Goal: Task Accomplishment & Management: Use online tool/utility

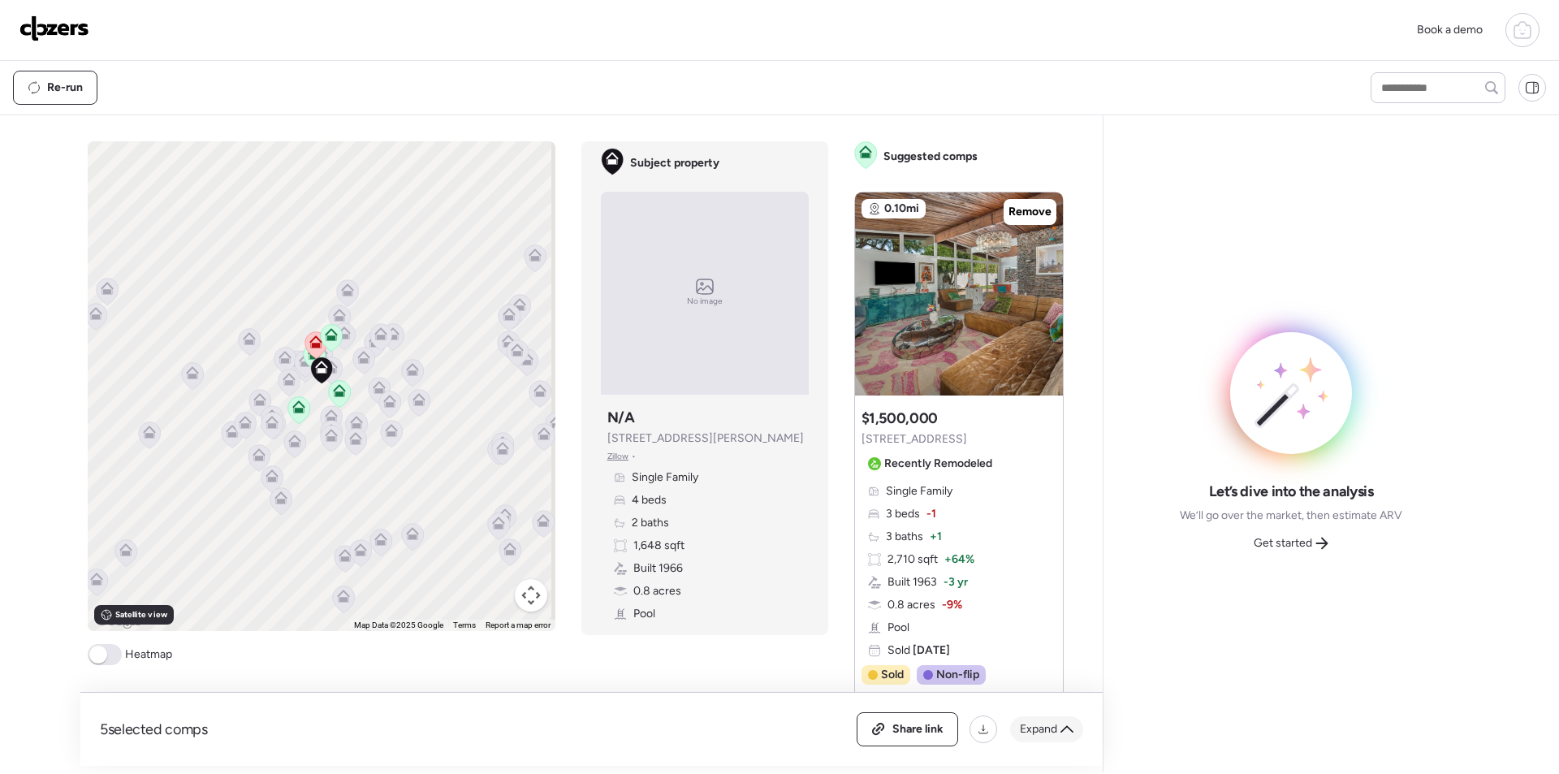
click at [1054, 726] on span "Expand" at bounding box center [1038, 729] width 37 height 16
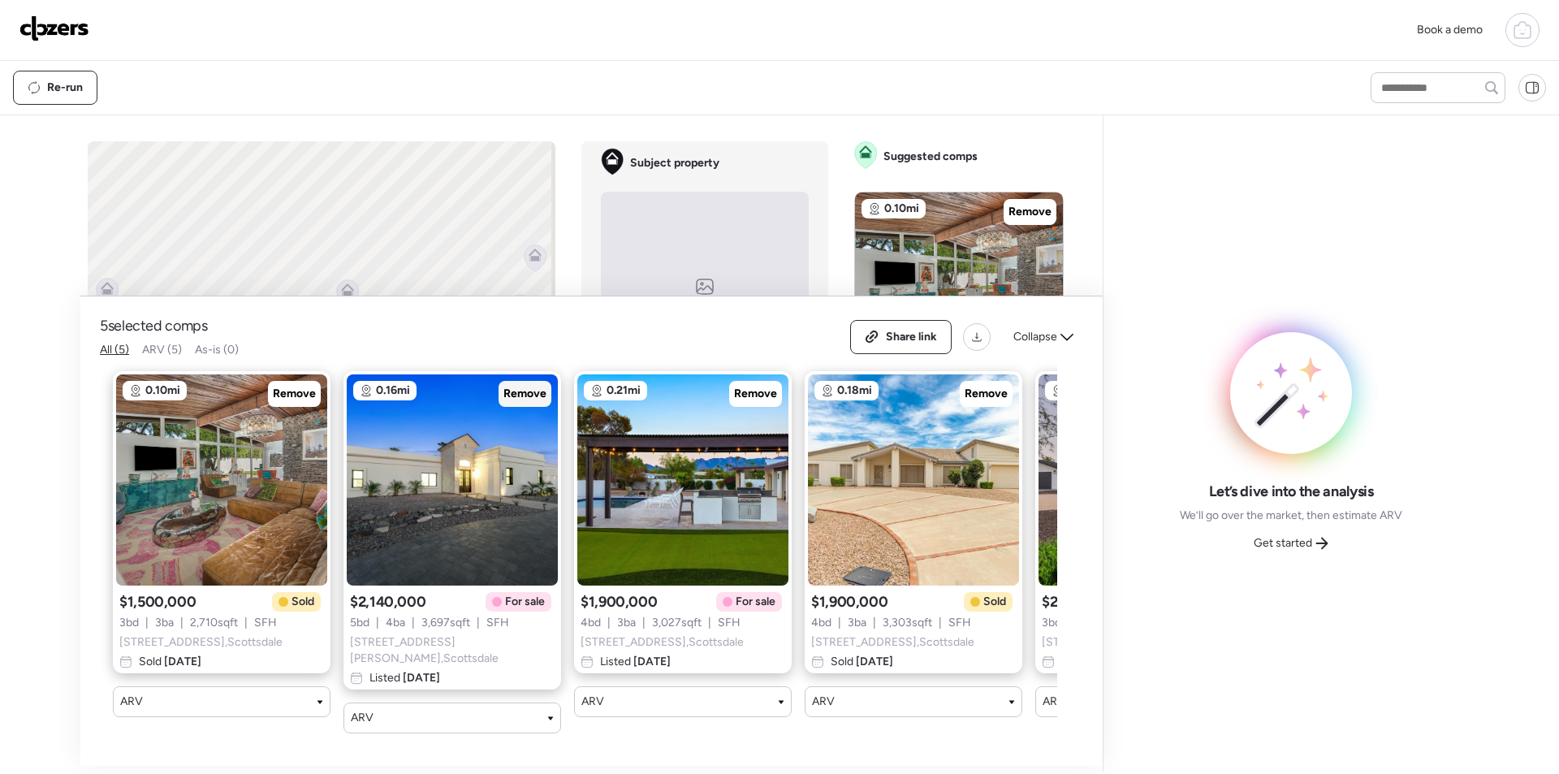
click at [521, 396] on span "Remove" at bounding box center [524, 394] width 43 height 16
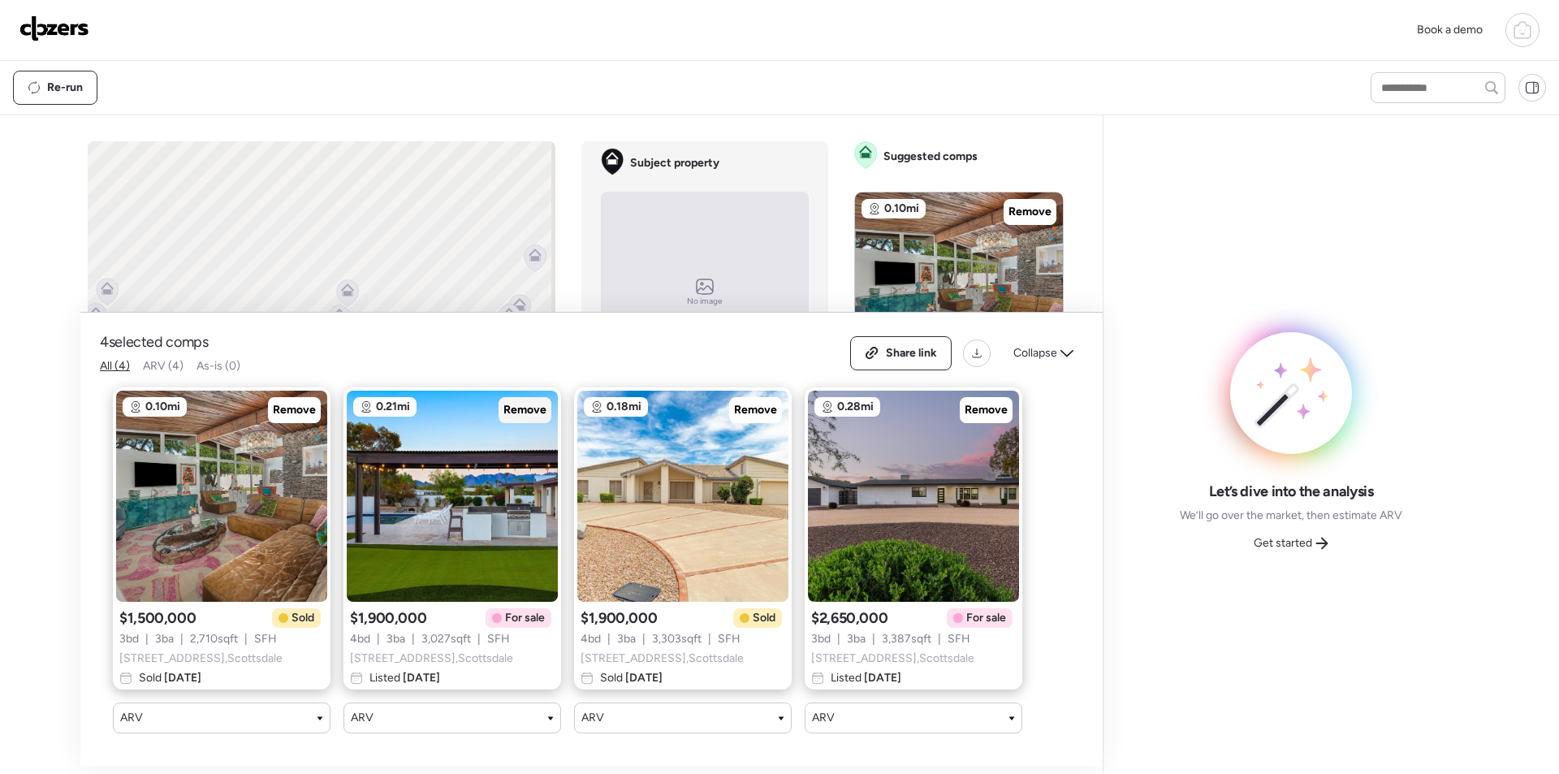
click at [521, 402] on span "Remove" at bounding box center [524, 410] width 43 height 16
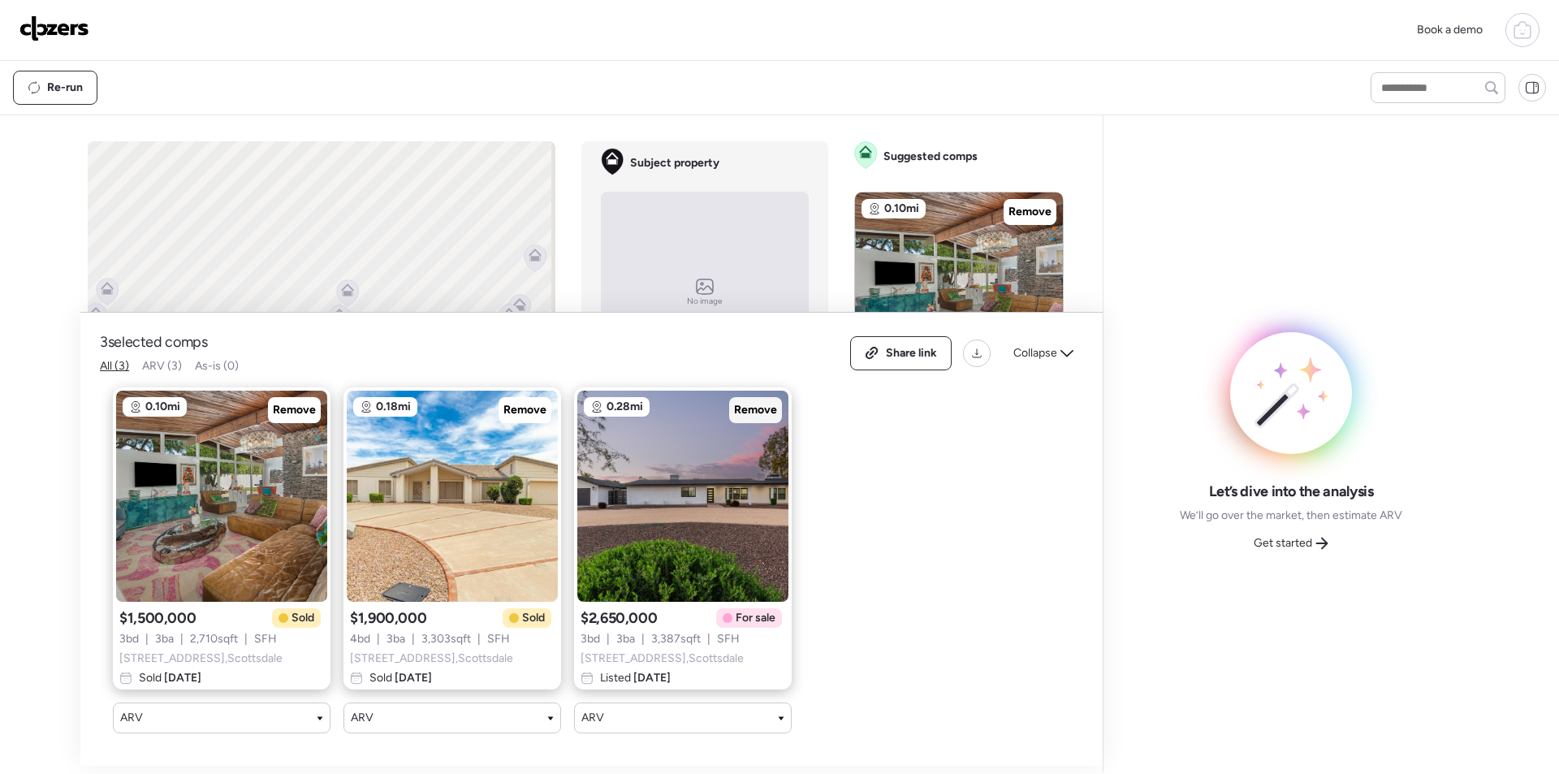
drag, startPoint x: 761, startPoint y: 399, endPoint x: 943, endPoint y: 343, distance: 190.8
click at [762, 402] on span "Remove" at bounding box center [755, 410] width 43 height 16
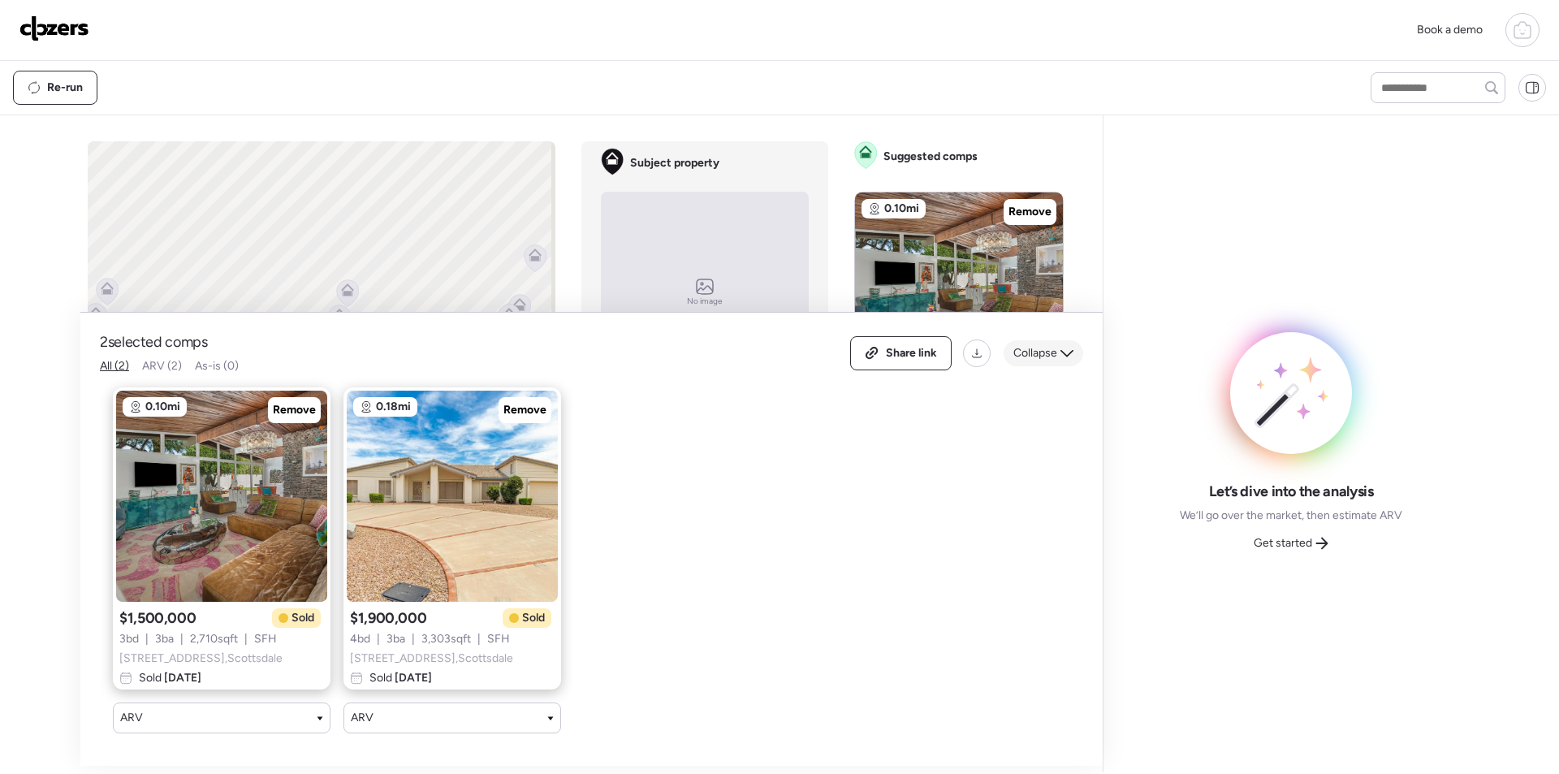
click at [1069, 340] on div "Collapse" at bounding box center [1043, 353] width 80 height 26
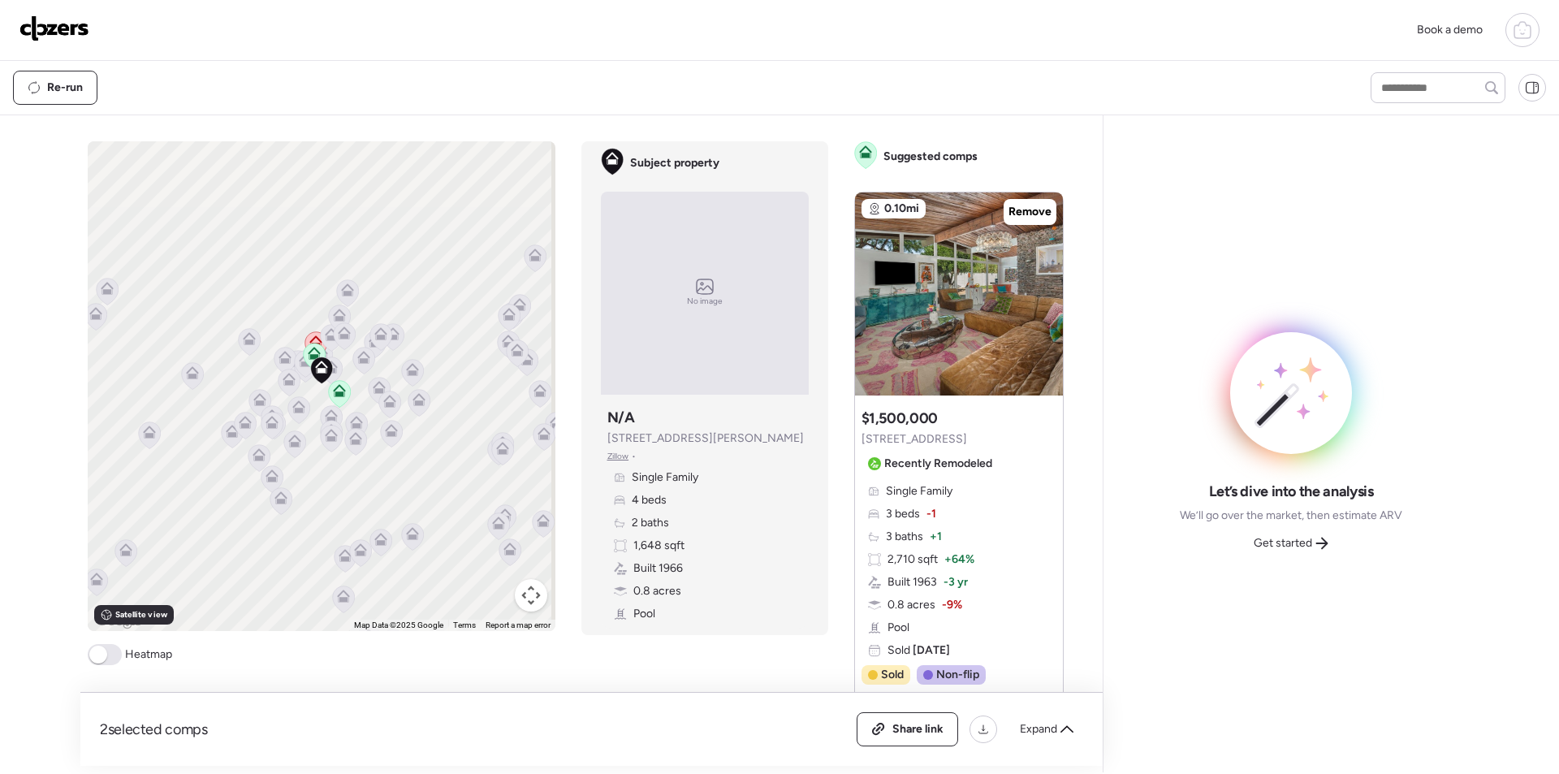
click at [520, 598] on button "Map camera controls" at bounding box center [531, 595] width 32 height 32
click at [490, 510] on button "Zoom in" at bounding box center [490, 514] width 32 height 32
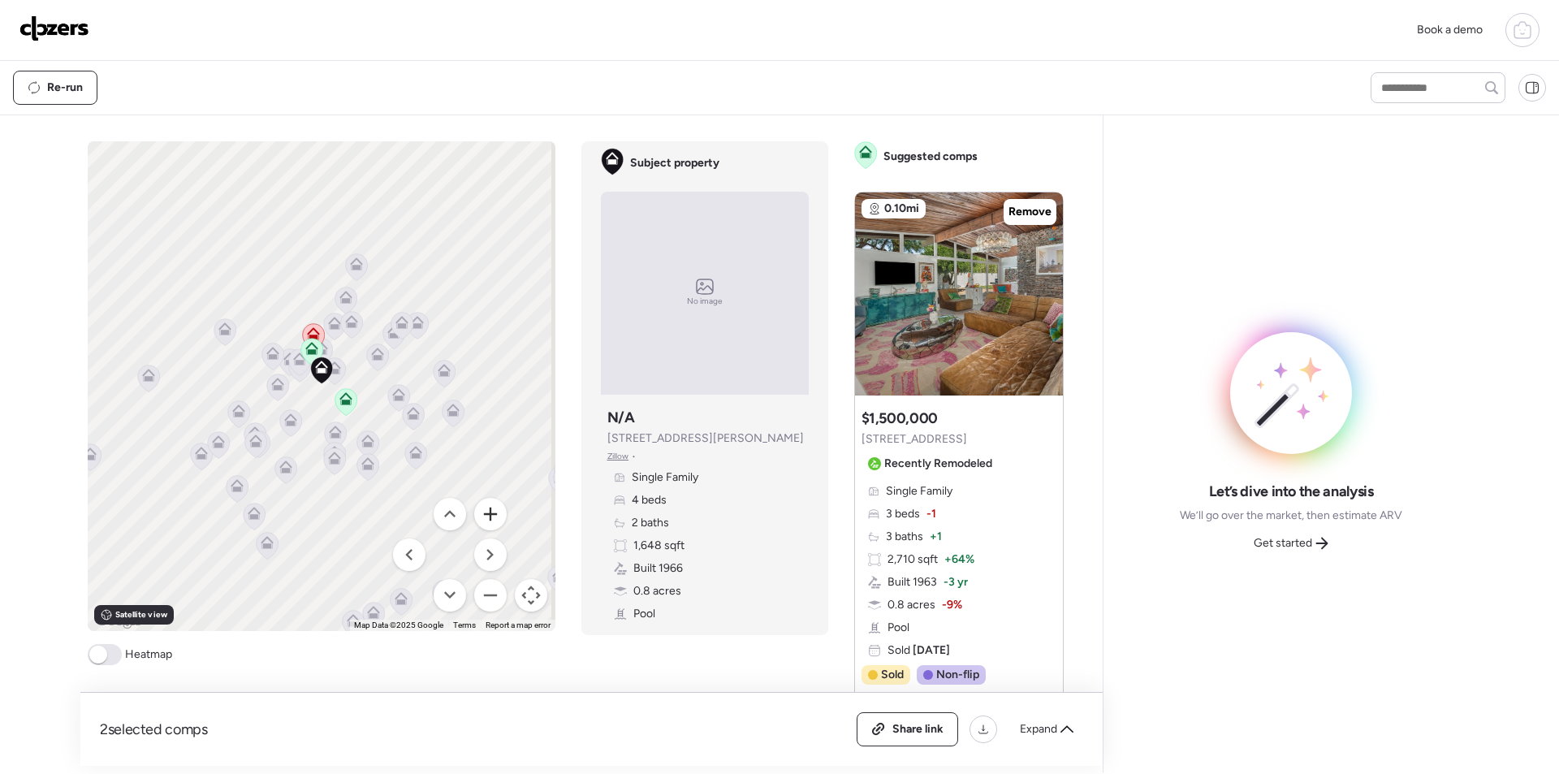
click at [490, 510] on button "Zoom in" at bounding box center [490, 514] width 32 height 32
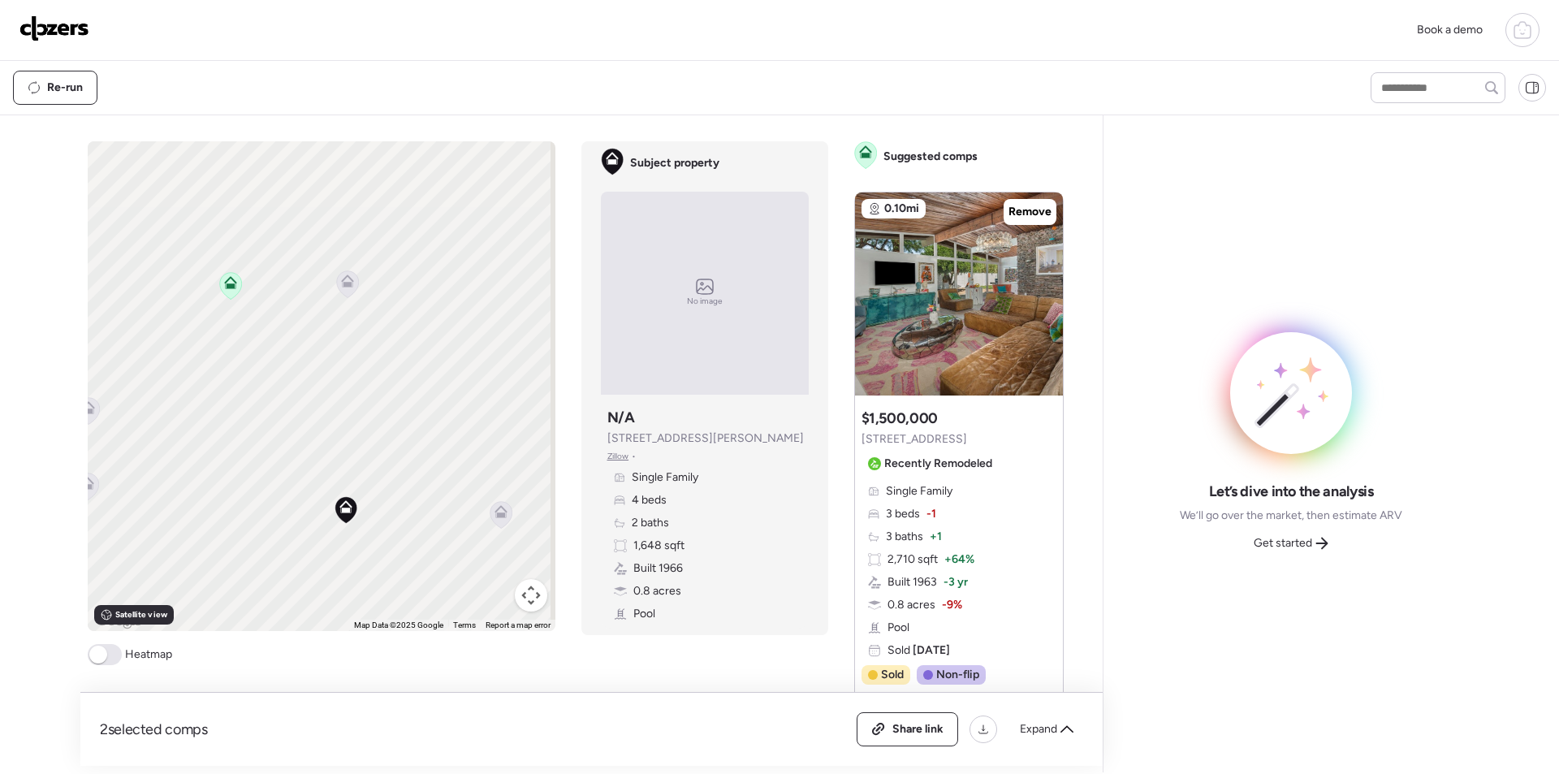
drag, startPoint x: 319, startPoint y: 356, endPoint x: 345, endPoint y: 472, distance: 119.0
click at [345, 484] on div "To navigate, press the arrow keys. To activate drag with keyboard, press Alt + …" at bounding box center [322, 386] width 468 height 490
click at [337, 267] on icon at bounding box center [348, 259] width 23 height 28
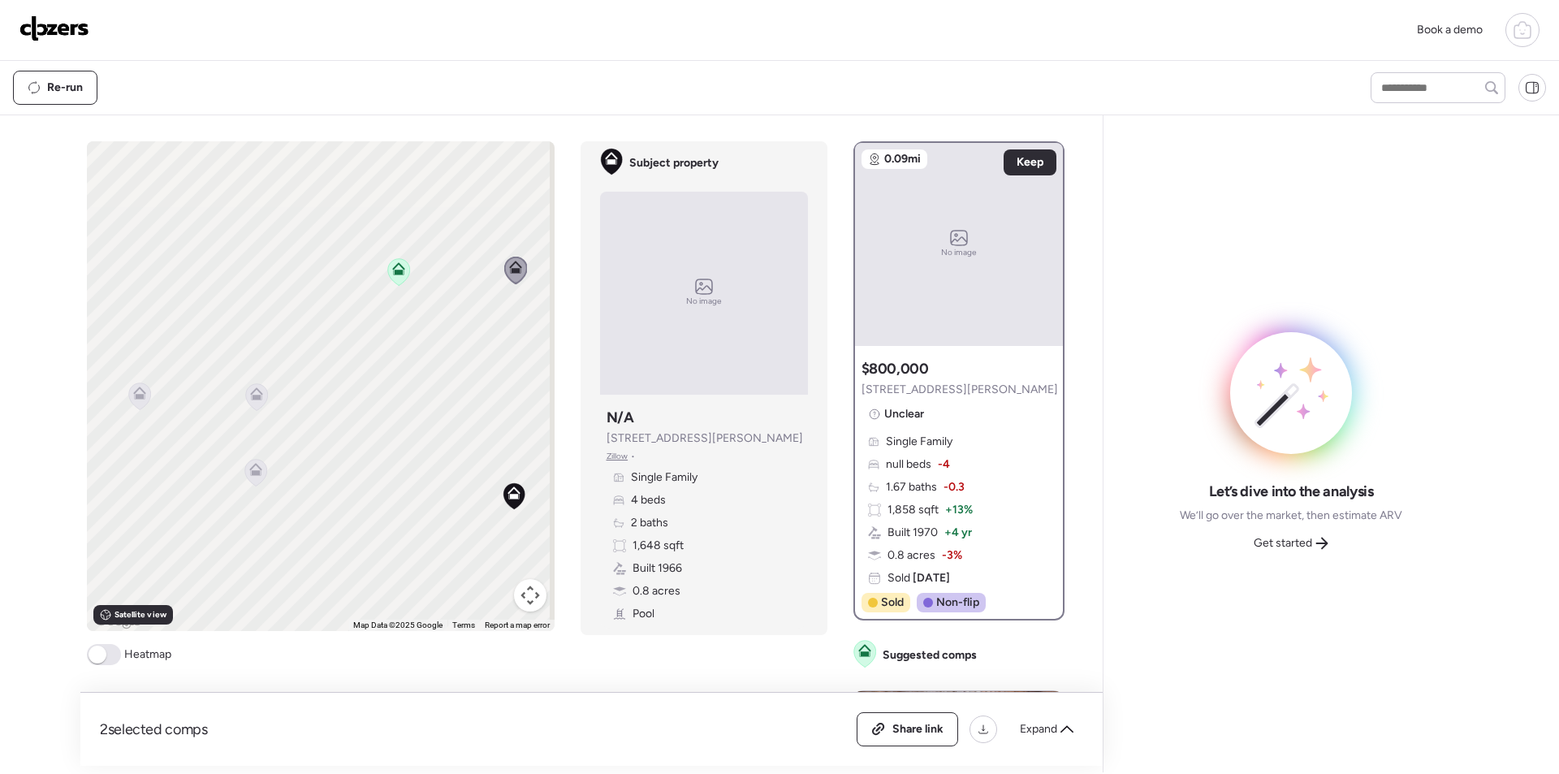
drag, startPoint x: 302, startPoint y: 347, endPoint x: 464, endPoint y: 351, distance: 161.6
click at [464, 351] on div "To activate drag with keyboard, press Alt + Enter. Once in keyboard drag state,…" at bounding box center [321, 386] width 468 height 490
drag, startPoint x: 281, startPoint y: 399, endPoint x: 297, endPoint y: 356, distance: 46.0
click at [306, 356] on div "To navigate, press the arrow keys. To activate drag with keyboard, press Alt + …" at bounding box center [321, 386] width 468 height 490
click at [279, 363] on icon at bounding box center [281, 377] width 23 height 28
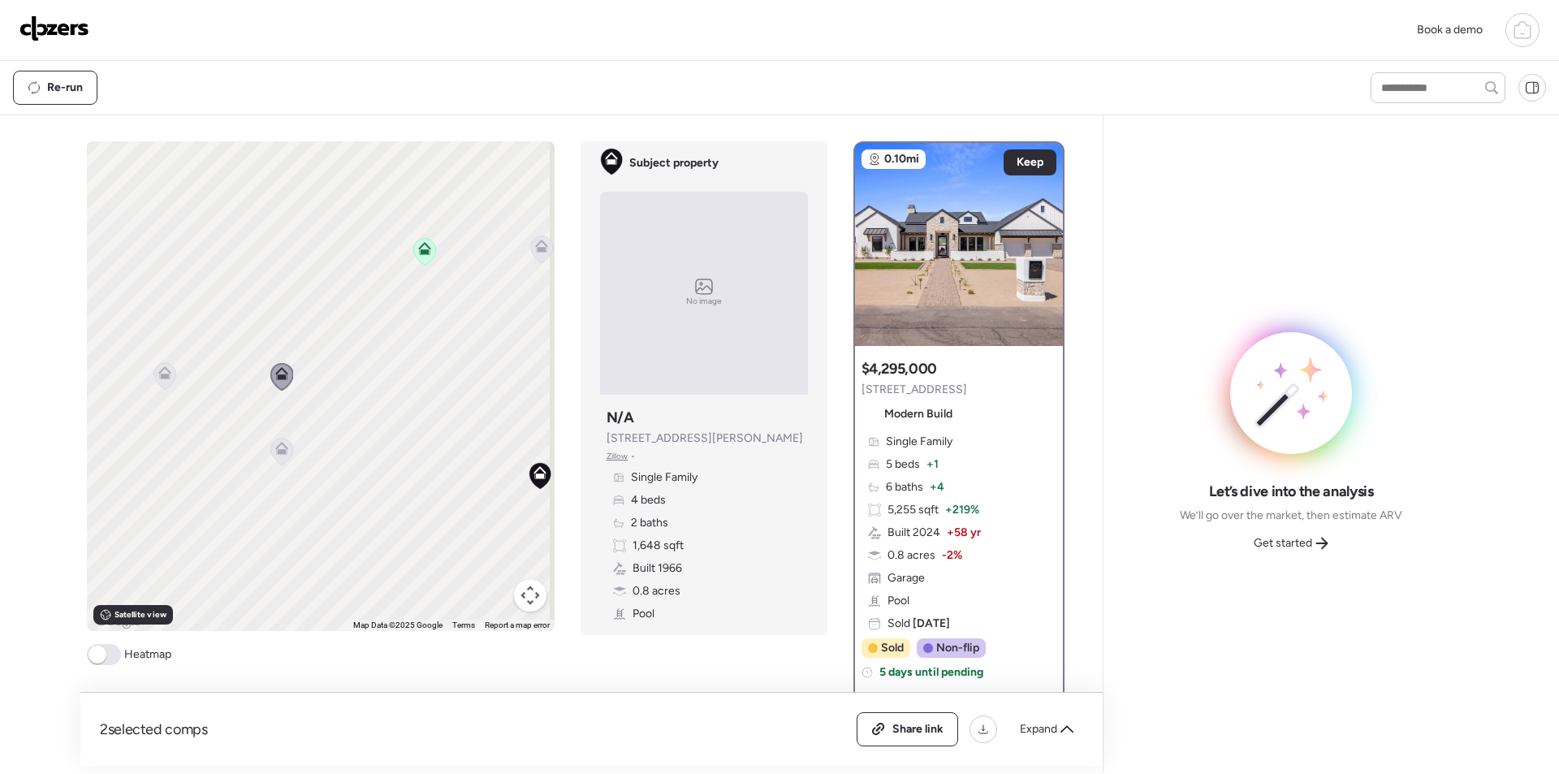
click at [270, 446] on icon at bounding box center [281, 451] width 22 height 27
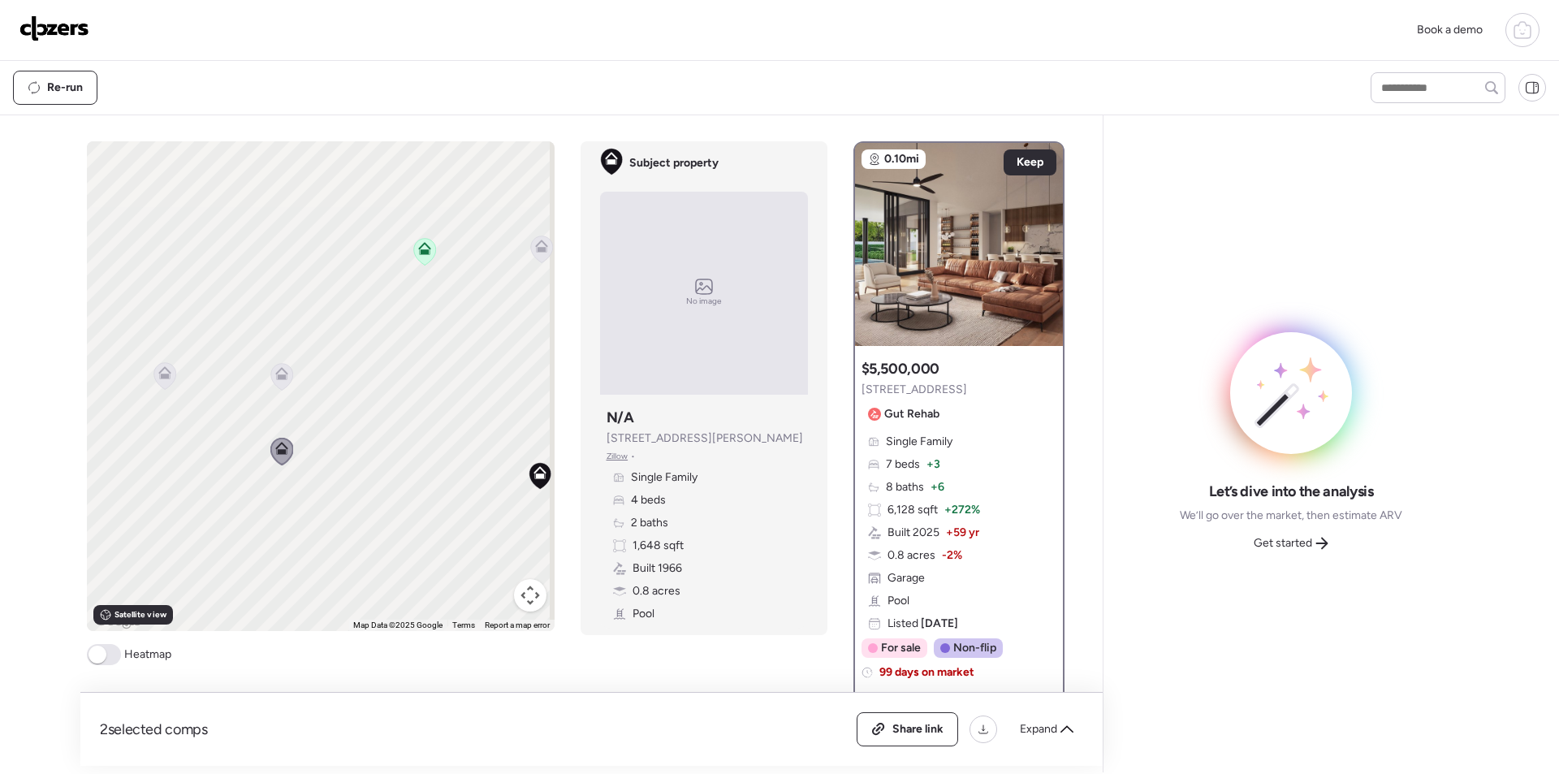
click at [159, 372] on icon at bounding box center [164, 372] width 13 height 13
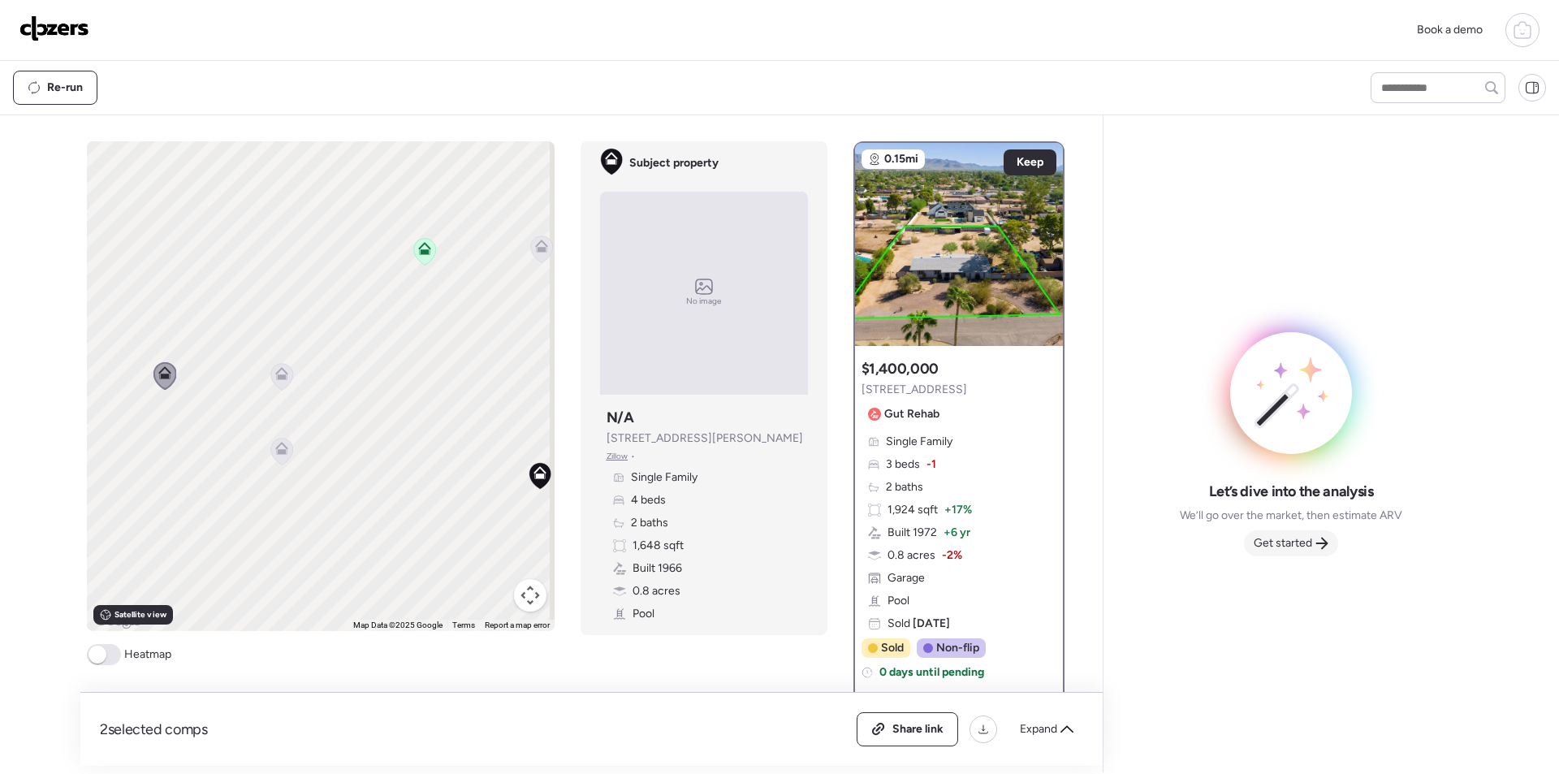
click at [1289, 543] on span "Get started" at bounding box center [1282, 543] width 58 height 16
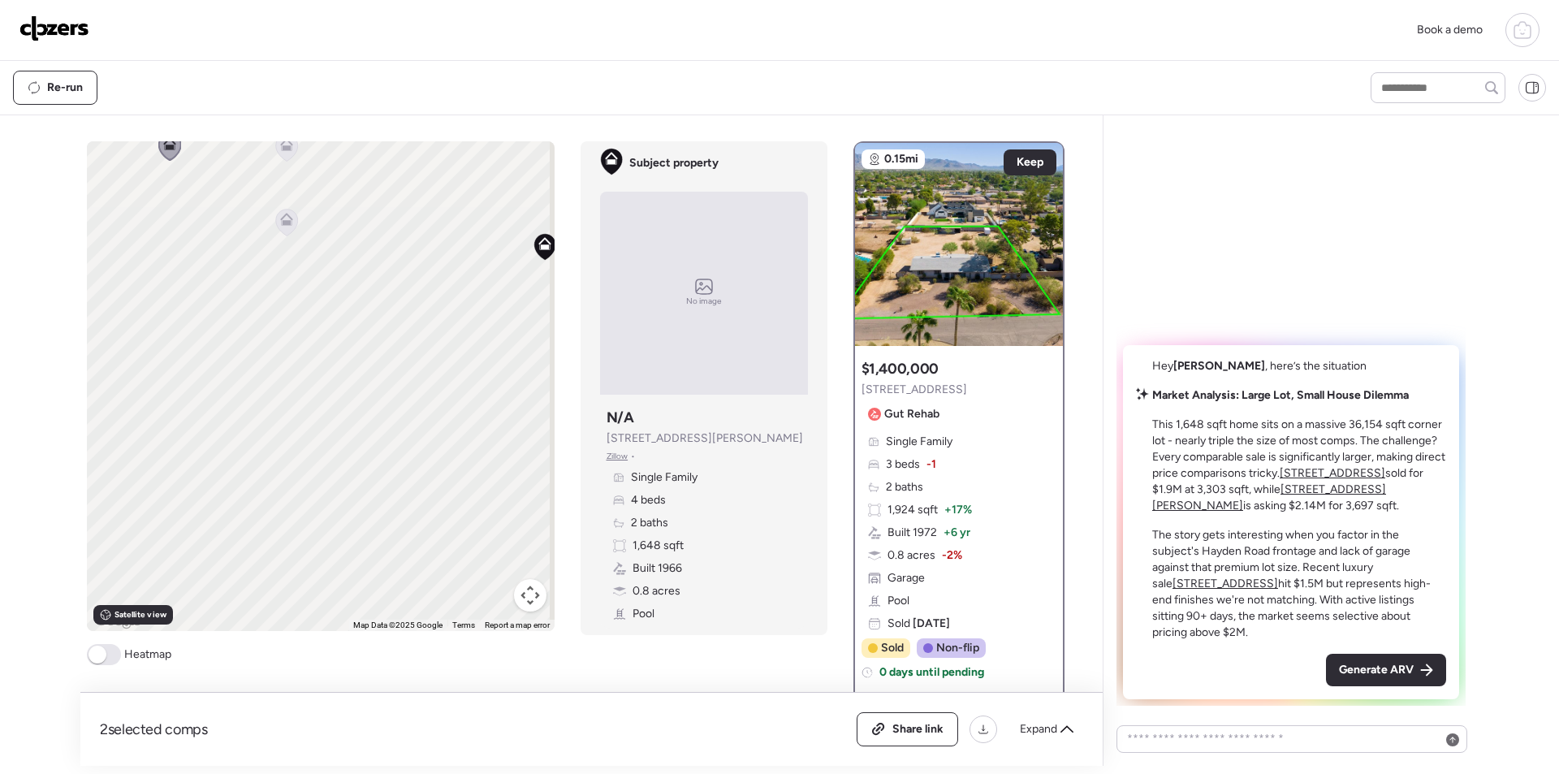
drag, startPoint x: 449, startPoint y: 365, endPoint x: 456, endPoint y: 268, distance: 96.9
click at [456, 268] on div "To activate drag with keyboard, press Alt + Enter. Once in keyboard drag state,…" at bounding box center [321, 386] width 468 height 490
drag, startPoint x: 339, startPoint y: 398, endPoint x: 449, endPoint y: 420, distance: 112.6
click at [449, 420] on div "To activate drag with keyboard, press Alt + Enter. Once in keyboard drag state,…" at bounding box center [321, 386] width 468 height 490
drag, startPoint x: 352, startPoint y: 414, endPoint x: 343, endPoint y: 417, distance: 10.3
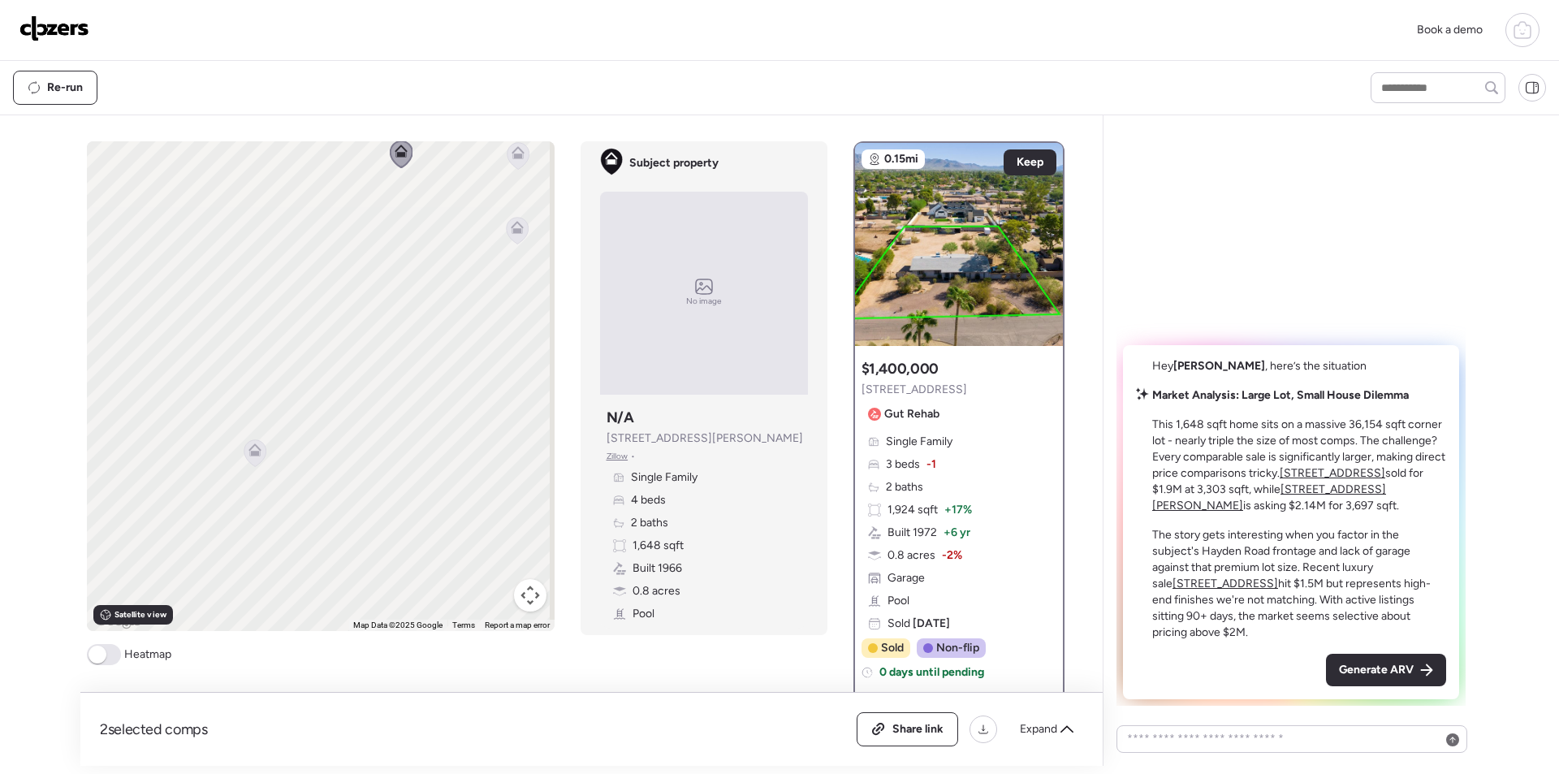
click at [361, 411] on div "To activate drag with keyboard, press Alt + Enter. Once in keyboard drag state,…" at bounding box center [321, 386] width 468 height 490
click at [271, 445] on icon at bounding box center [271, 443] width 13 height 13
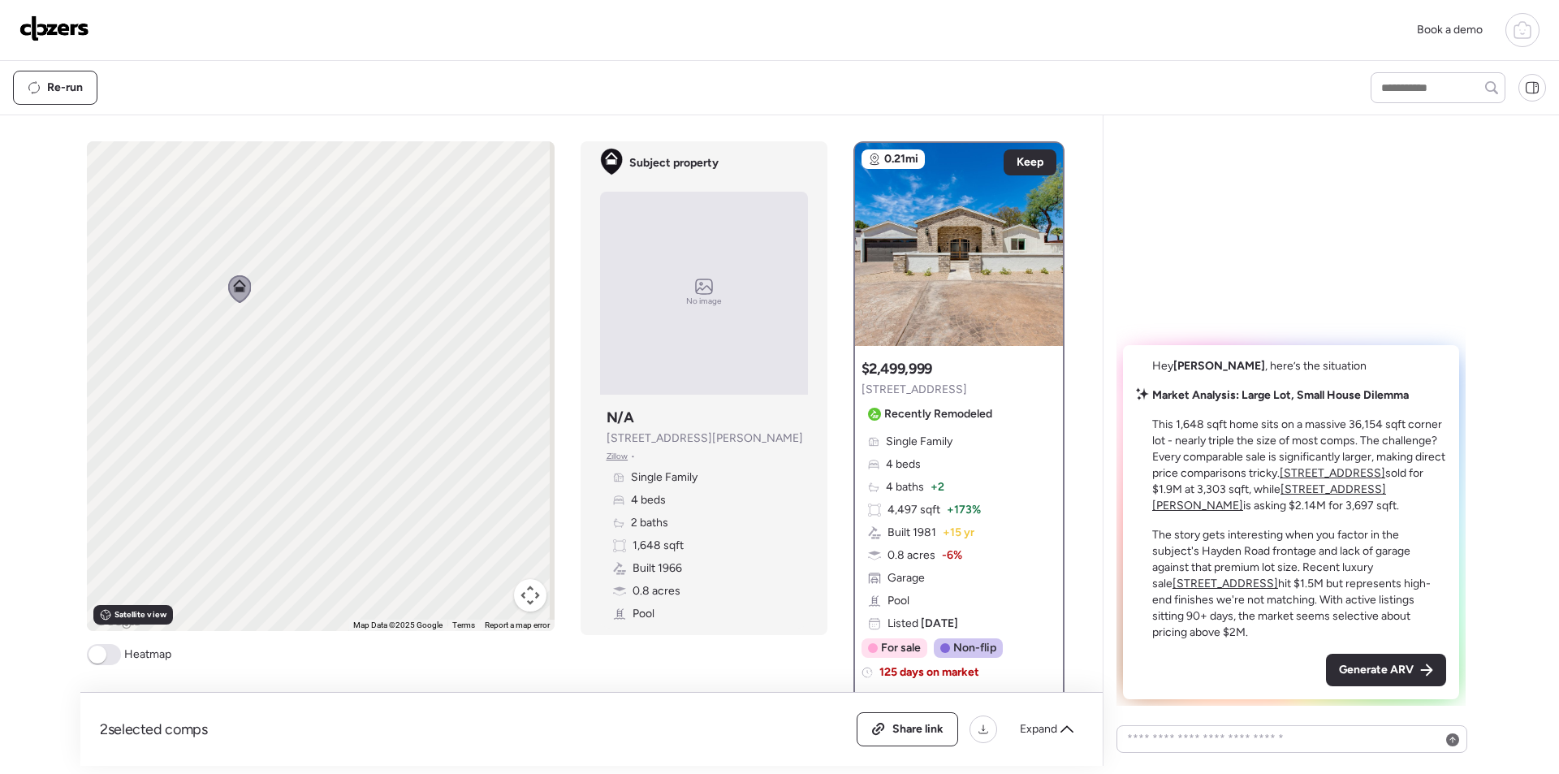
drag, startPoint x: 328, startPoint y: 434, endPoint x: 277, endPoint y: 311, distance: 133.6
click at [280, 261] on div "To navigate, press the arrow keys. To activate drag with keyboard, press Alt + …" at bounding box center [321, 386] width 468 height 490
drag, startPoint x: 385, startPoint y: 427, endPoint x: 407, endPoint y: 605, distance: 179.1
click at [407, 605] on div "To navigate, press the arrow keys. To activate drag with keyboard, press Alt + …" at bounding box center [321, 386] width 468 height 490
drag, startPoint x: 392, startPoint y: 352, endPoint x: 256, endPoint y: 477, distance: 185.0
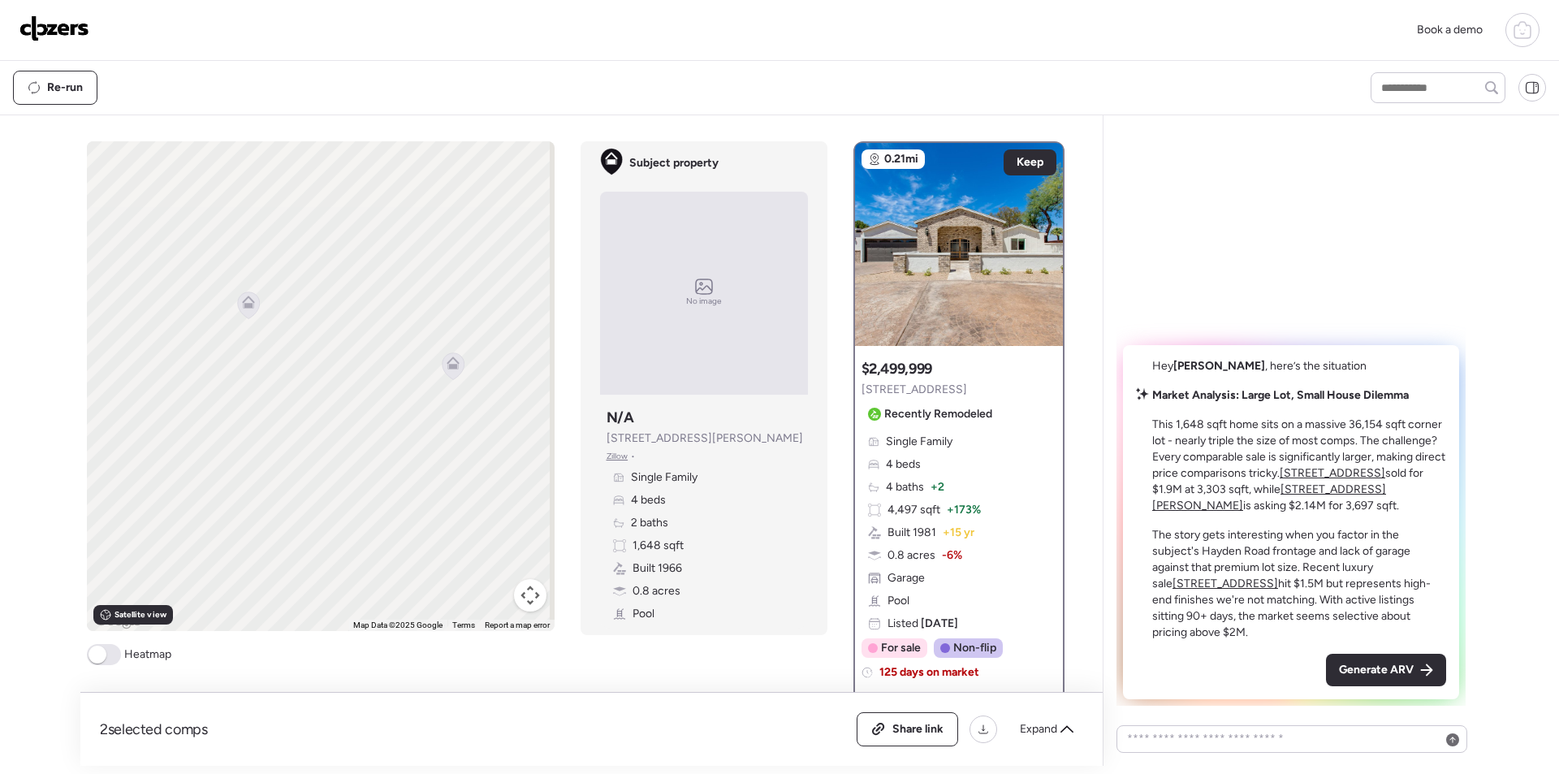
click at [256, 477] on div "To navigate, press the arrow keys. To activate drag with keyboard, press Alt + …" at bounding box center [321, 386] width 468 height 490
drag, startPoint x: 372, startPoint y: 365, endPoint x: 424, endPoint y: 348, distance: 54.4
click at [424, 348] on div "To navigate, press the arrow keys. To activate drag with keyboard, press Alt + …" at bounding box center [321, 386] width 468 height 490
click at [260, 352] on icon at bounding box center [260, 353] width 13 height 13
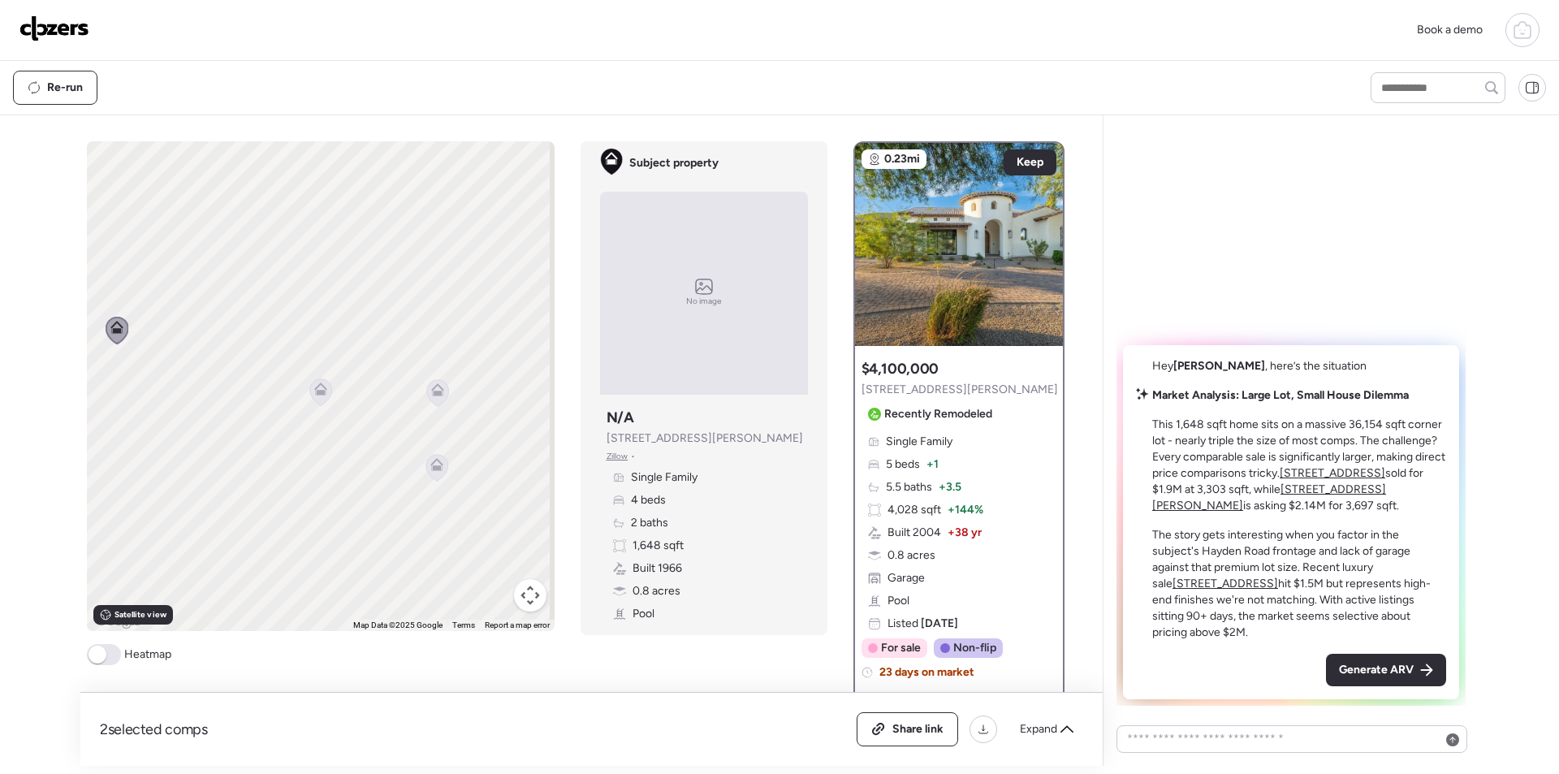
drag, startPoint x: 338, startPoint y: 502, endPoint x: 228, endPoint y: 472, distance: 113.6
click at [194, 475] on div "To navigate, press the arrow keys. To activate drag with keyboard, press Alt + …" at bounding box center [321, 386] width 468 height 490
drag, startPoint x: 435, startPoint y: 379, endPoint x: 274, endPoint y: 553, distance: 236.7
click at [319, 568] on icon at bounding box center [330, 581] width 22 height 27
drag, startPoint x: 390, startPoint y: 389, endPoint x: 270, endPoint y: 439, distance: 130.3
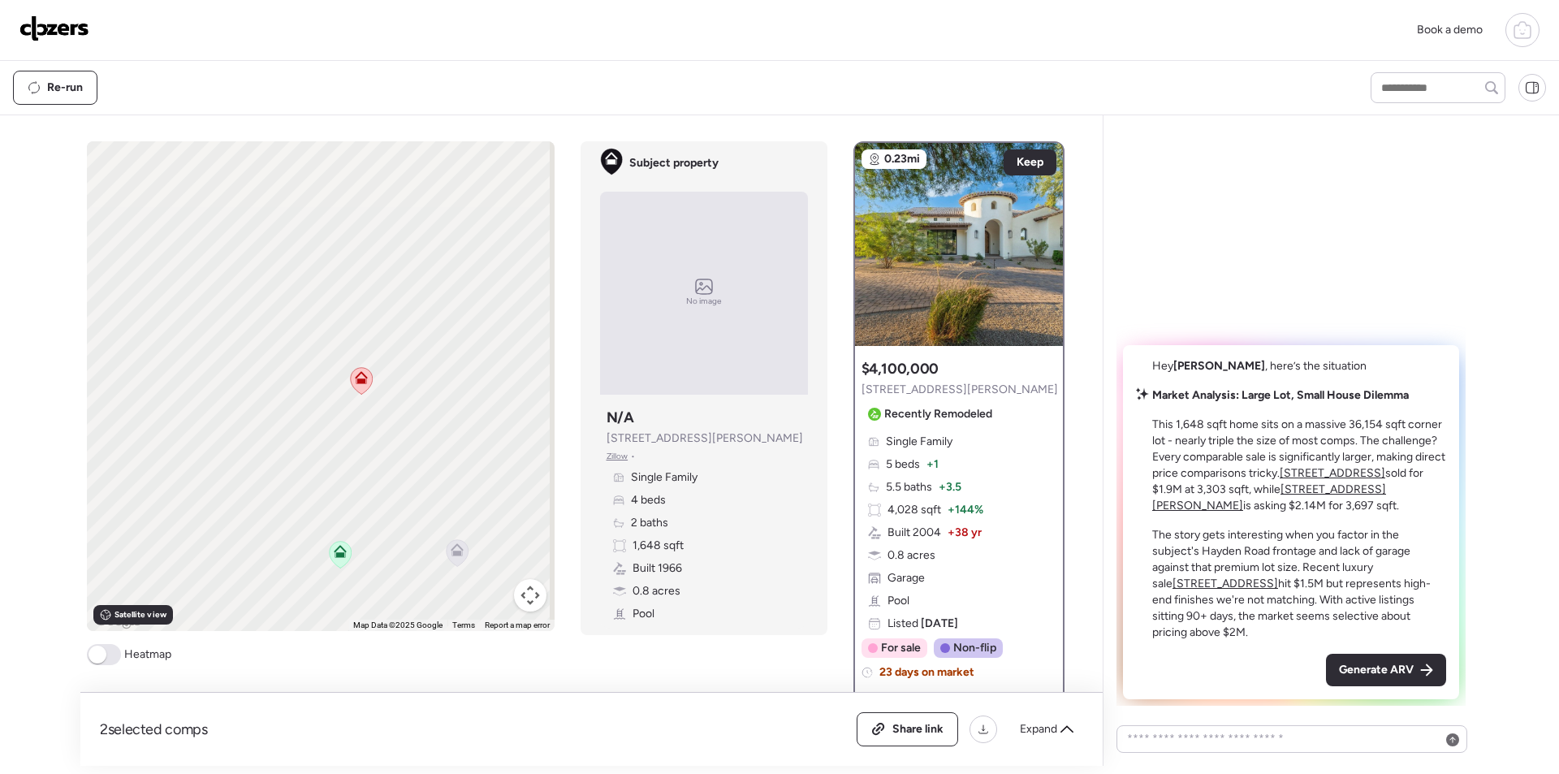
click at [270, 439] on div "To activate drag with keyboard, press Alt + Enter. Once in keyboard drag state,…" at bounding box center [321, 386] width 468 height 490
drag, startPoint x: 339, startPoint y: 374, endPoint x: 304, endPoint y: 187, distance: 190.8
click at [304, 189] on div "To activate drag with keyboard, press Alt + Enter. Once in keyboard drag state,…" at bounding box center [321, 386] width 468 height 490
drag, startPoint x: 274, startPoint y: 386, endPoint x: 468, endPoint y: 270, distance: 225.8
click at [465, 270] on div "To activate drag with keyboard, press Alt + Enter. Once in keyboard drag state,…" at bounding box center [321, 386] width 468 height 490
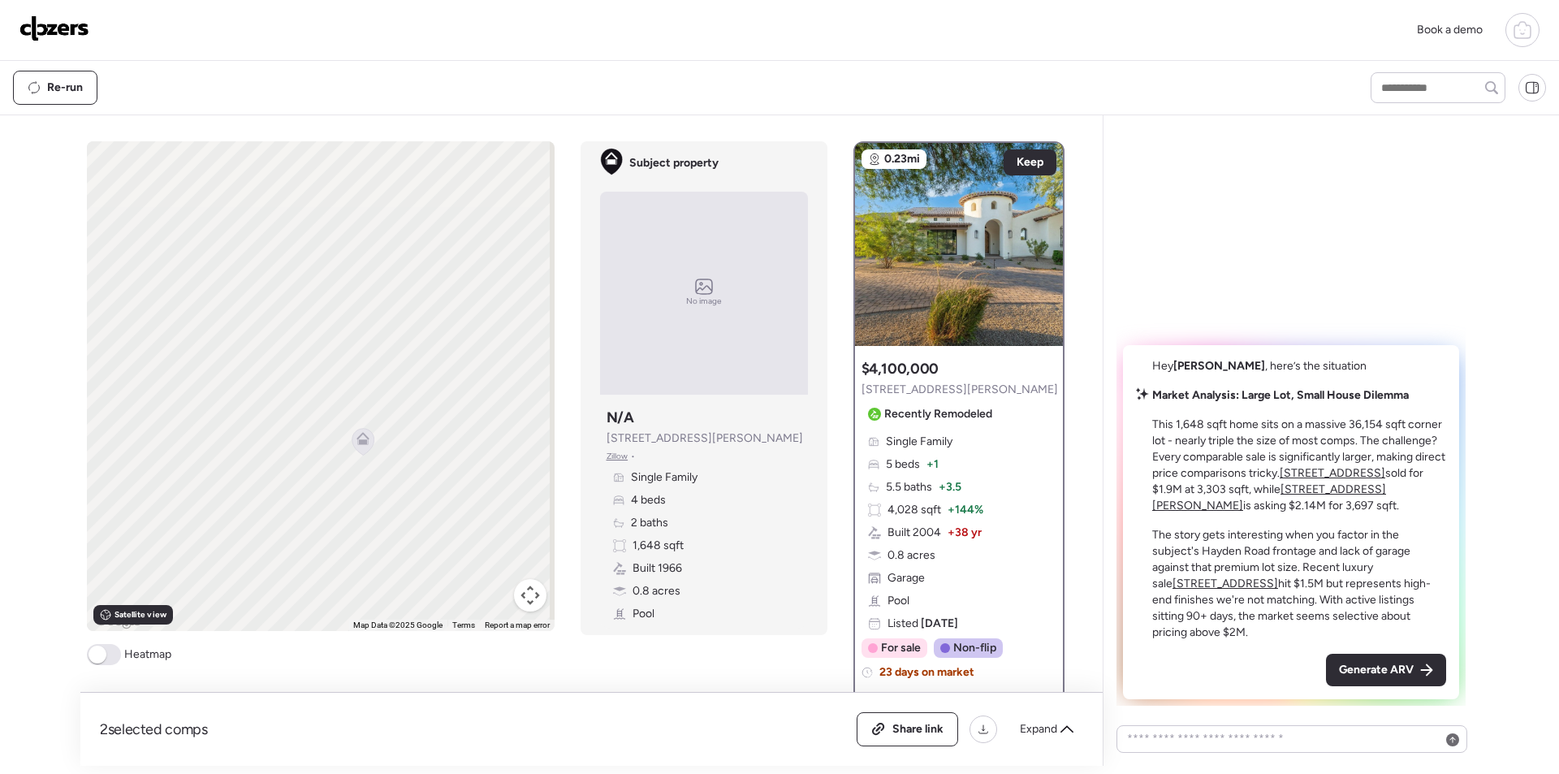
drag, startPoint x: 426, startPoint y: 416, endPoint x: 457, endPoint y: 416, distance: 30.9
click at [472, 416] on div "To activate drag with keyboard, press Alt + Enter. Once in keyboard drag state,…" at bounding box center [321, 386] width 468 height 490
drag, startPoint x: 418, startPoint y: 413, endPoint x: 389, endPoint y: 431, distance: 34.3
click at [365, 390] on div "To activate drag with keyboard, press Alt + Enter. Once in keyboard drag state,…" at bounding box center [321, 386] width 468 height 490
click at [523, 602] on button "Map camera controls" at bounding box center [530, 595] width 32 height 32
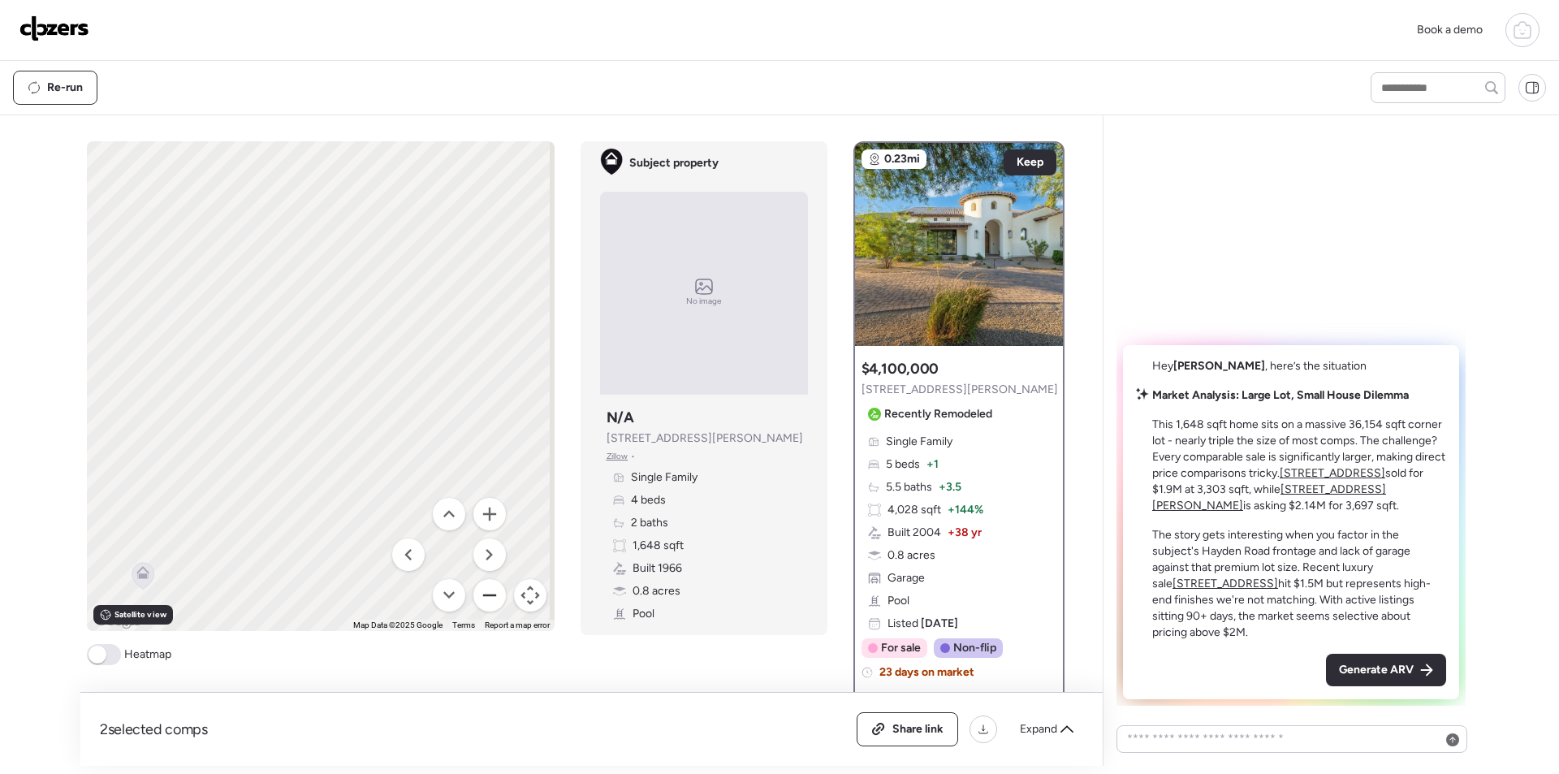
click at [490, 589] on button "Zoom out" at bounding box center [489, 595] width 32 height 32
click at [488, 589] on button "Zoom out" at bounding box center [489, 595] width 32 height 32
click at [380, 391] on icon at bounding box center [382, 382] width 22 height 27
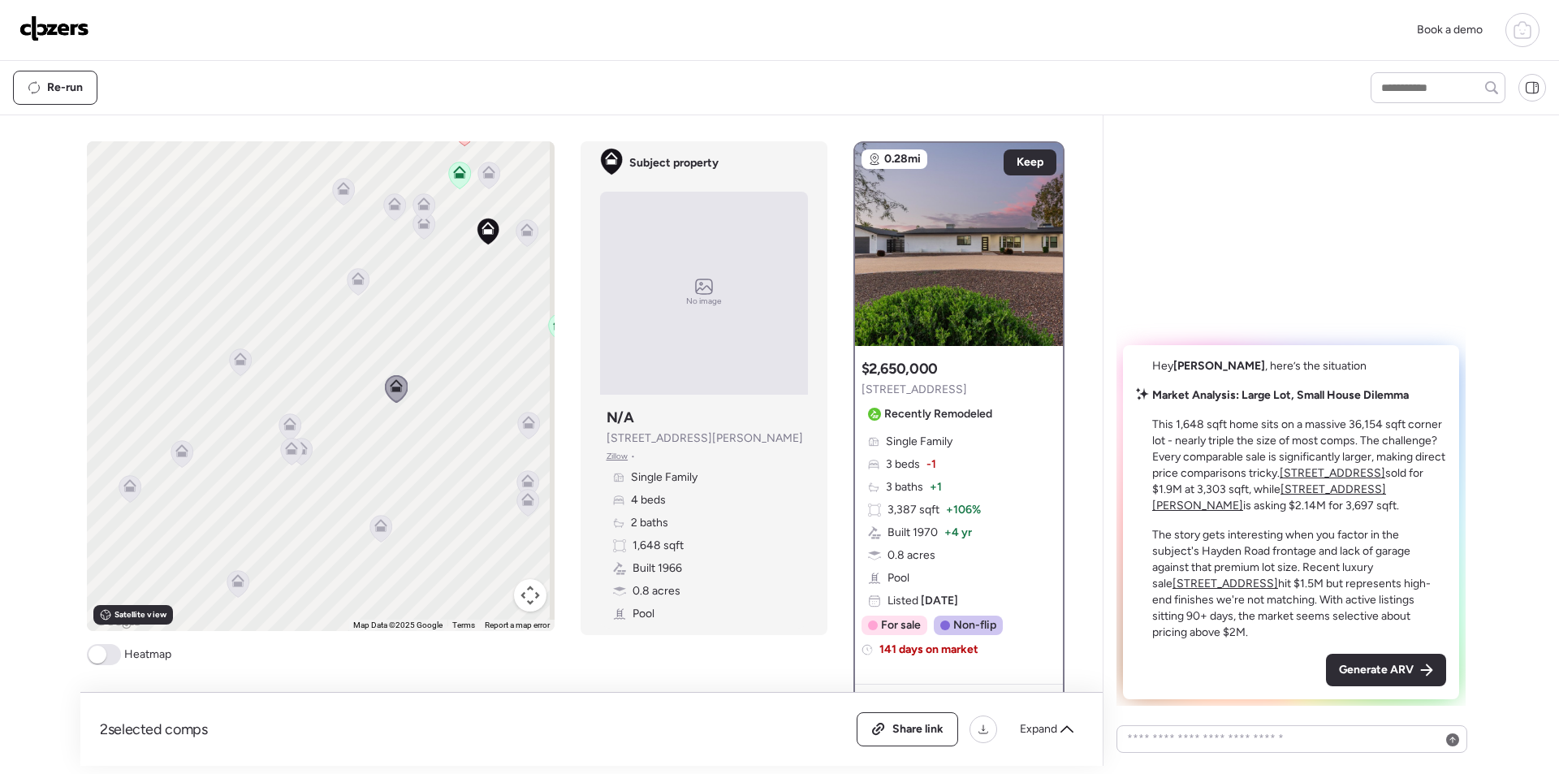
drag, startPoint x: 317, startPoint y: 381, endPoint x: 367, endPoint y: 400, distance: 54.0
click at [367, 400] on div "To activate drag with keyboard, press Alt + Enter. Once in keyboard drag state,…" at bounding box center [321, 386] width 468 height 490
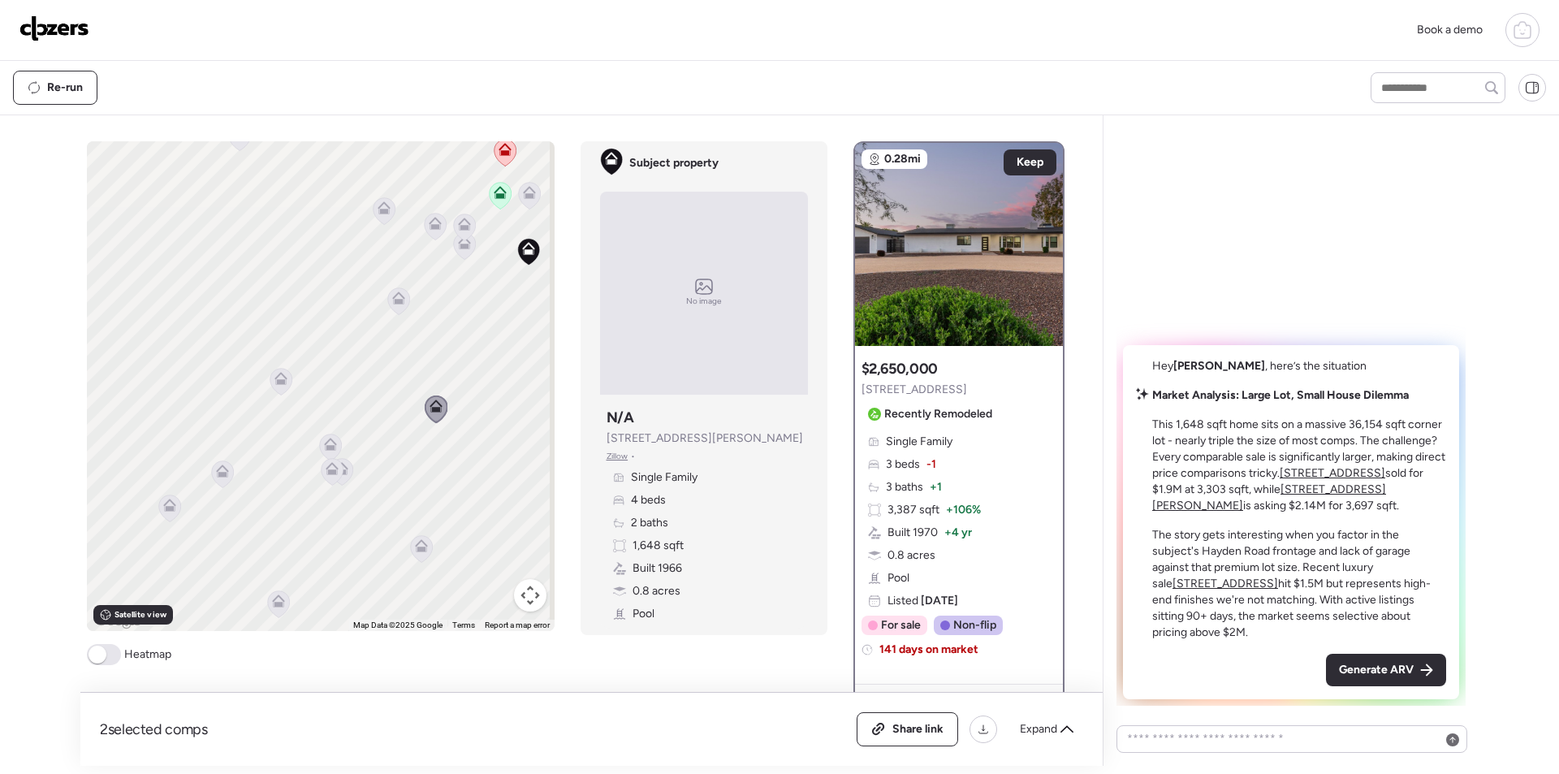
click at [283, 381] on icon at bounding box center [281, 381] width 22 height 27
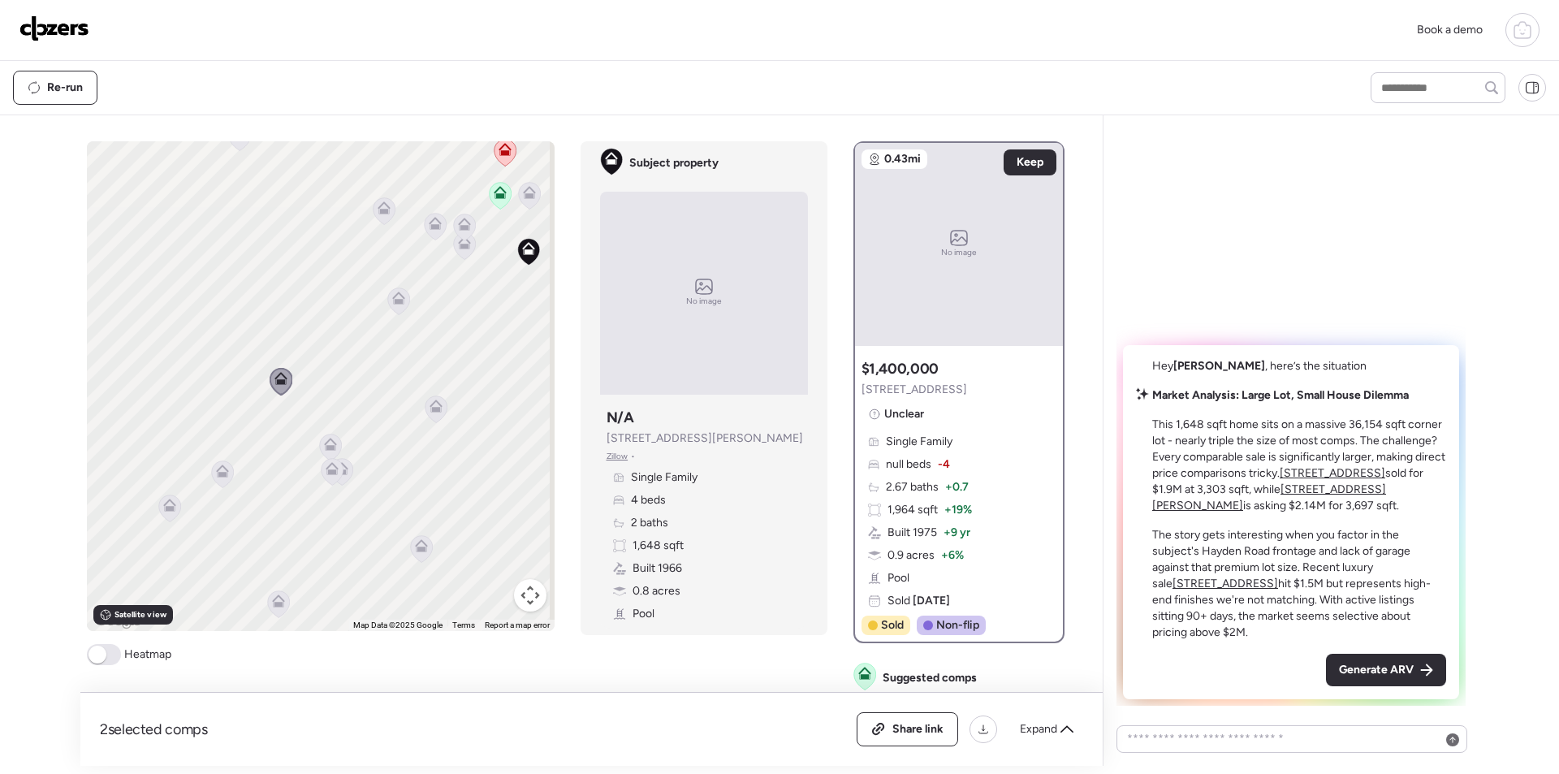
drag, startPoint x: 324, startPoint y: 447, endPoint x: 327, endPoint y: 455, distance: 9.5
click at [325, 447] on icon at bounding box center [330, 447] width 11 height 5
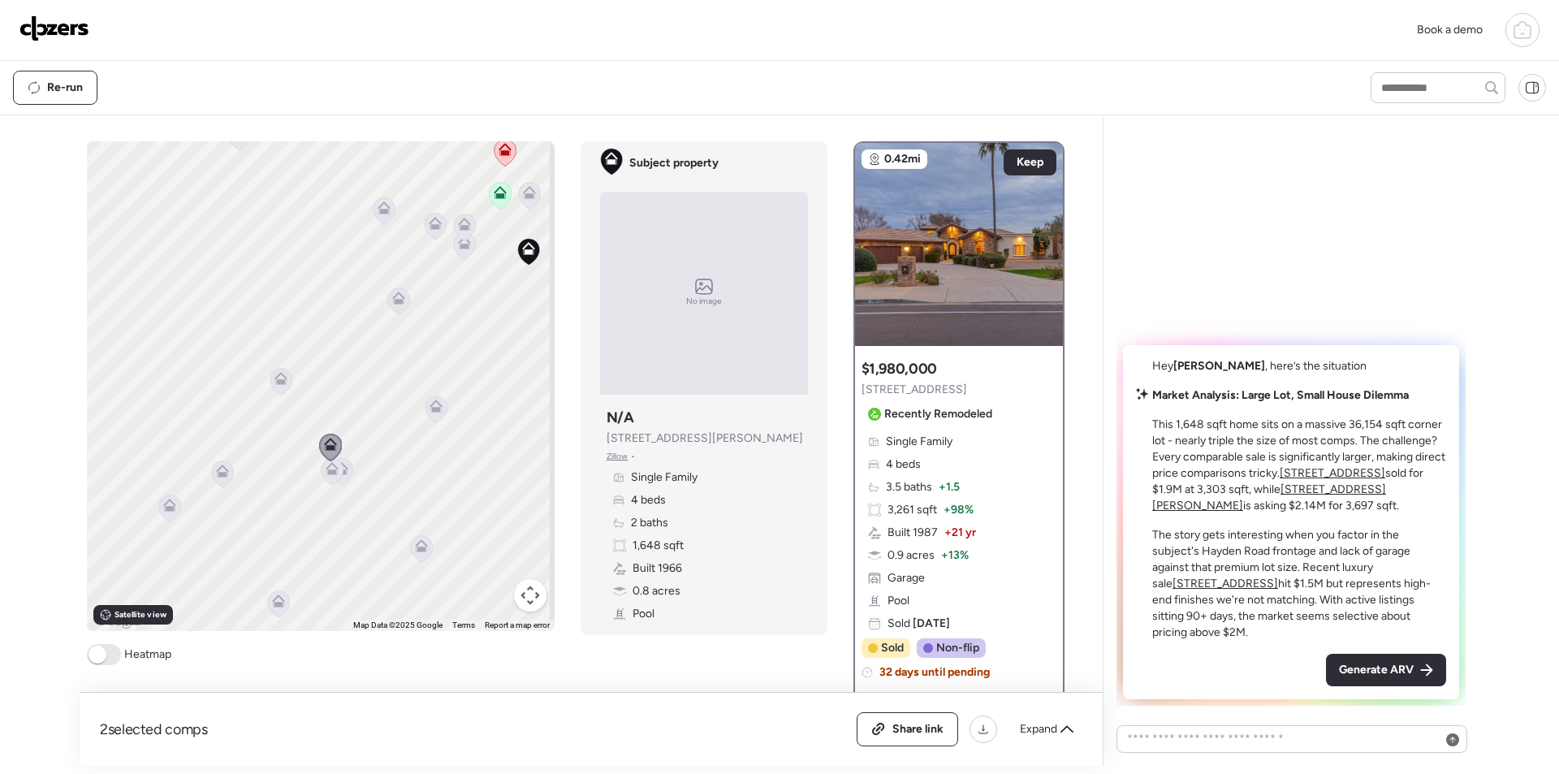
click at [327, 472] on icon at bounding box center [331, 471] width 11 height 5
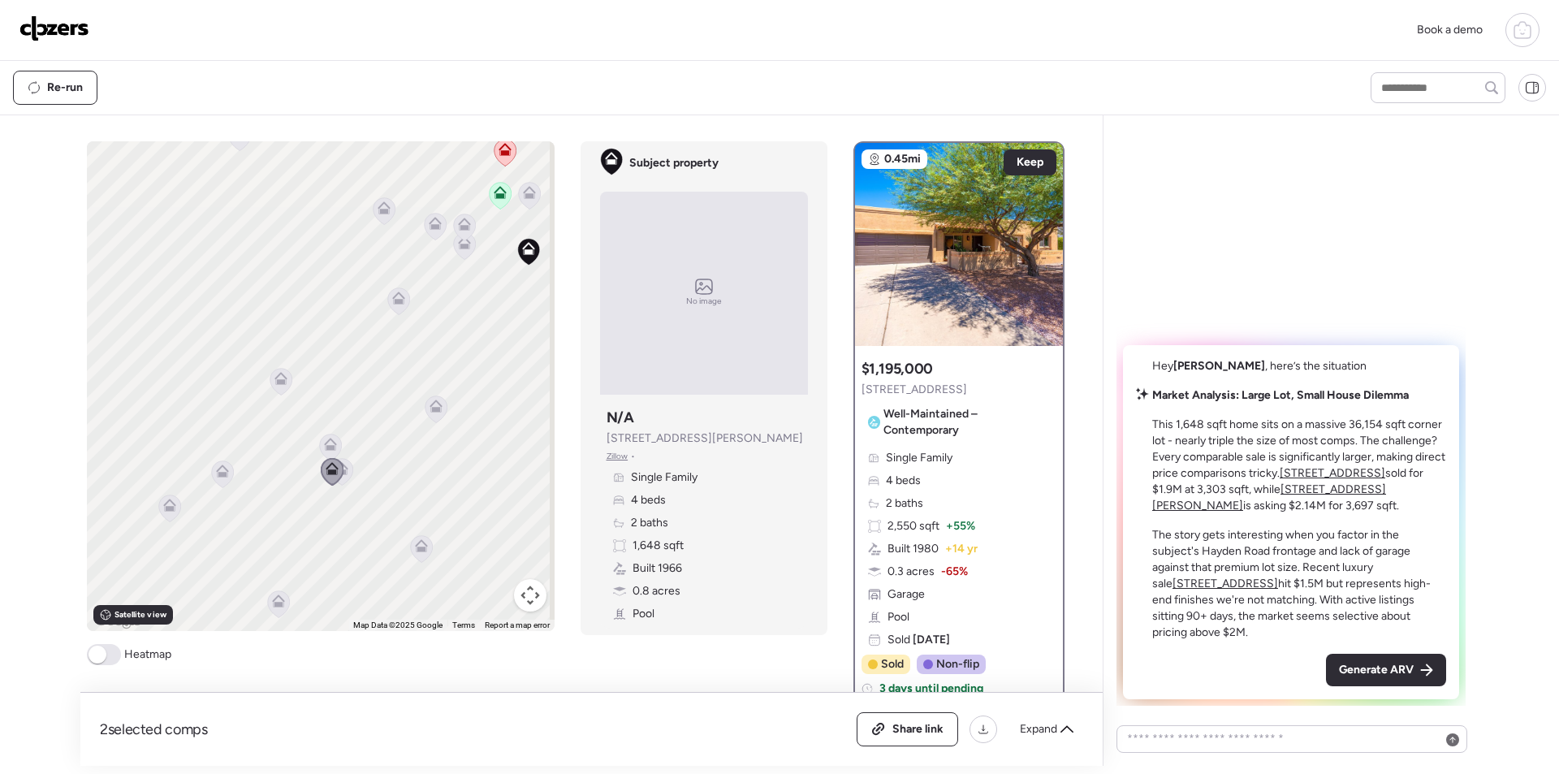
click at [352, 474] on div "To activate drag with keyboard, press Alt + Enter. Once in keyboard drag state,…" at bounding box center [321, 386] width 468 height 490
click at [1025, 165] on span "Keep" at bounding box center [1029, 162] width 27 height 16
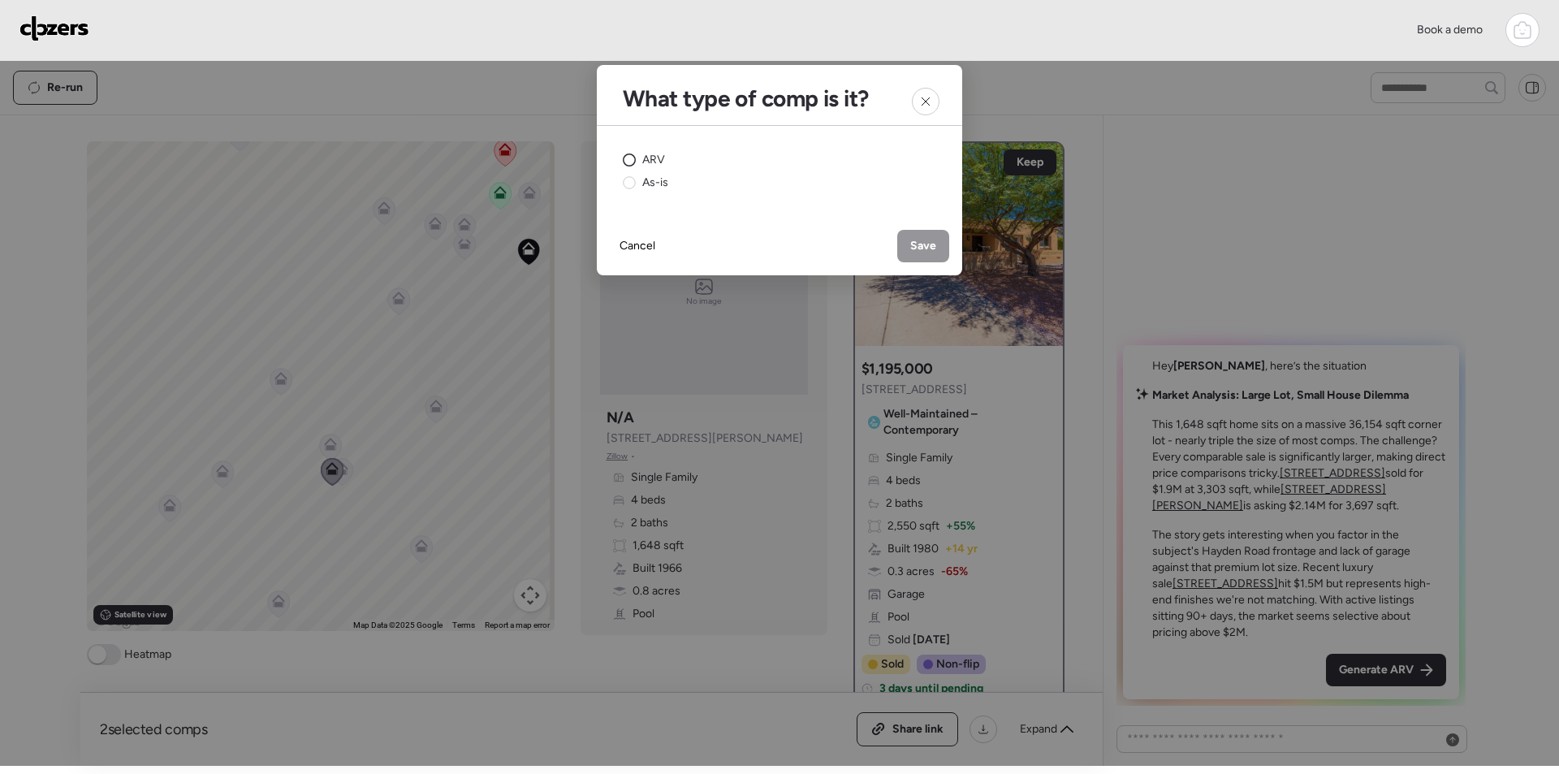
click at [642, 153] on span "ARV" at bounding box center [653, 160] width 23 height 16
click at [933, 248] on span "Save" at bounding box center [923, 246] width 26 height 16
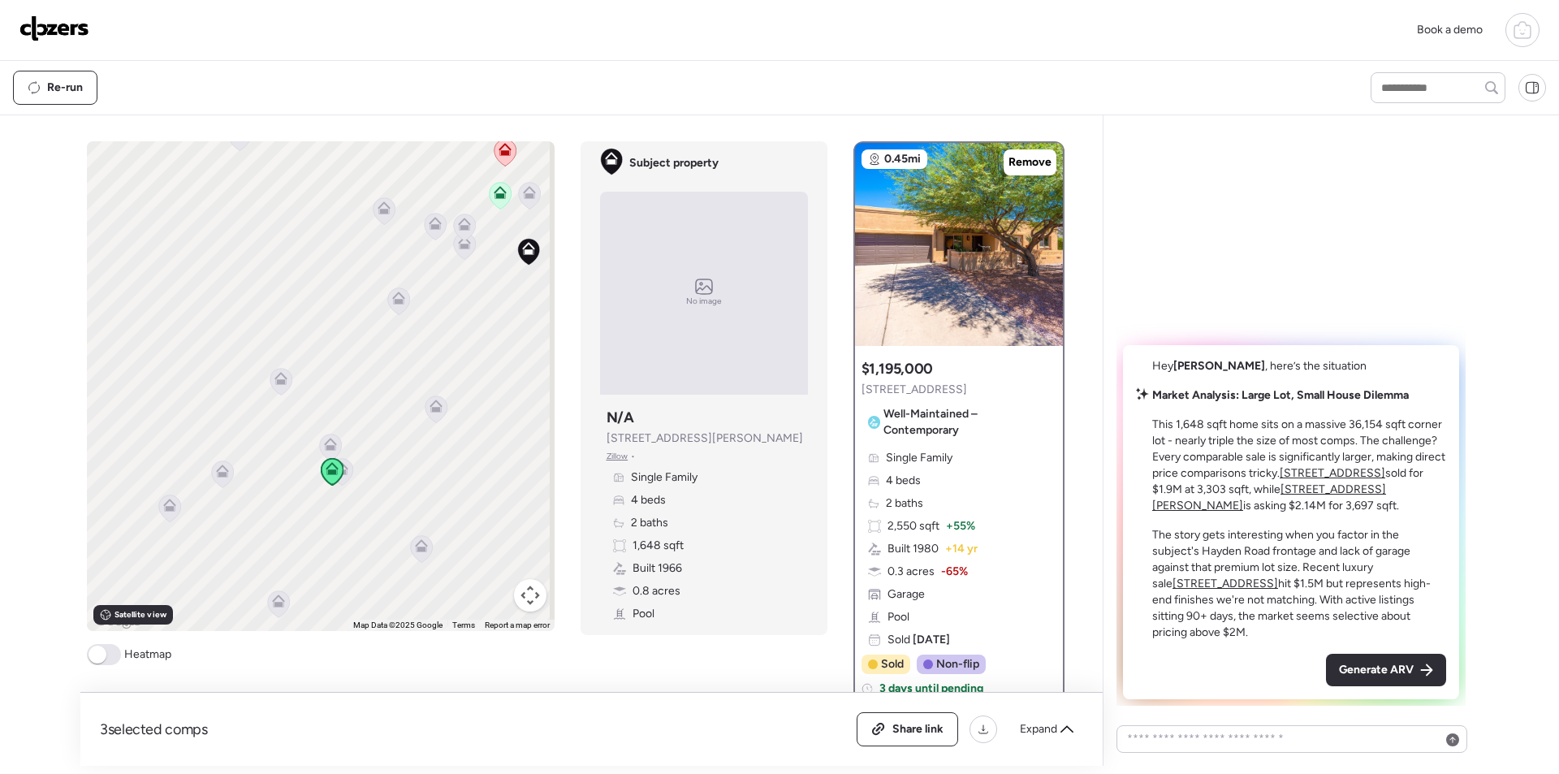
click at [344, 474] on icon at bounding box center [341, 471] width 22 height 27
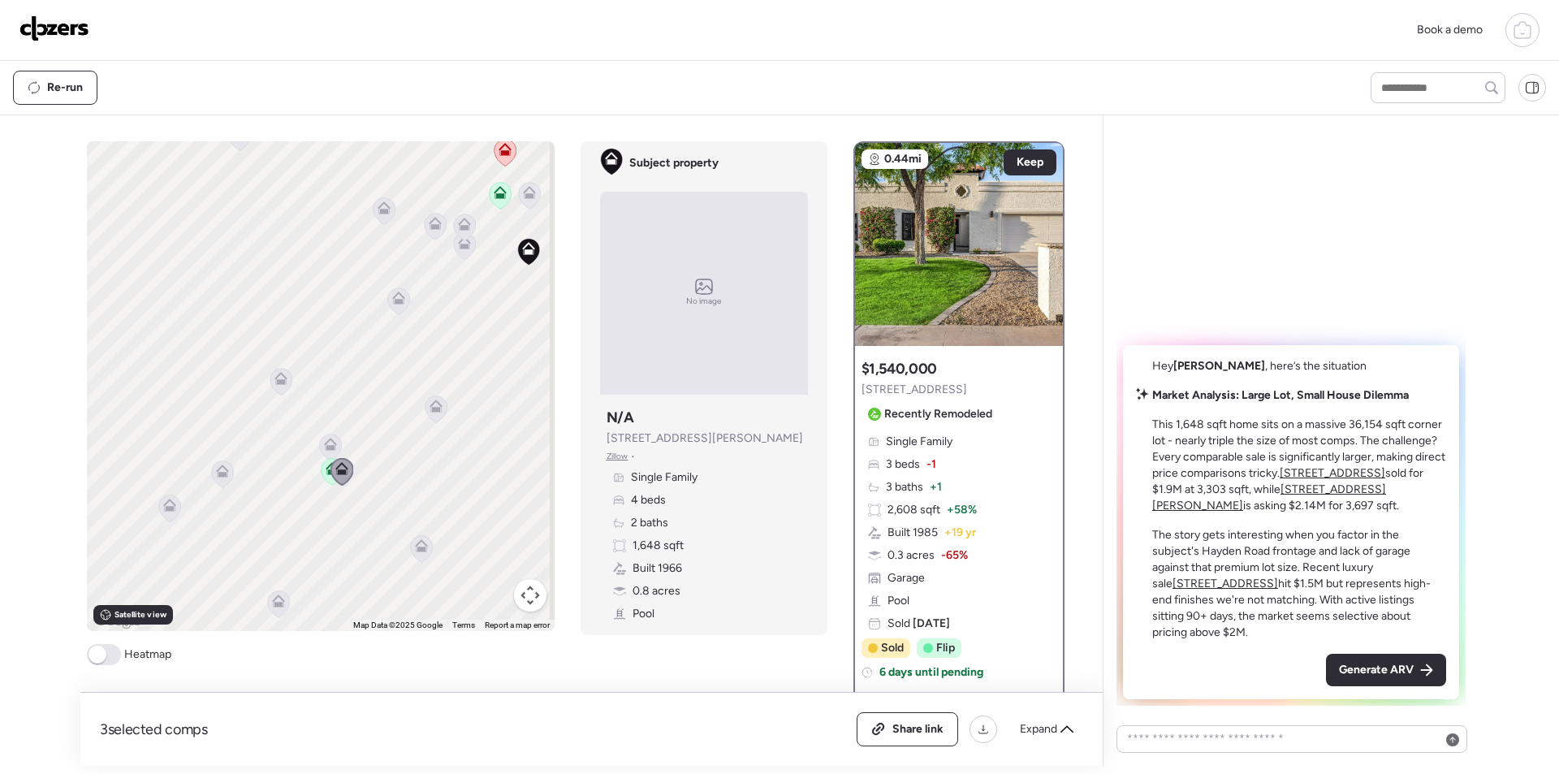
click at [225, 474] on icon at bounding box center [222, 473] width 22 height 27
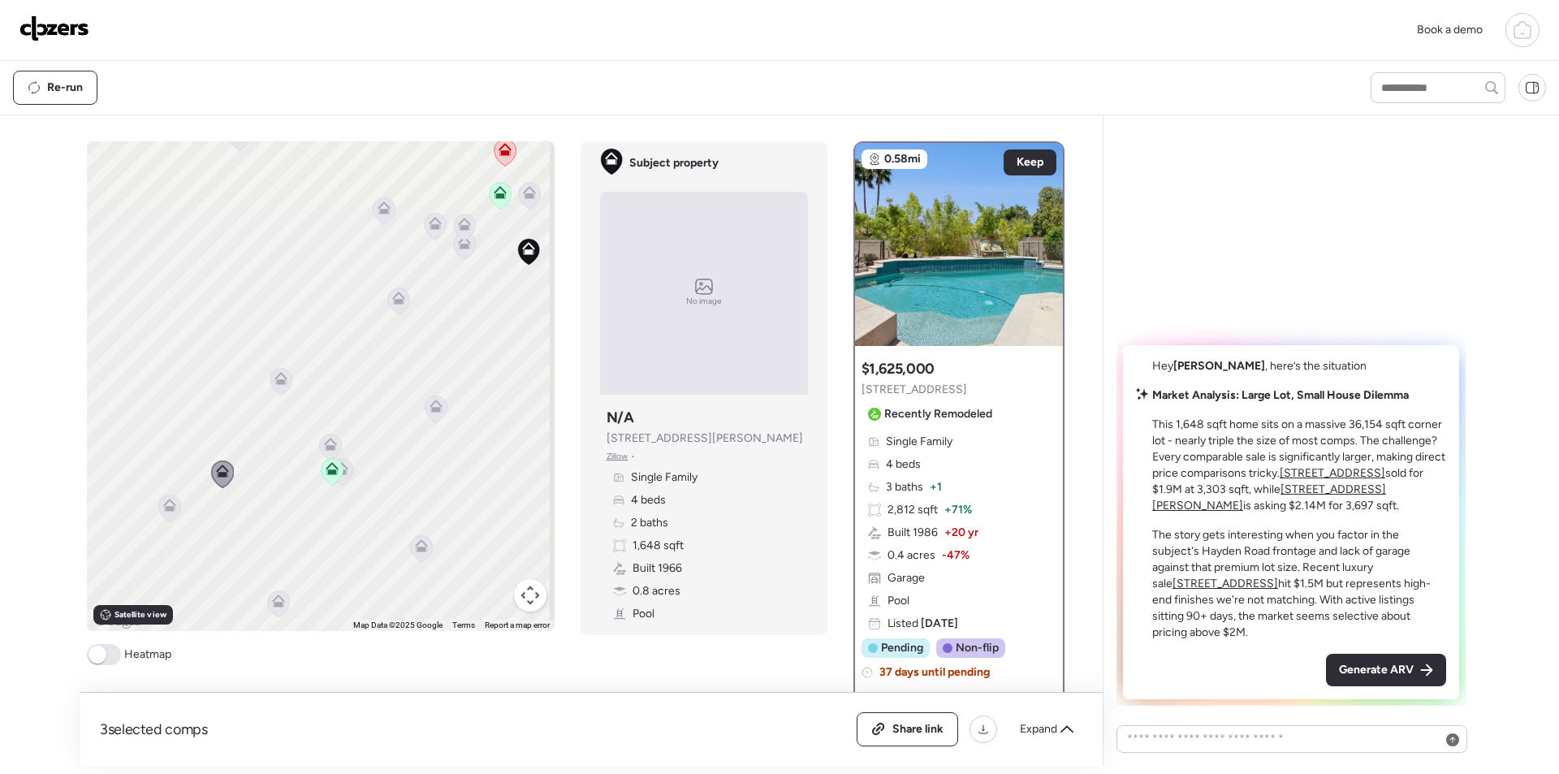
click at [164, 509] on icon at bounding box center [169, 508] width 11 height 5
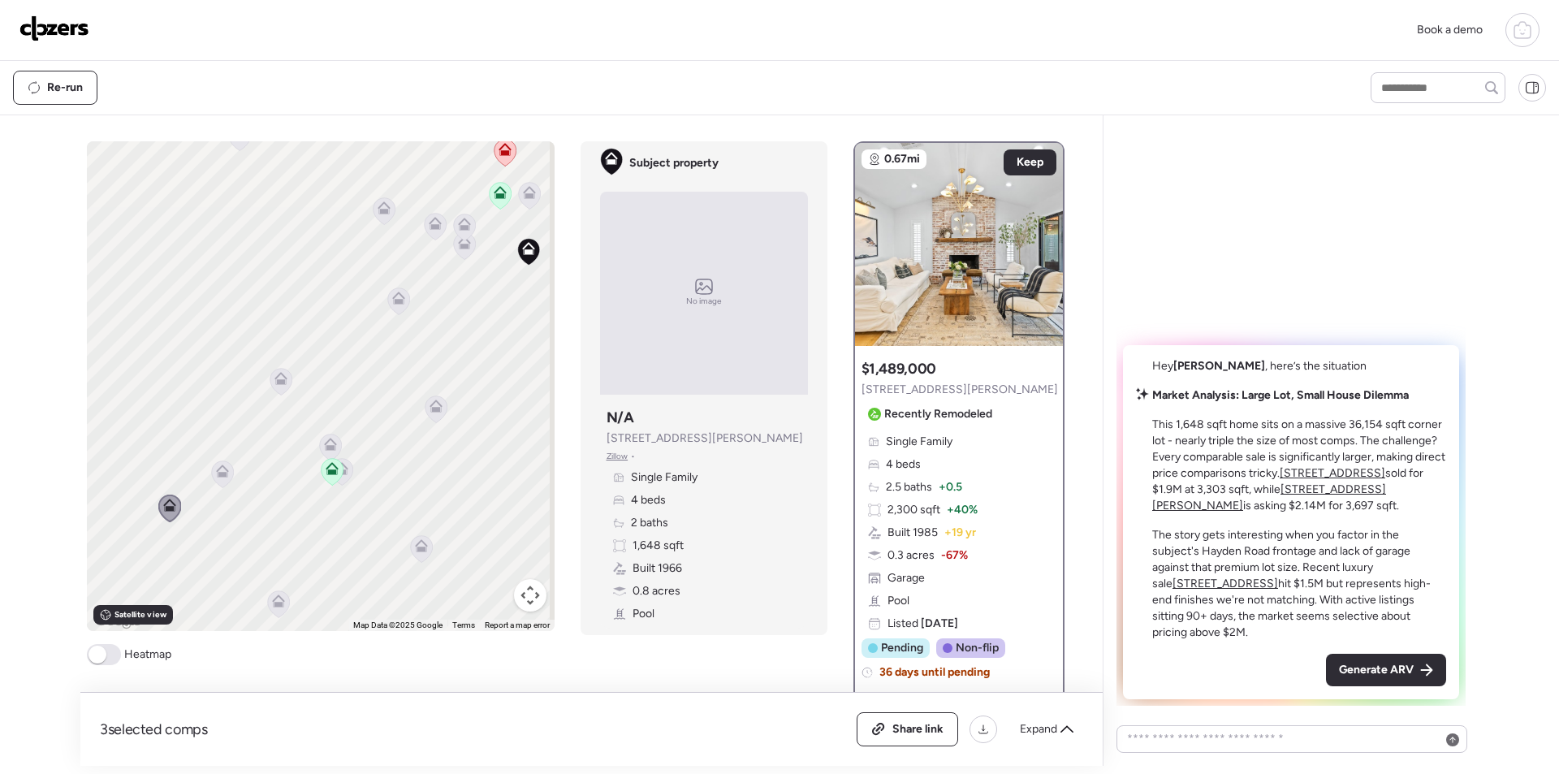
click at [227, 480] on icon at bounding box center [222, 474] width 23 height 28
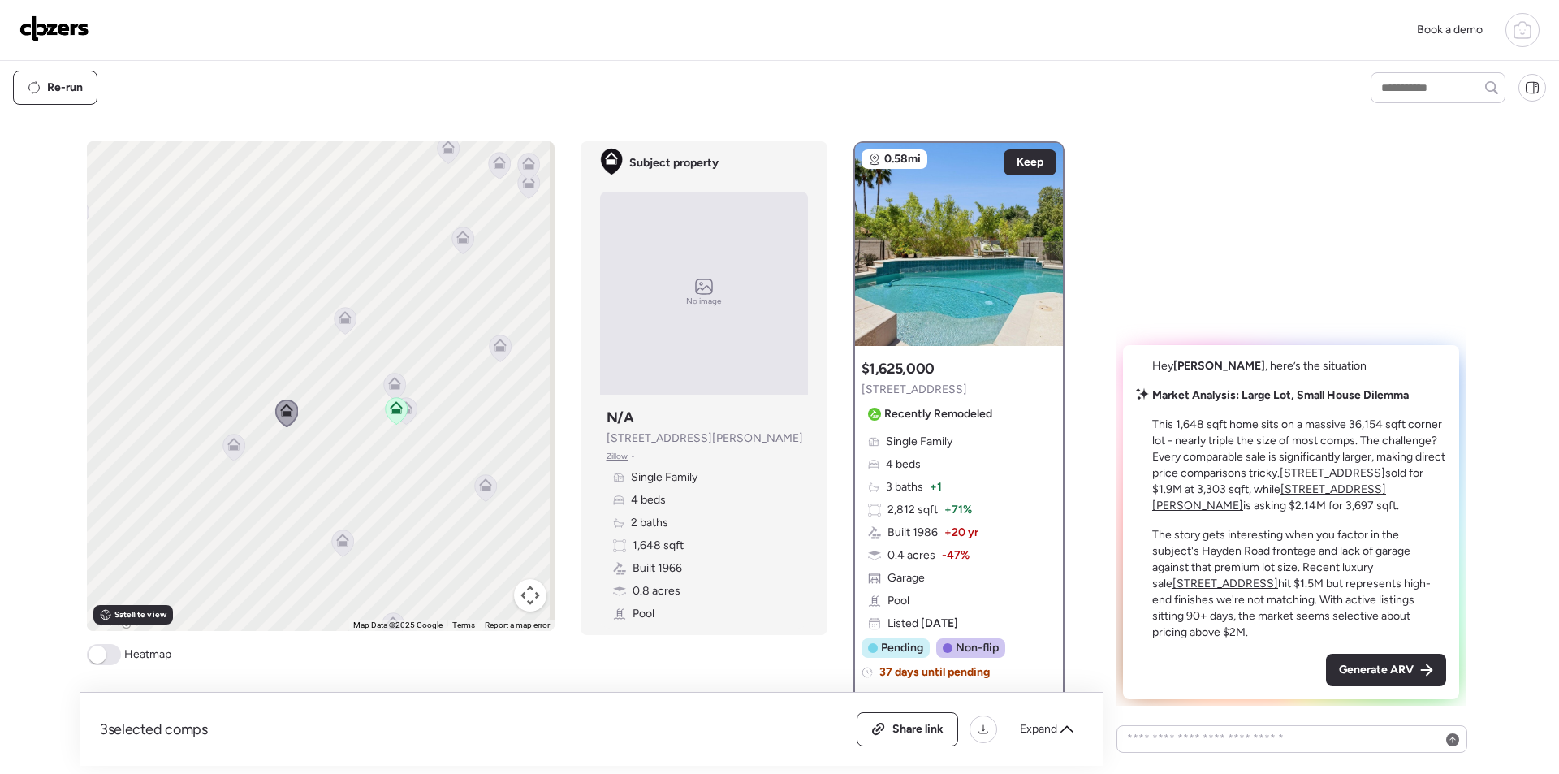
drag, startPoint x: 352, startPoint y: 475, endPoint x: 283, endPoint y: 347, distance: 146.0
click at [283, 347] on div "To activate drag with keyboard, press Alt + Enter. Once in keyboard drag state,…" at bounding box center [321, 386] width 468 height 490
drag, startPoint x: 334, startPoint y: 430, endPoint x: 193, endPoint y: 403, distance: 143.8
click at [193, 403] on div "To activate drag with keyboard, press Alt + Enter. Once in keyboard drag state,…" at bounding box center [321, 386] width 468 height 490
click at [339, 462] on icon at bounding box center [349, 457] width 22 height 27
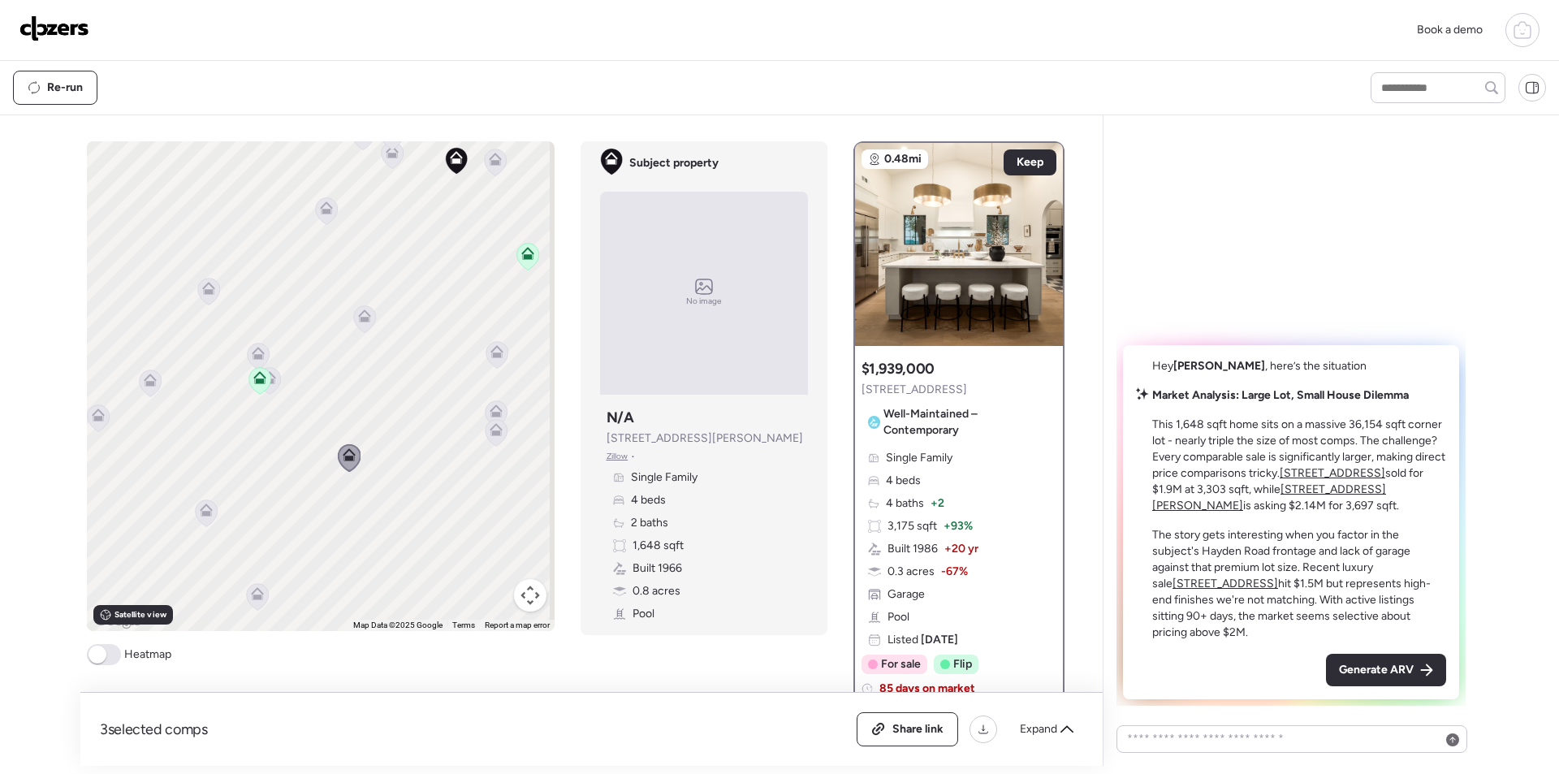
click at [200, 521] on icon at bounding box center [206, 512] width 22 height 27
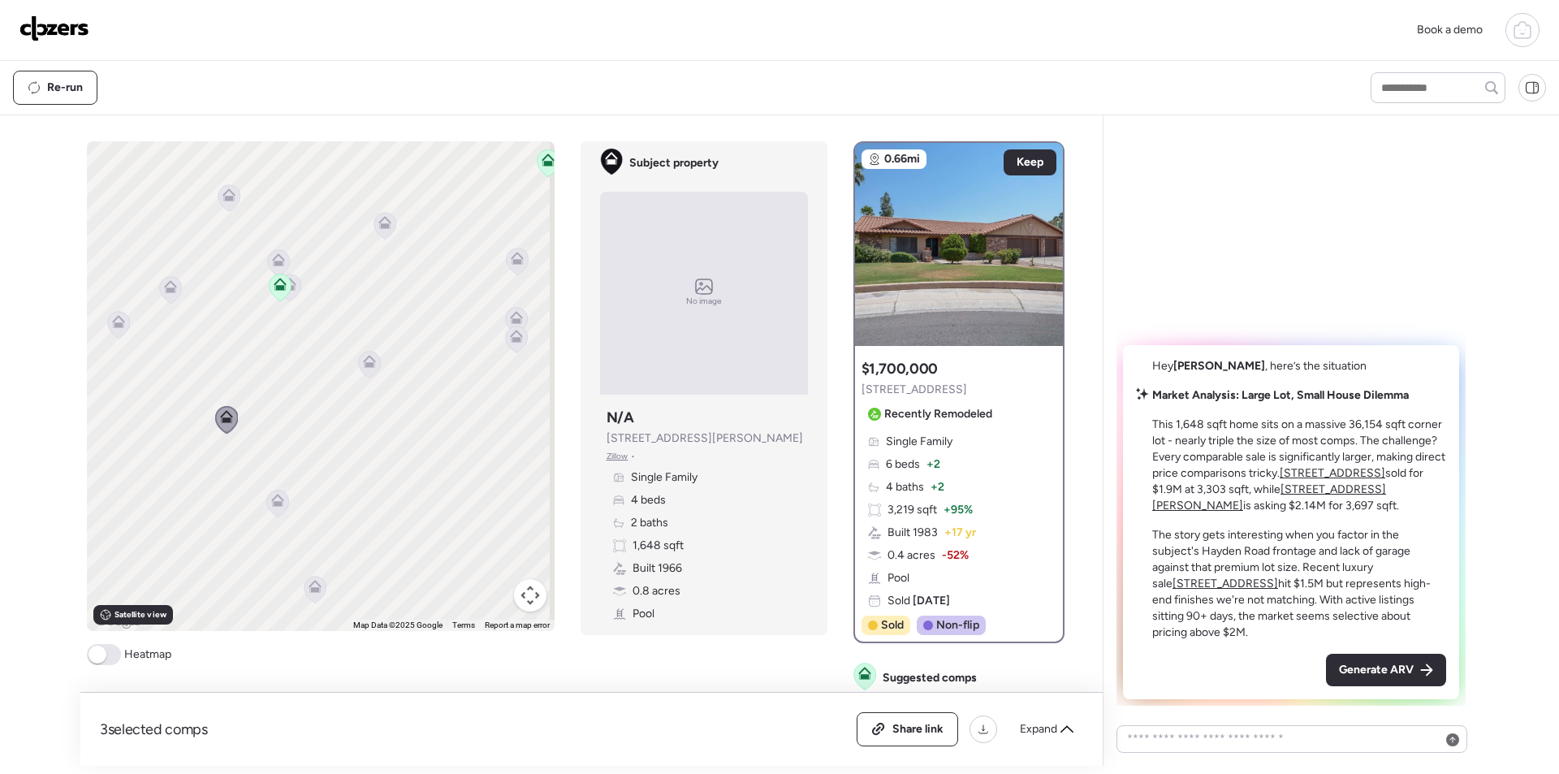
drag, startPoint x: 318, startPoint y: 498, endPoint x: 351, endPoint y: 375, distance: 127.6
click at [351, 376] on div "To activate drag with keyboard, press Alt + Enter. Once in keyboard drag state,…" at bounding box center [321, 386] width 468 height 490
click at [288, 472] on div at bounding box center [287, 479] width 23 height 30
click at [289, 473] on icon at bounding box center [287, 477] width 22 height 27
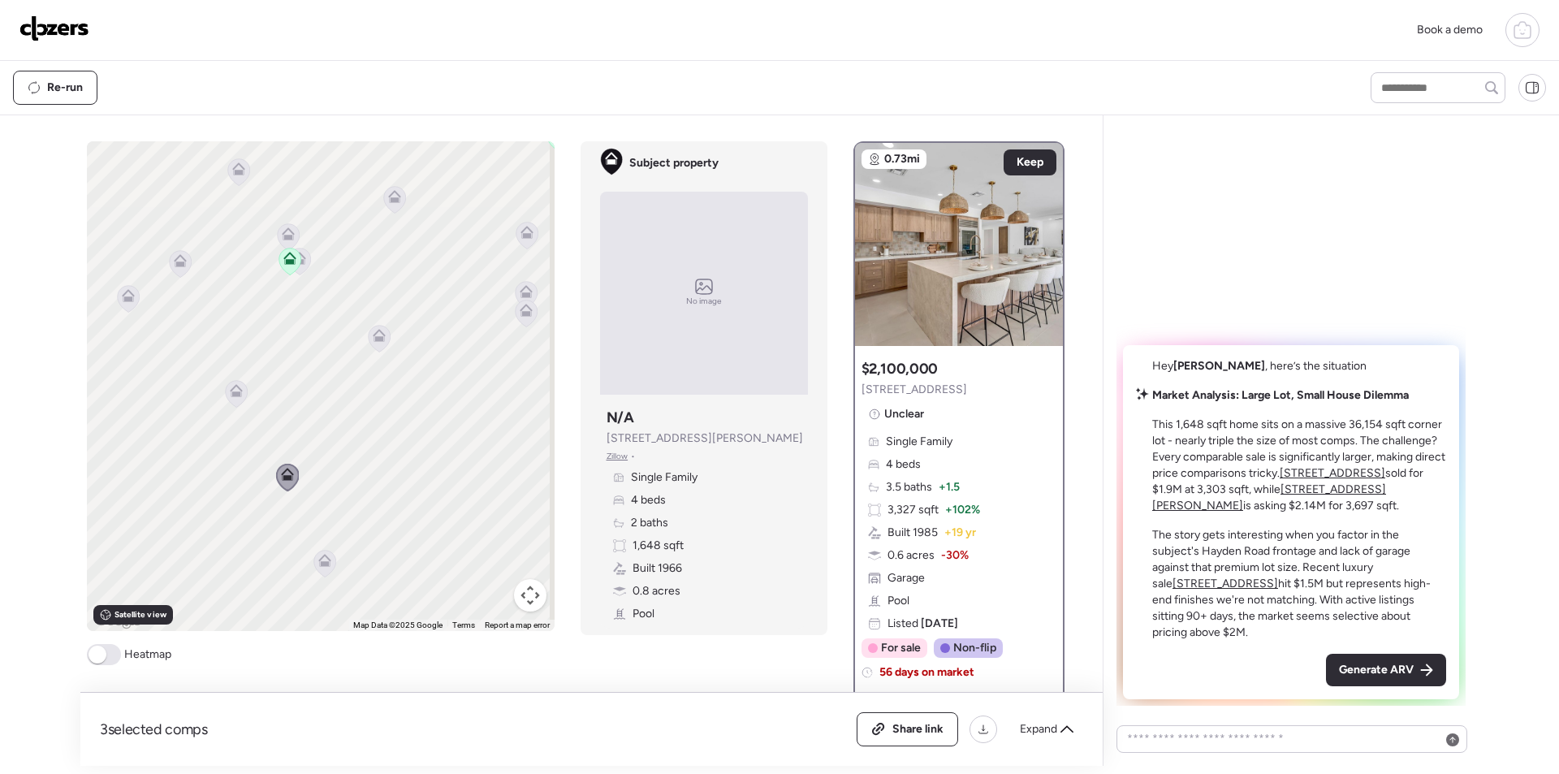
drag, startPoint x: 331, startPoint y: 301, endPoint x: 321, endPoint y: 478, distance: 177.3
click at [318, 524] on div "To navigate, press the arrow keys. To activate drag with keyboard, press Alt + …" at bounding box center [321, 386] width 468 height 490
drag, startPoint x: 344, startPoint y: 293, endPoint x: 316, endPoint y: 487, distance: 196.1
click at [316, 487] on div "To navigate, press the arrow keys. To activate drag with keyboard, press Alt + …" at bounding box center [321, 386] width 468 height 490
drag, startPoint x: 351, startPoint y: 326, endPoint x: 488, endPoint y: 414, distance: 163.3
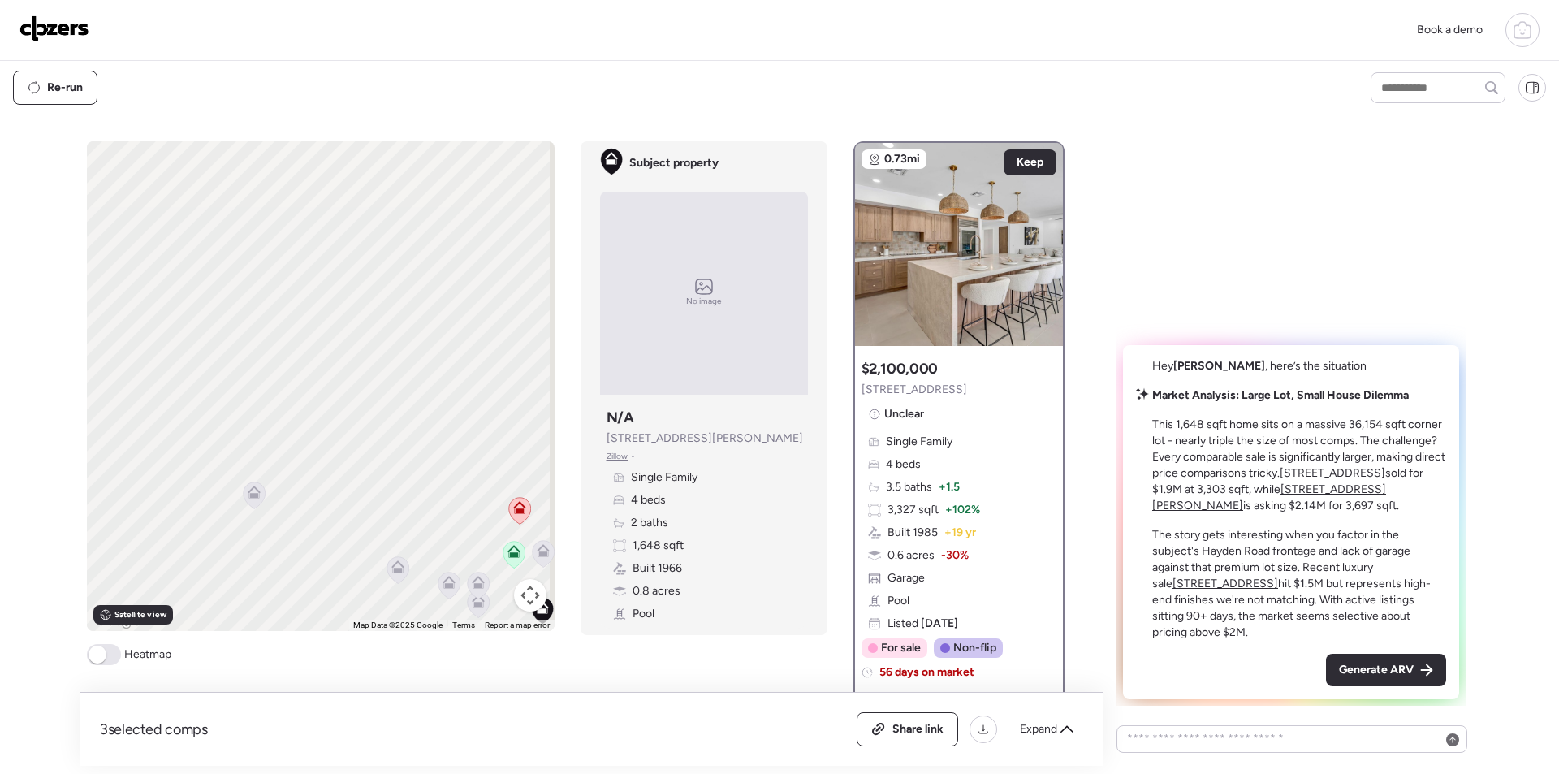
click at [488, 414] on div "To navigate, press the arrow keys. To activate drag with keyboard, press Alt + …" at bounding box center [321, 386] width 468 height 490
drag, startPoint x: 413, startPoint y: 395, endPoint x: 475, endPoint y: 350, distance: 76.2
click at [539, 334] on div "To navigate, press the arrow keys. To activate drag with keyboard, press Alt + …" at bounding box center [321, 386] width 468 height 490
drag, startPoint x: 368, startPoint y: 348, endPoint x: 371, endPoint y: 328, distance: 20.6
click at [371, 328] on div "To navigate, press the arrow keys. To activate drag with keyboard, press Alt + …" at bounding box center [321, 386] width 468 height 490
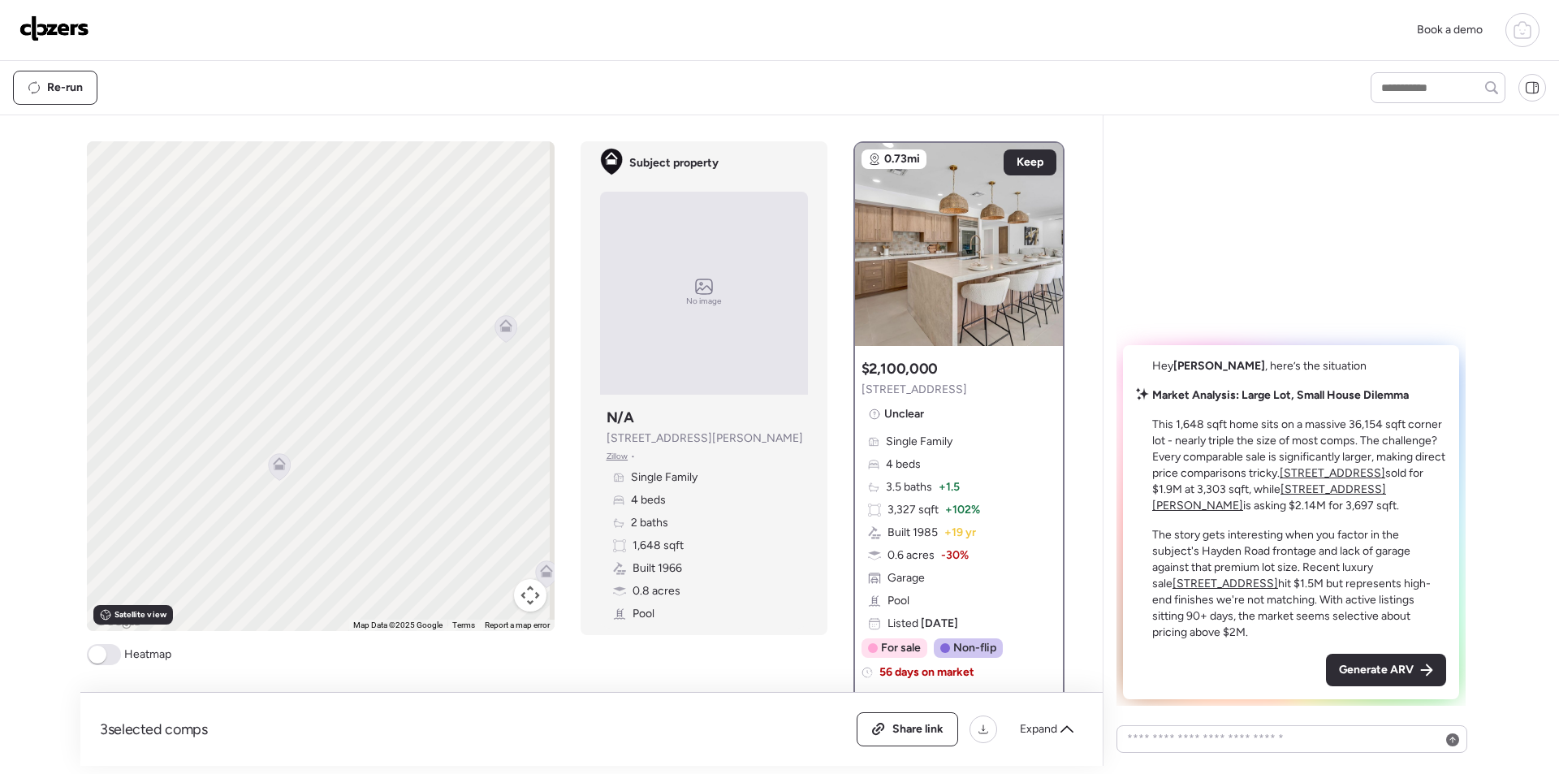
click at [499, 337] on icon at bounding box center [505, 328] width 22 height 27
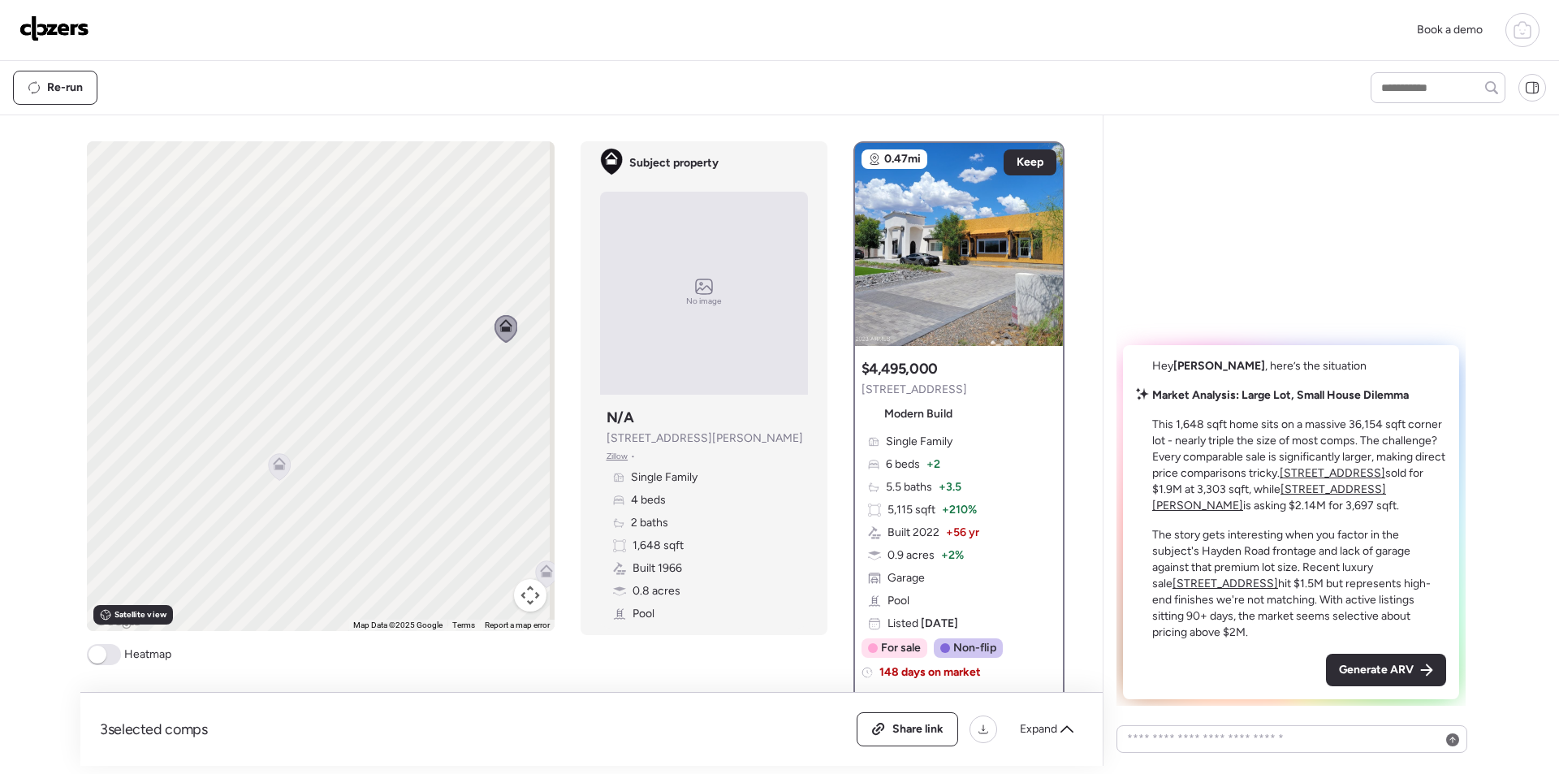
click at [276, 470] on icon at bounding box center [279, 466] width 22 height 27
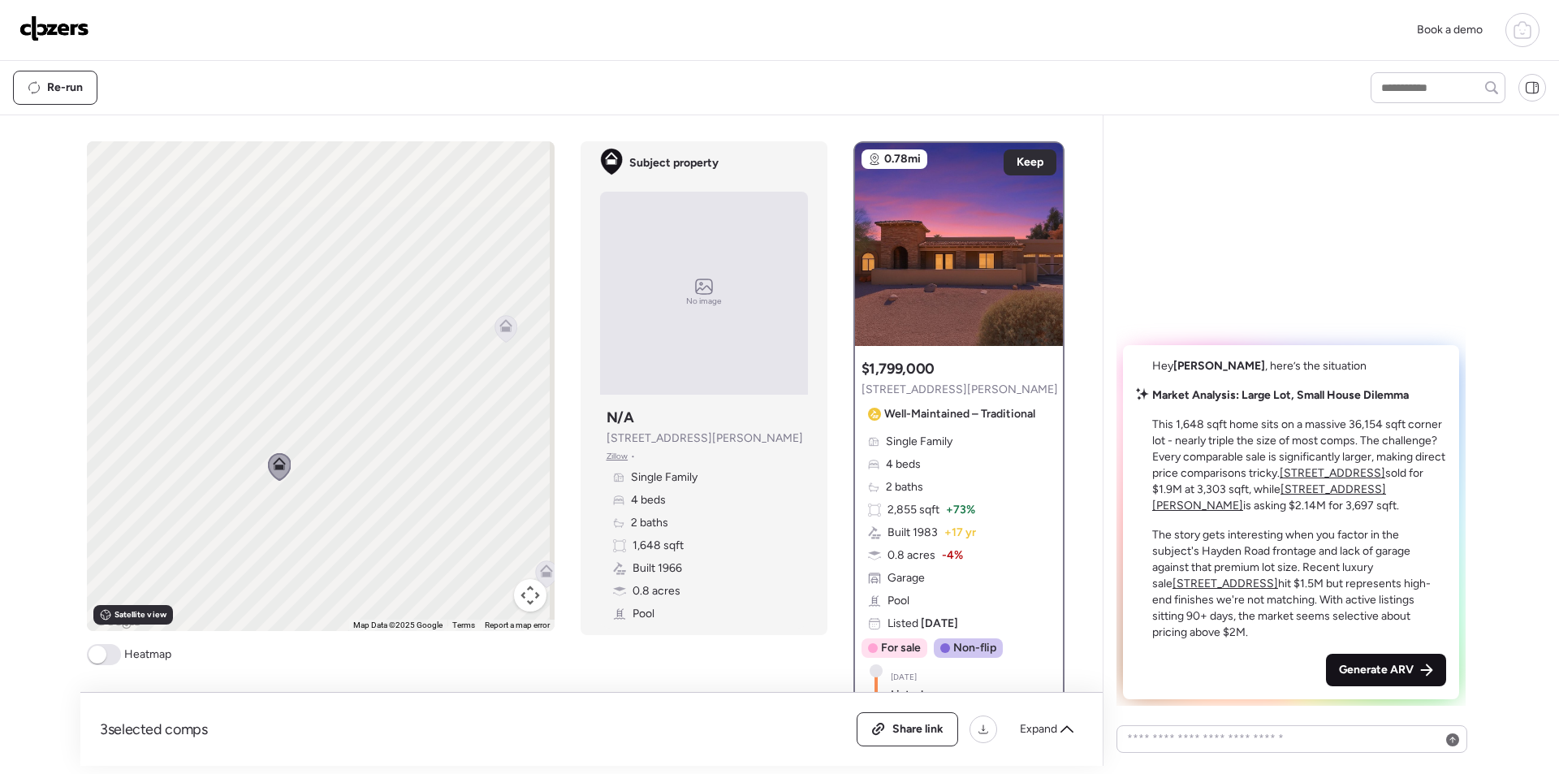
click at [1359, 671] on span "Generate ARV" at bounding box center [1376, 670] width 75 height 16
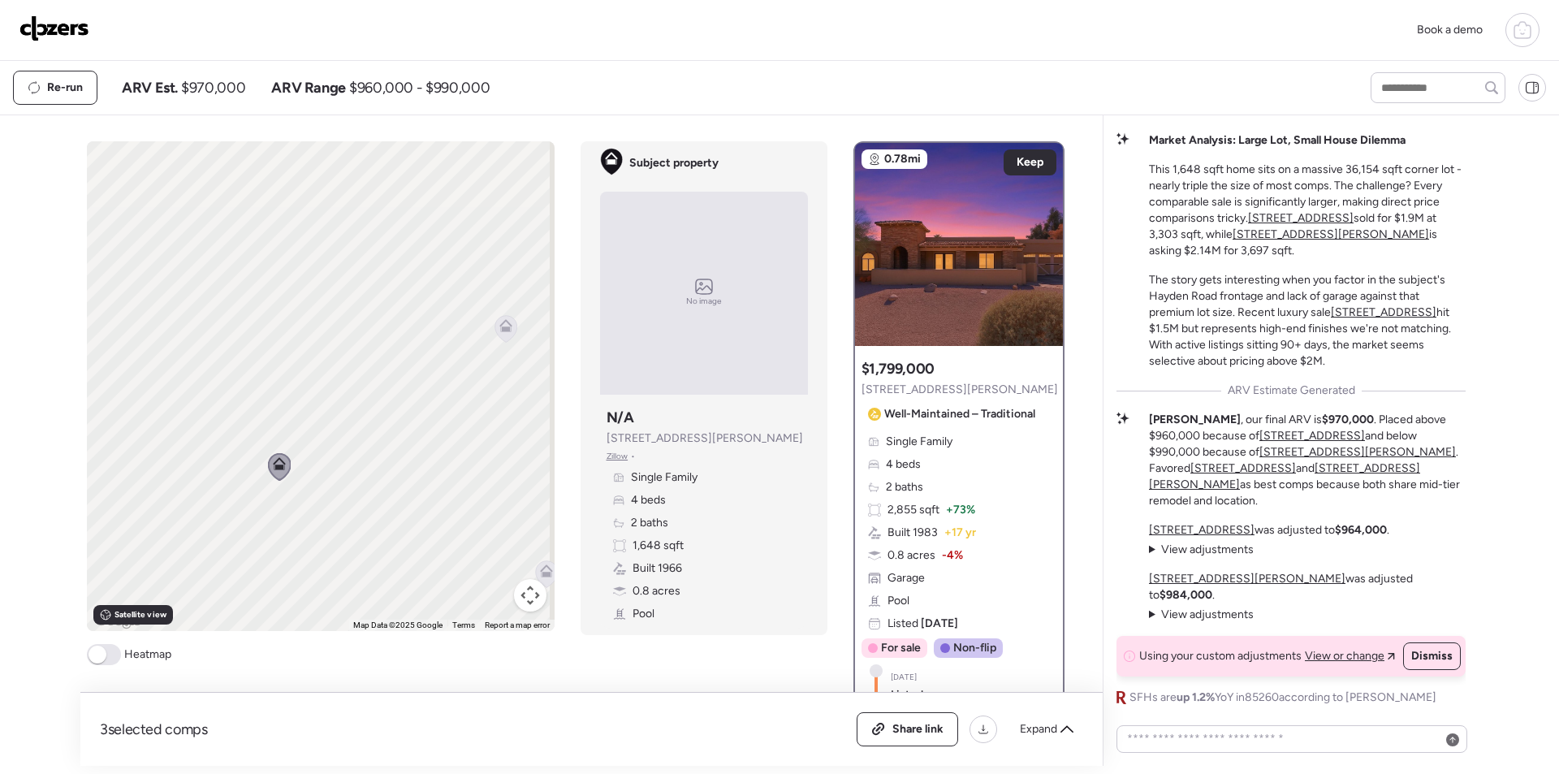
click at [216, 90] on span "$970,000" at bounding box center [213, 87] width 64 height 19
copy span "970,000"
click at [938, 738] on div "Share link" at bounding box center [907, 729] width 100 height 32
click at [54, 32] on img at bounding box center [54, 28] width 70 height 26
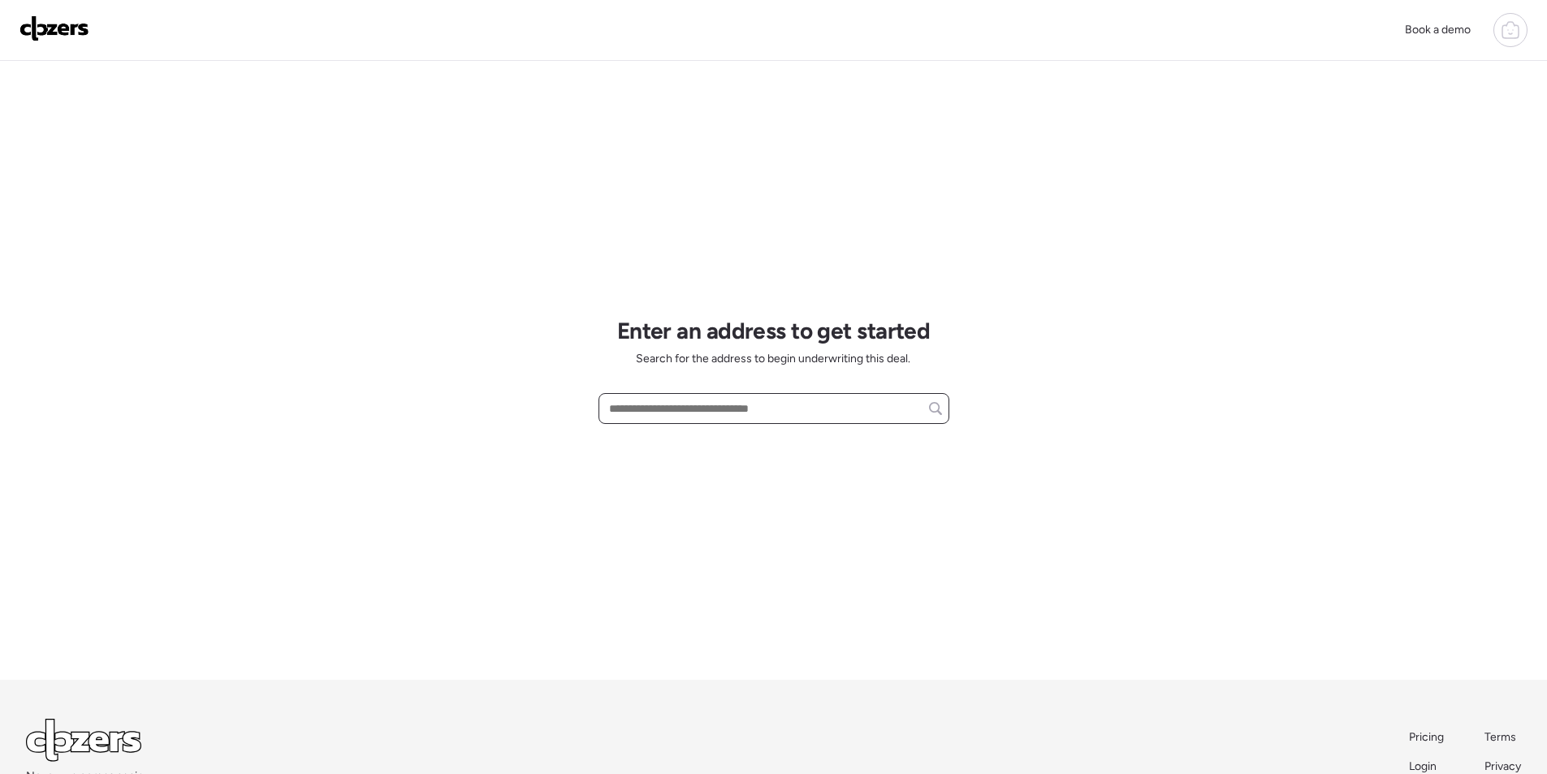
click at [657, 408] on input "text" at bounding box center [774, 408] width 336 height 23
paste input "**********"
click at [699, 417] on input "**********" at bounding box center [774, 408] width 336 height 23
click at [701, 417] on input "**********" at bounding box center [774, 408] width 336 height 23
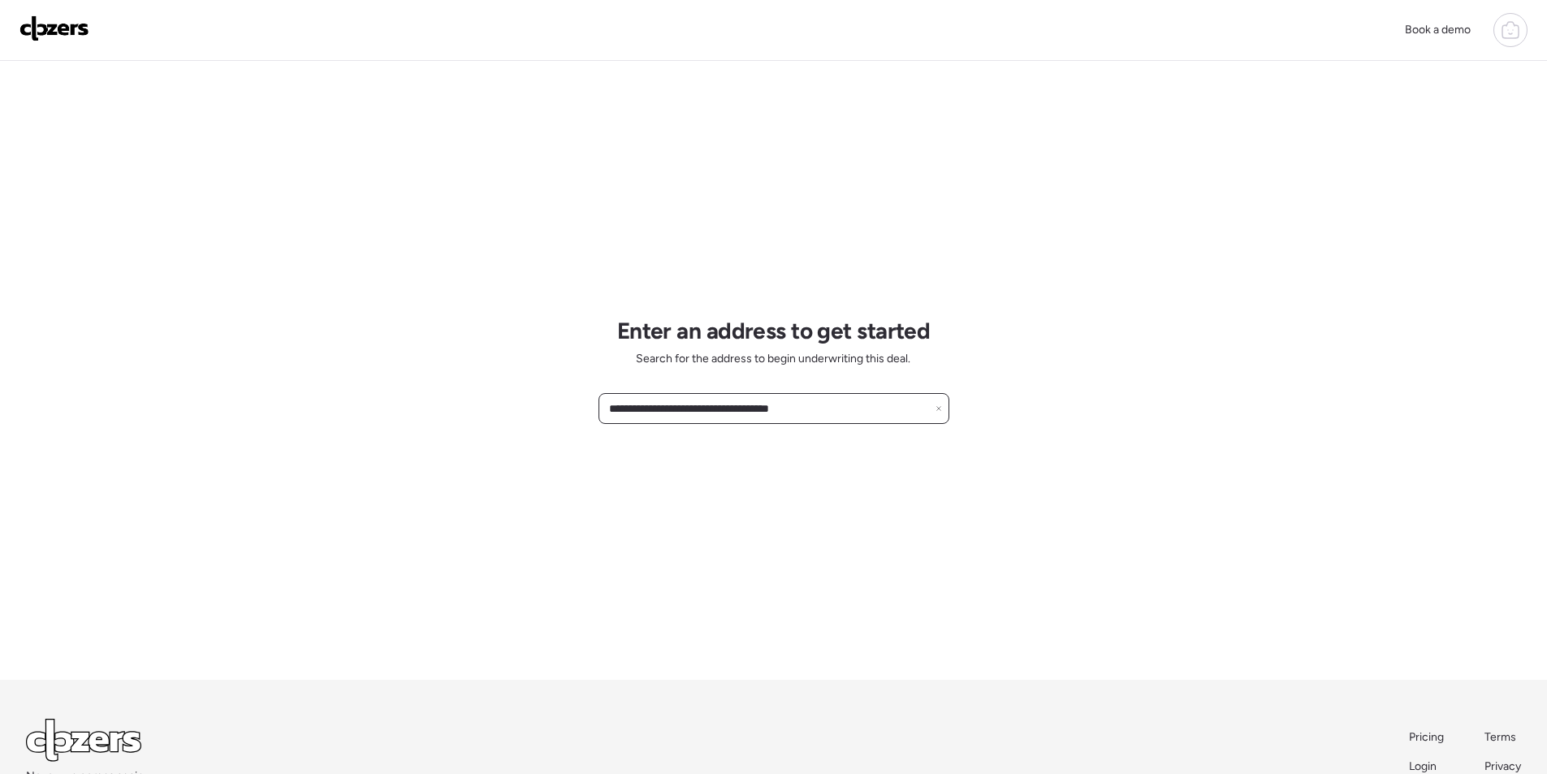
paste input "*"
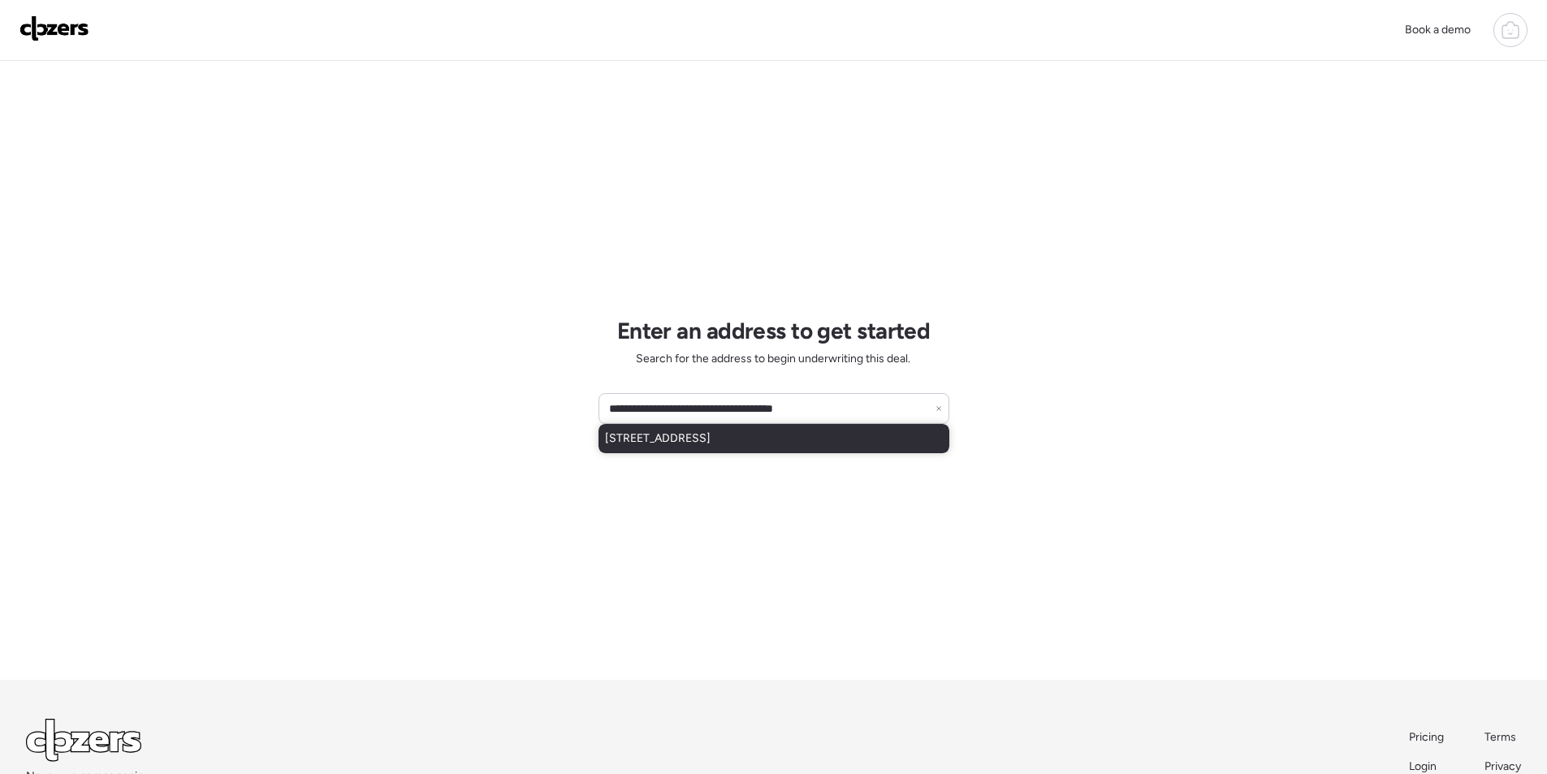
click at [770, 425] on div "20549 W White Rock Rd, Buckeye, AZ, 85396" at bounding box center [773, 438] width 351 height 29
type input "**********"
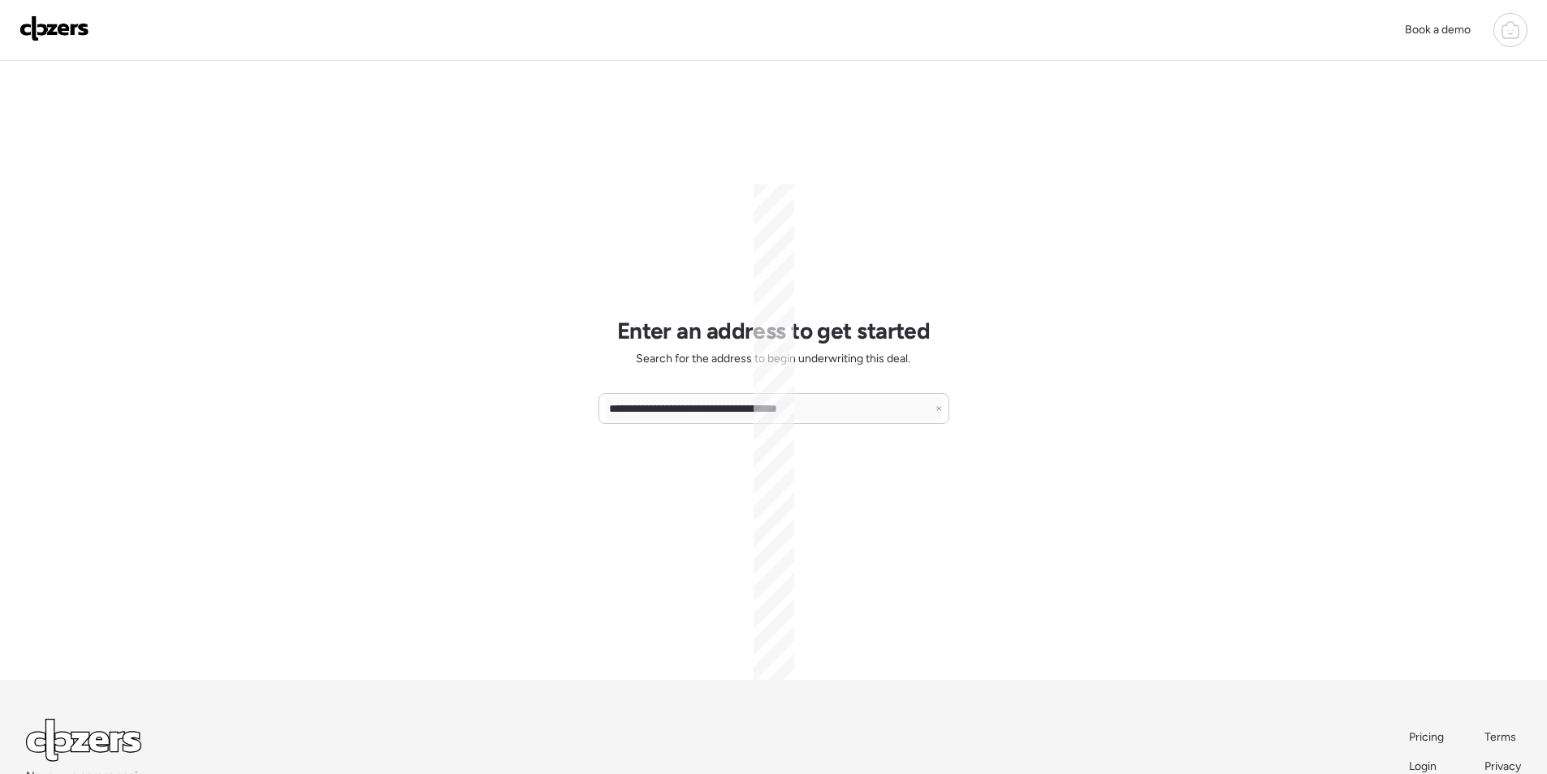
click at [70, 26] on img at bounding box center [54, 28] width 70 height 26
click at [708, 412] on input "text" at bounding box center [774, 408] width 336 height 23
paste input "**********"
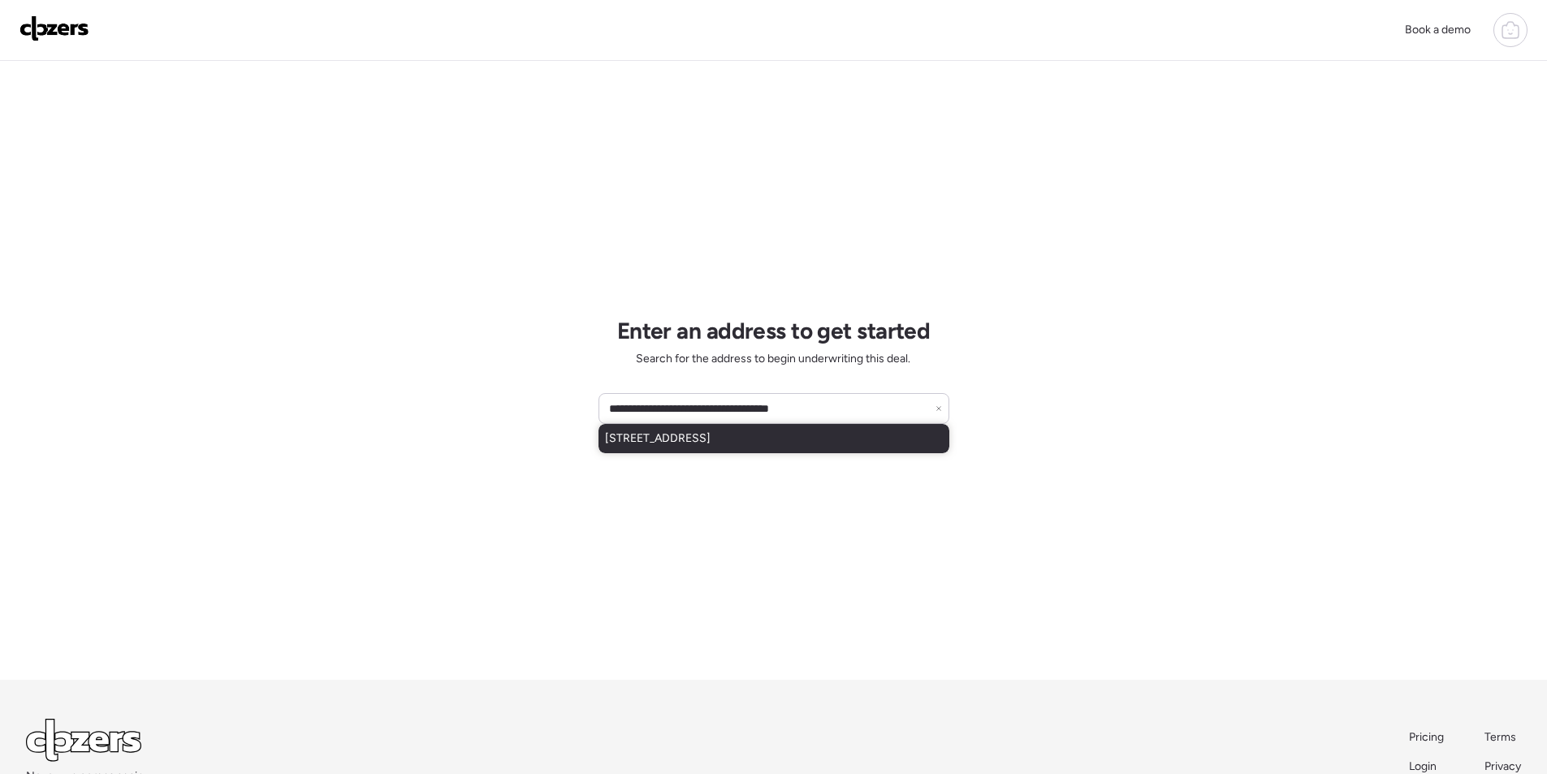
click at [701, 450] on div "25049 W Dove Mesa Dr, Buckeye, AZ, 85326" at bounding box center [773, 438] width 351 height 29
type input "**********"
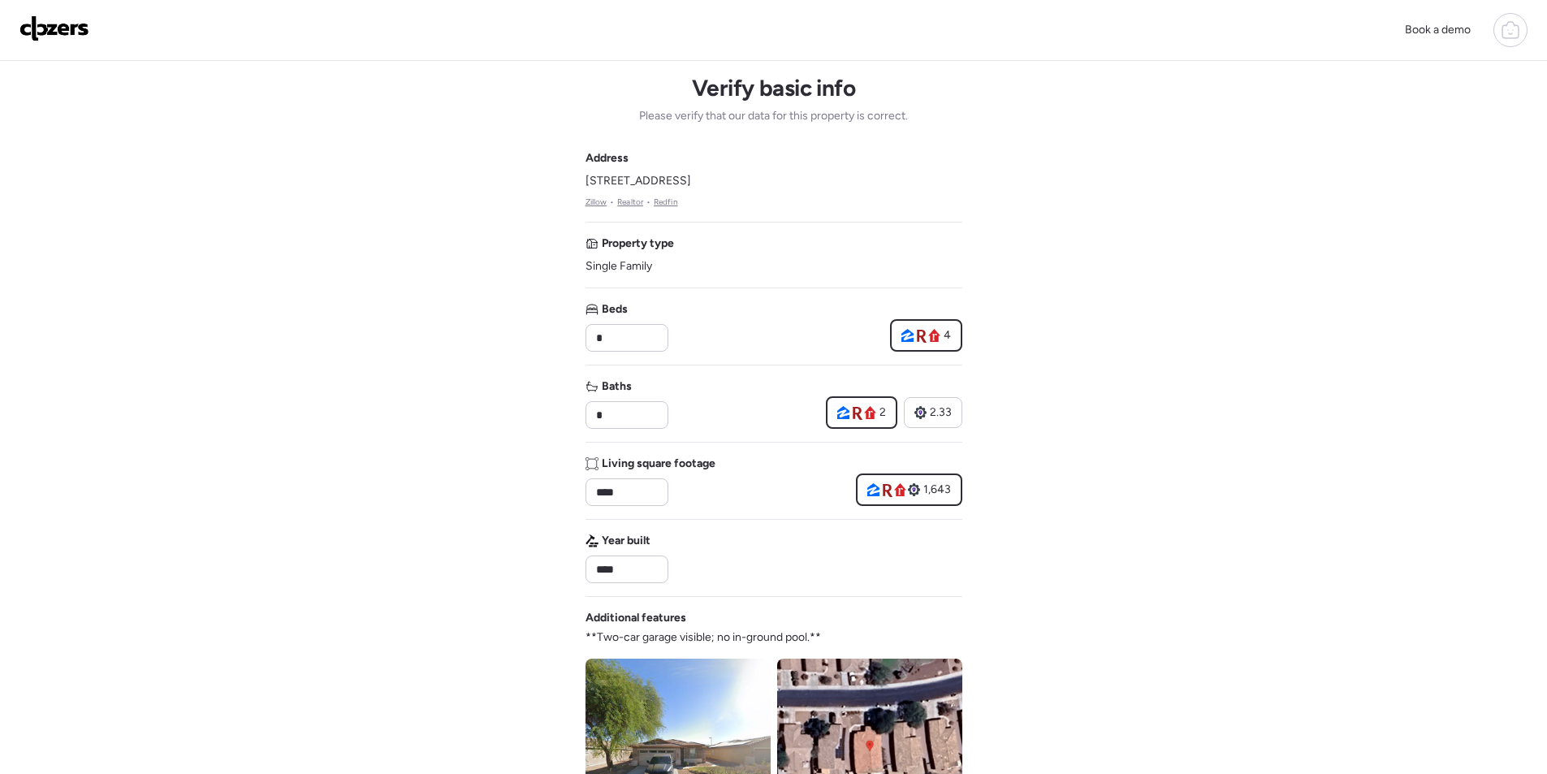
scroll to position [601, 0]
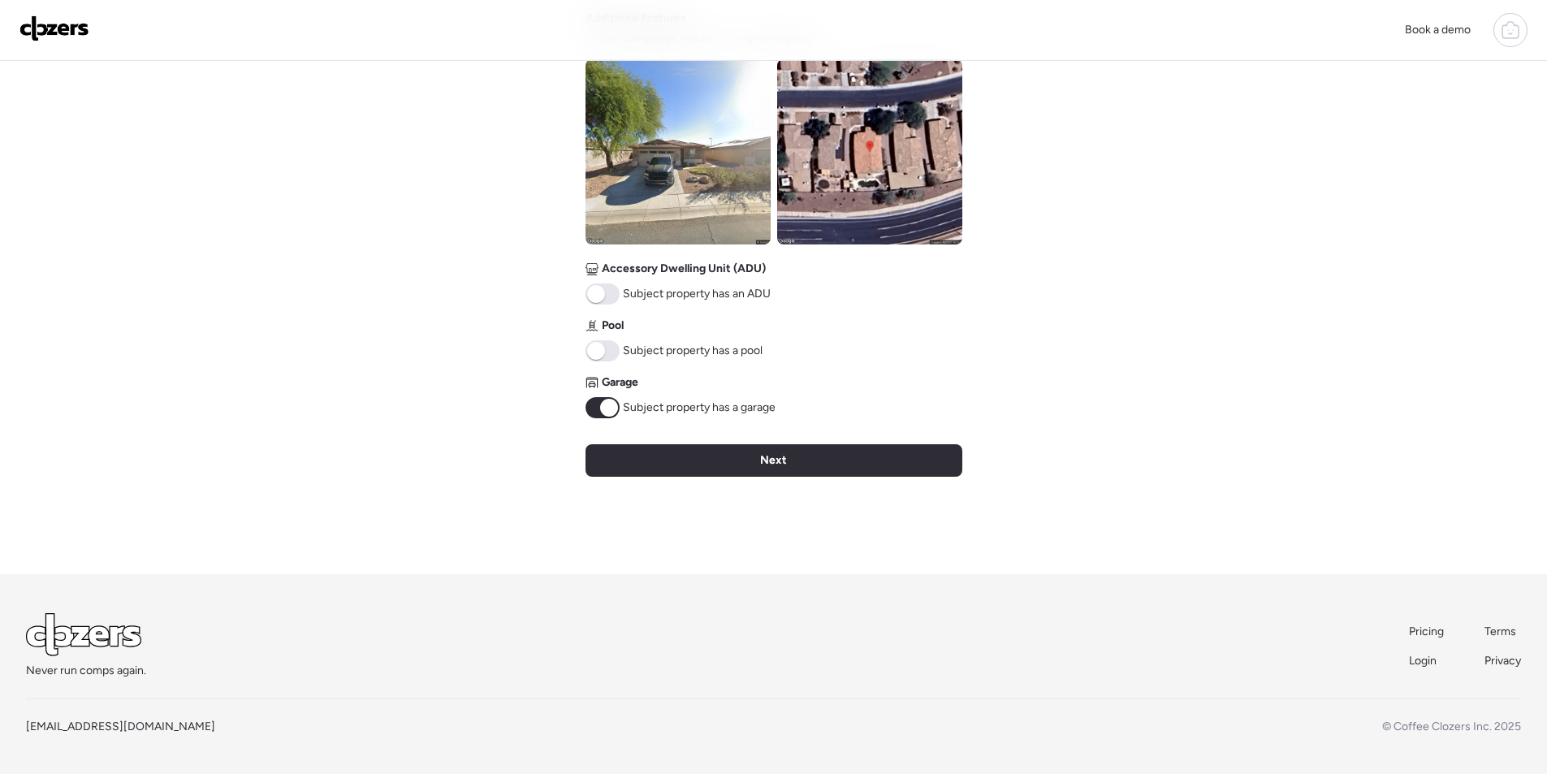
click at [606, 350] on span at bounding box center [602, 350] width 34 height 21
click at [716, 490] on div "Verify basic info Please verify that our data for this property is correct. Add…" at bounding box center [773, 18] width 377 height 1112
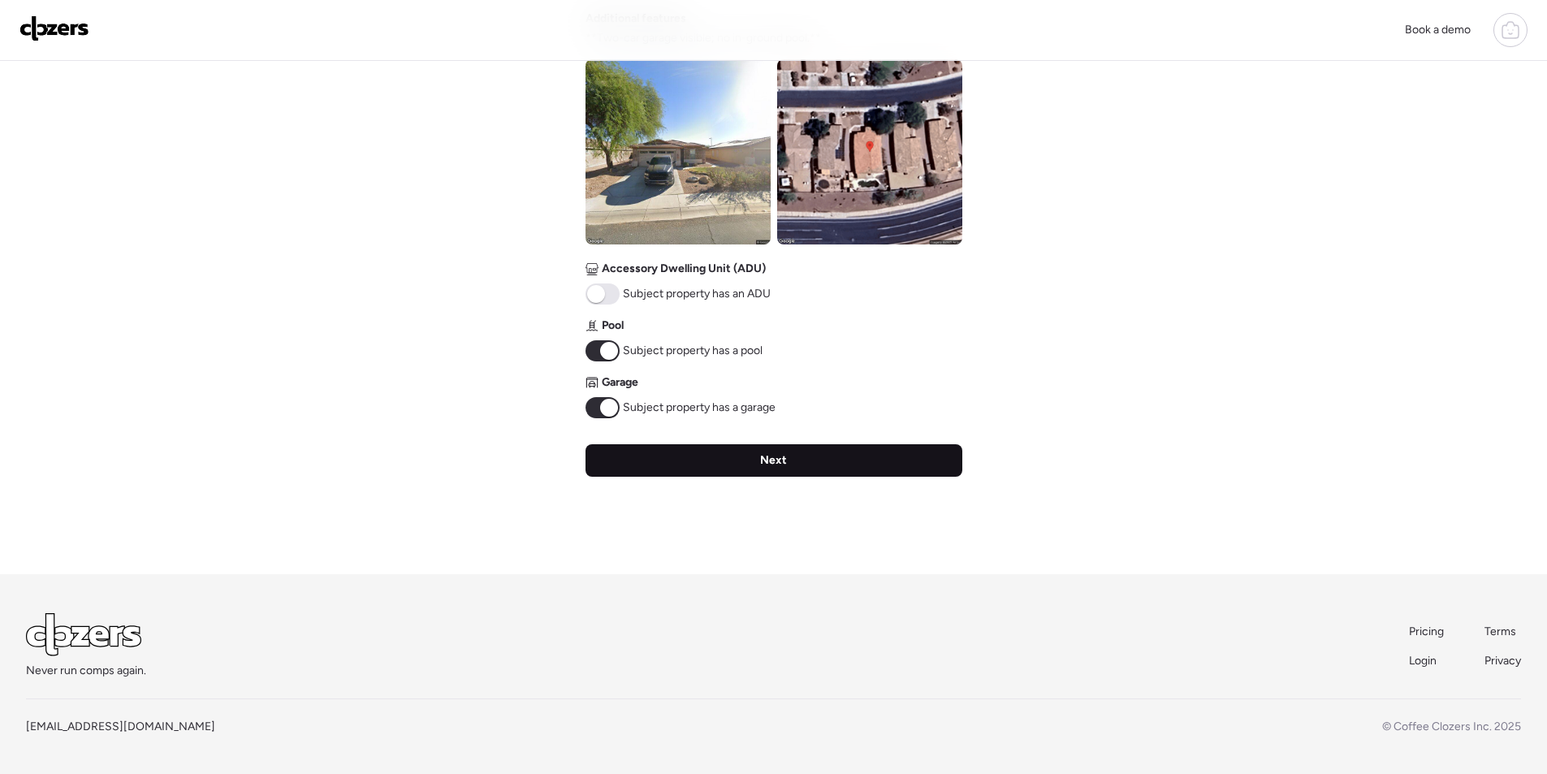
click at [721, 452] on div "Next" at bounding box center [773, 460] width 377 height 32
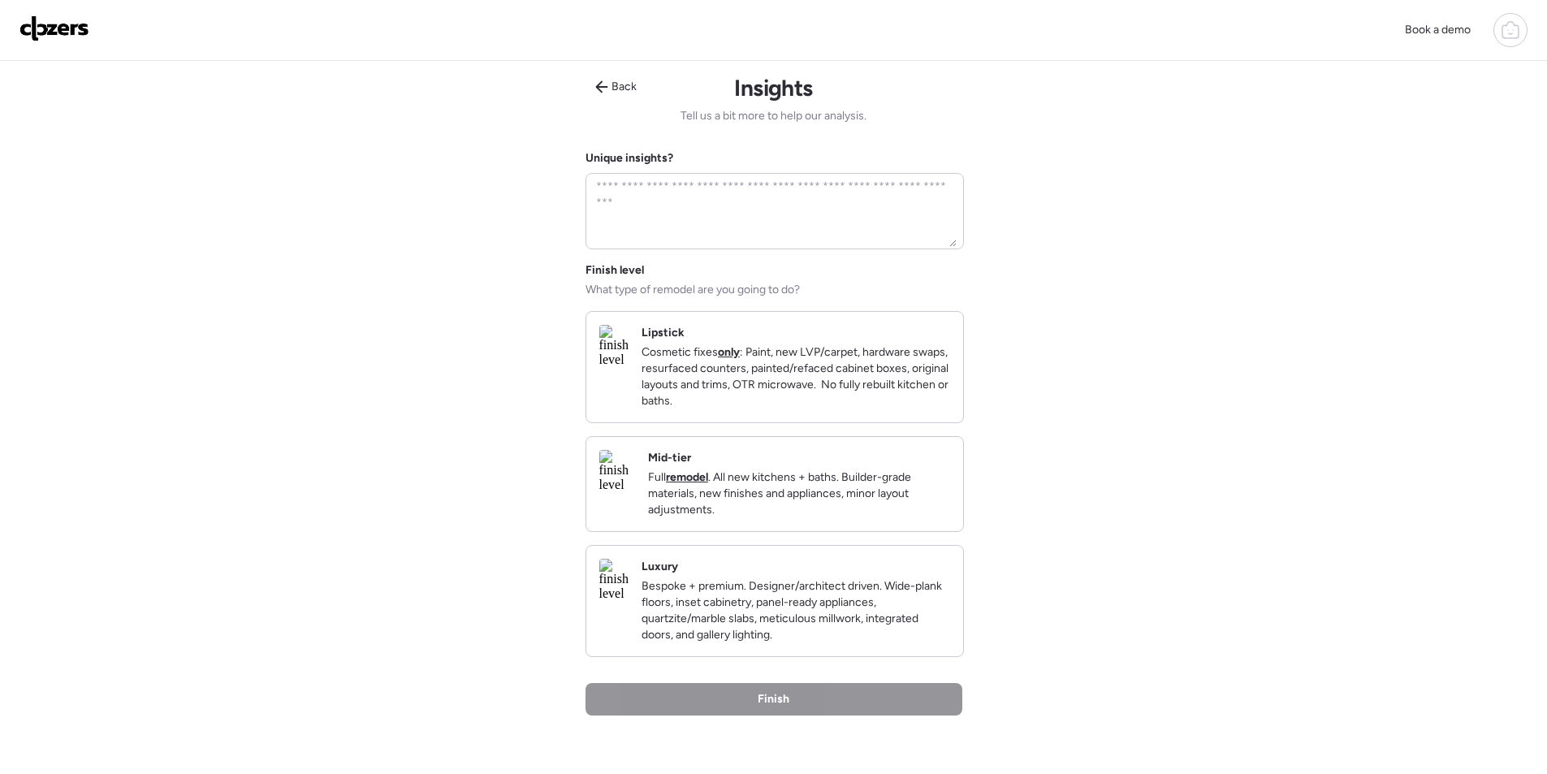
click at [831, 531] on div "Mid-tier Full remodel . All new kitchens + baths. Builder-grade materials, new …" at bounding box center [774, 484] width 377 height 94
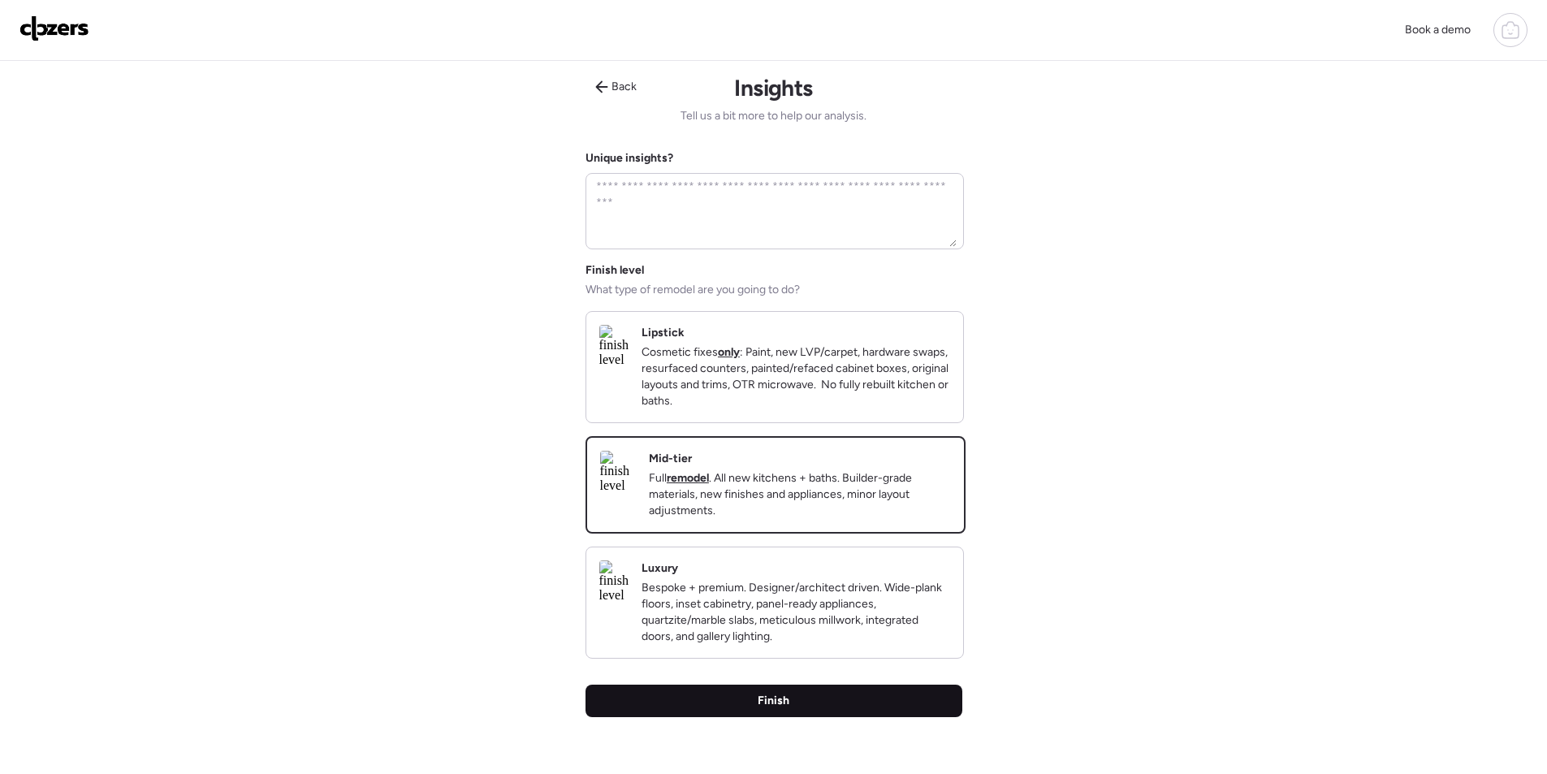
click at [819, 717] on div "Finish" at bounding box center [773, 700] width 377 height 32
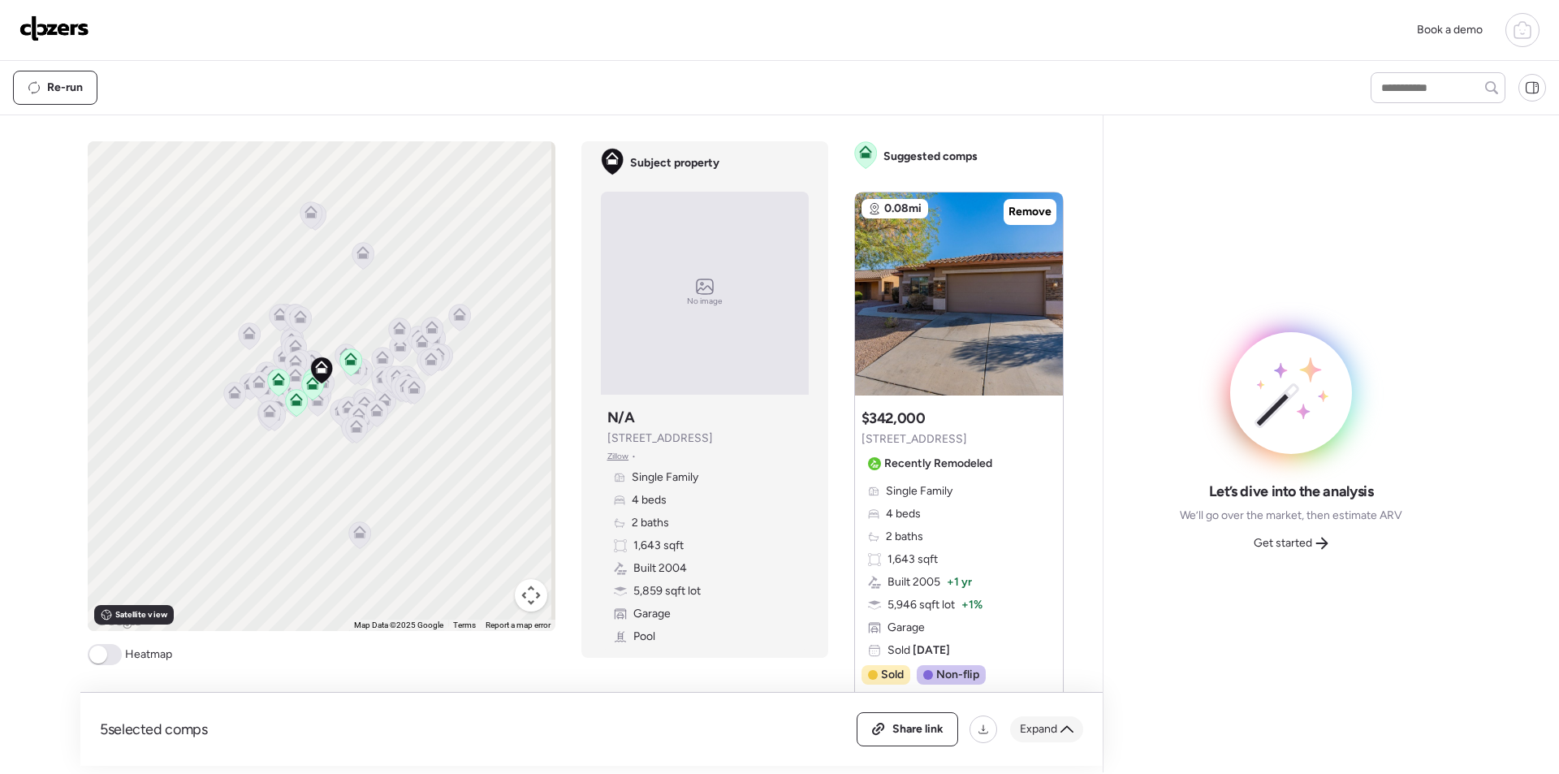
click at [1033, 731] on span "Expand" at bounding box center [1038, 729] width 37 height 16
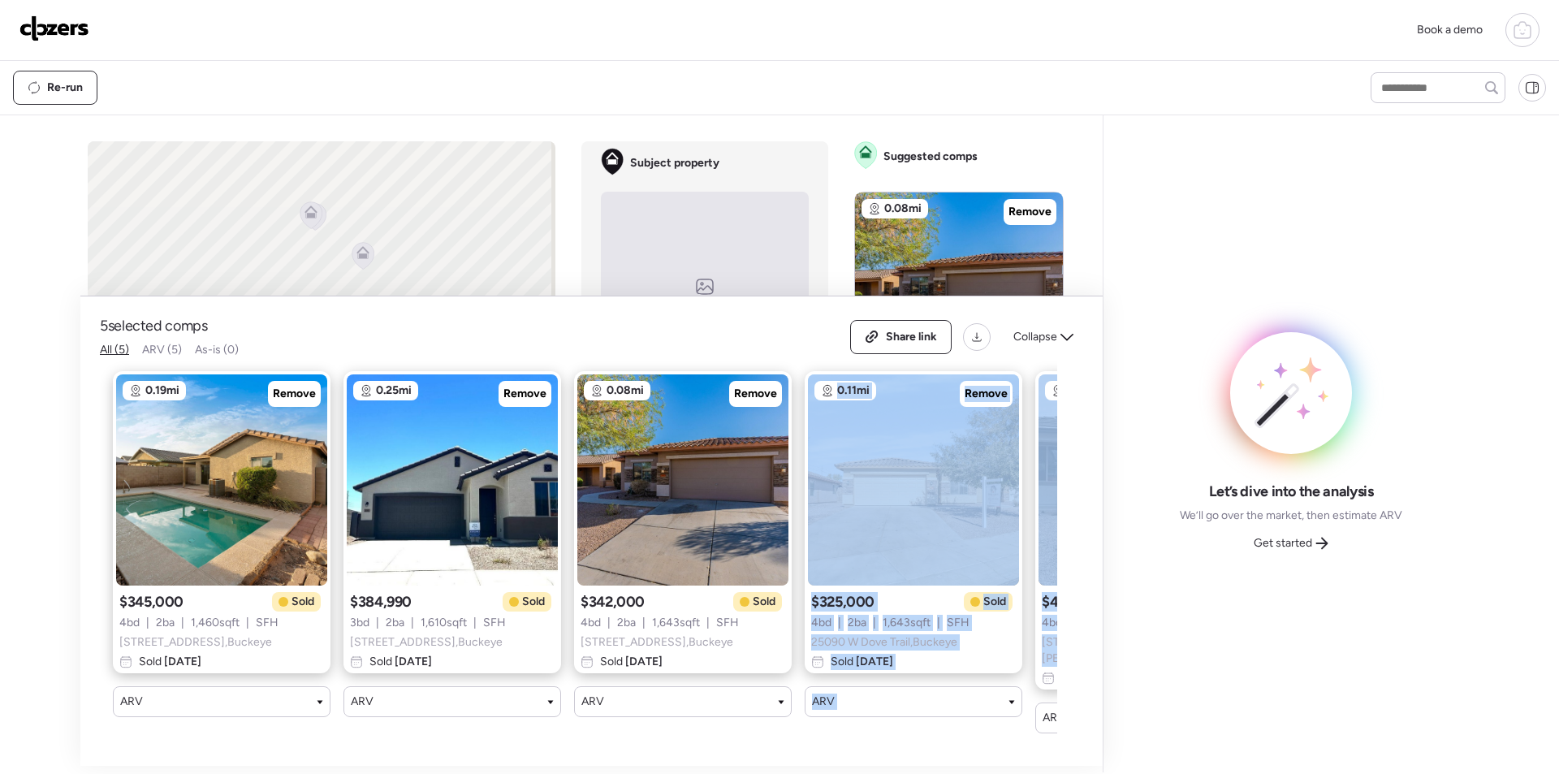
drag, startPoint x: 712, startPoint y: 751, endPoint x: 1037, endPoint y: 723, distance: 326.0
click at [1037, 723] on div "5 selected comps All (5) ARV (5) As-is (0) Share link Collapse 0.19mi Remove $3…" at bounding box center [591, 530] width 1022 height 469
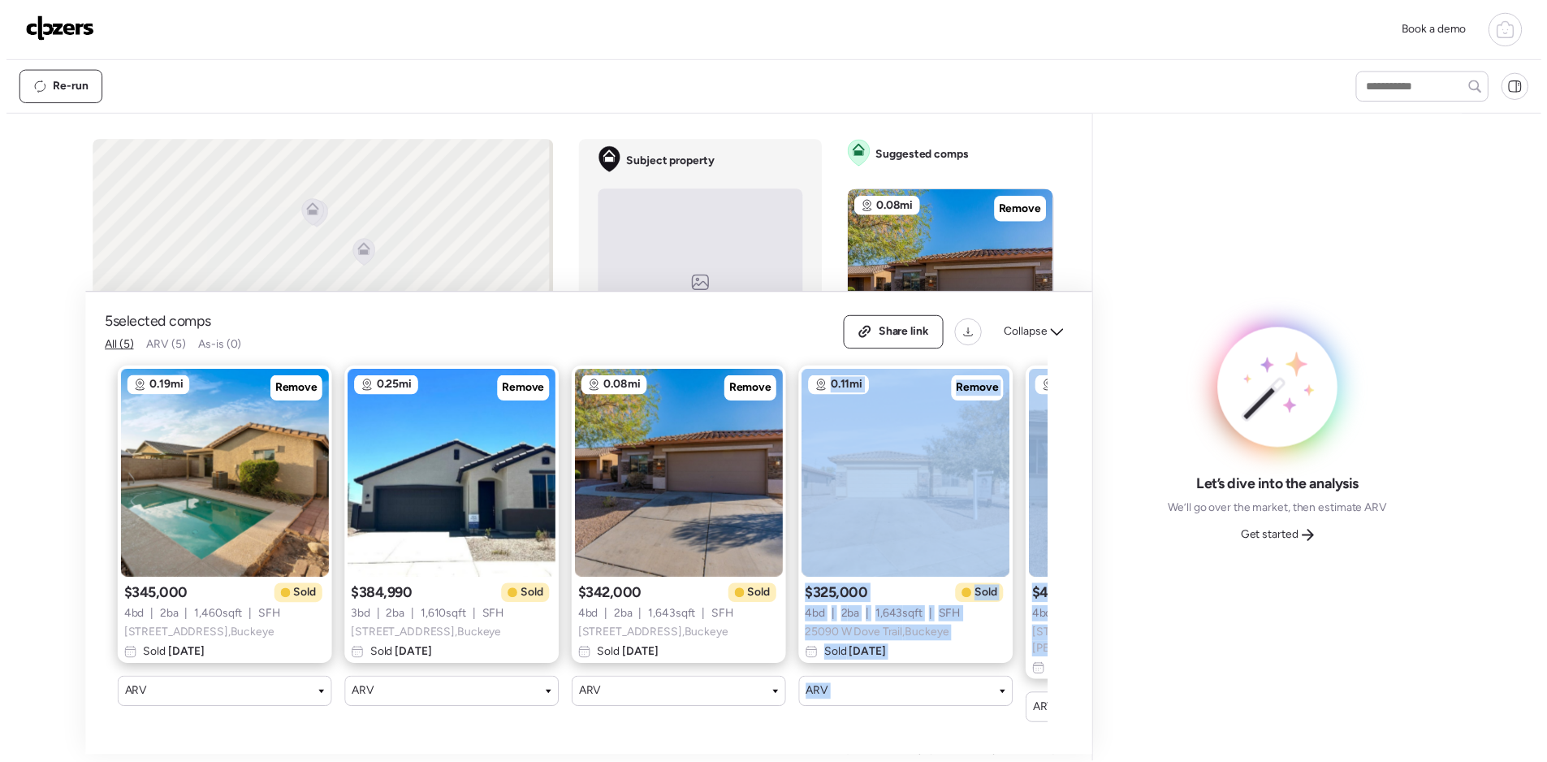
scroll to position [0, 209]
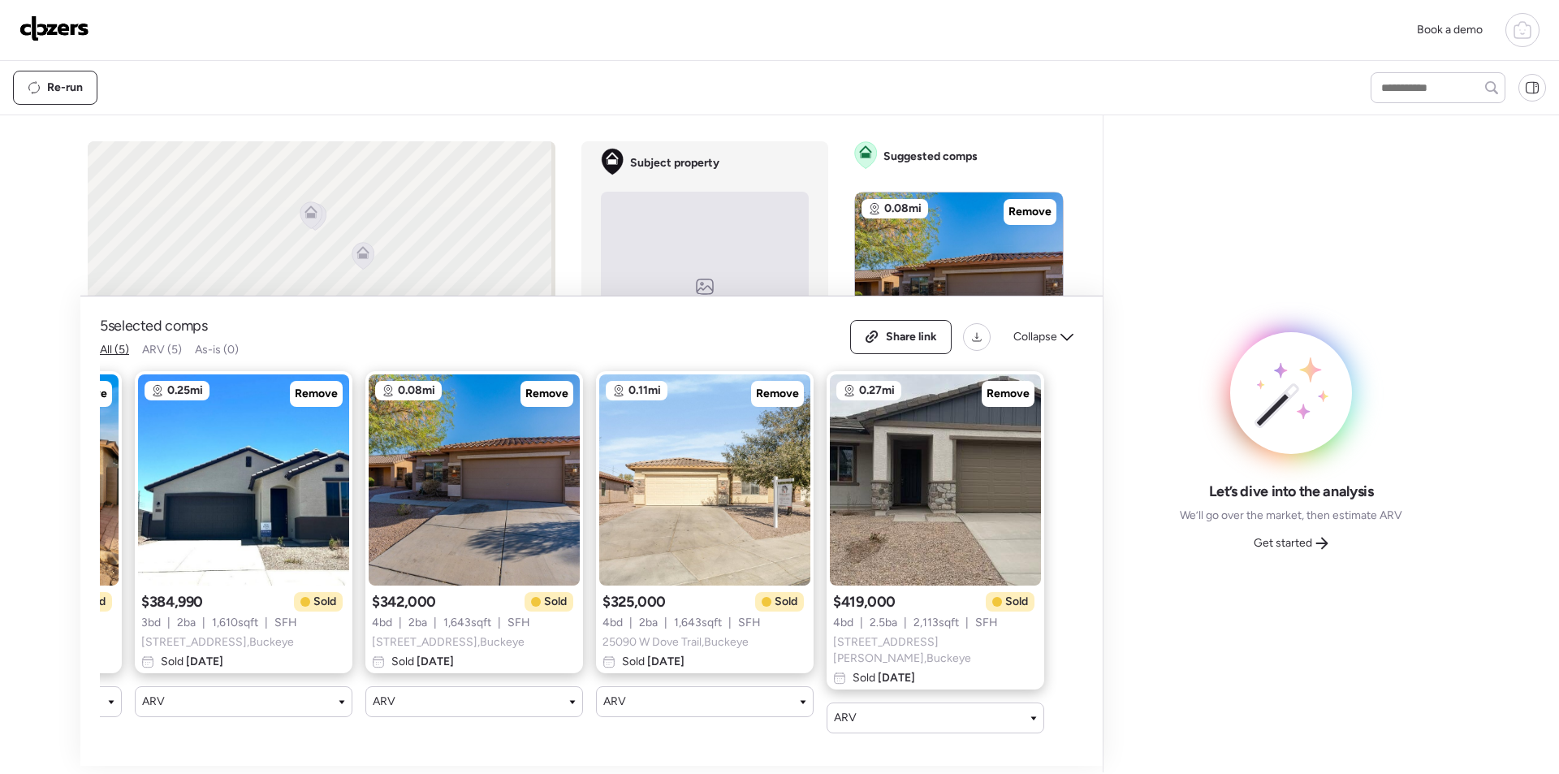
click at [1043, 718] on div "0.27mi Remove $419,000 Sold 4 bd | 2.5 ba | 2,113 sqft | SFH 25312 W Bowker St …" at bounding box center [935, 552] width 218 height 362
click at [1308, 538] on span "Get started" at bounding box center [1282, 543] width 58 height 16
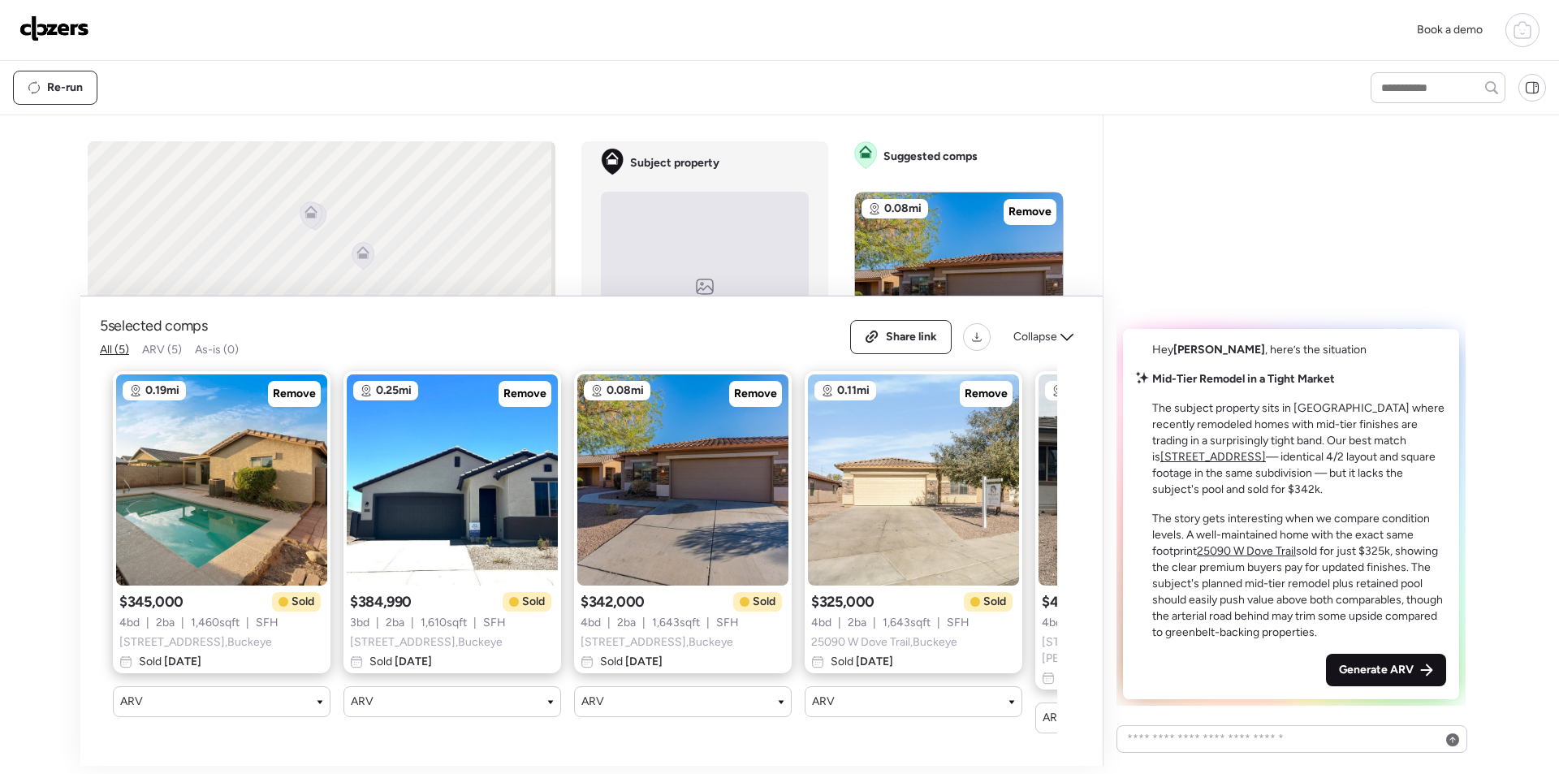
click at [1380, 675] on span "Generate ARV" at bounding box center [1376, 670] width 75 height 16
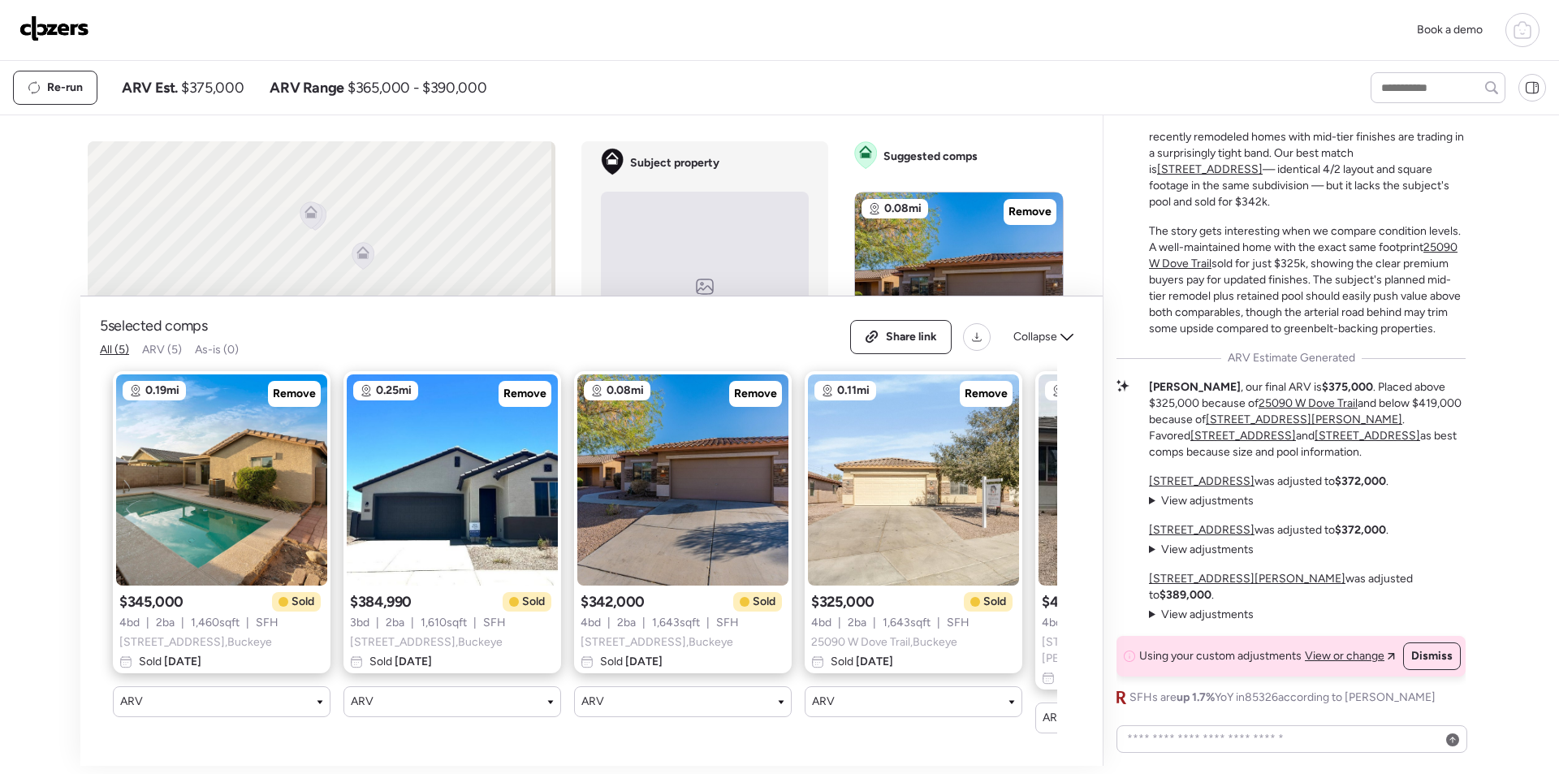
click at [214, 88] on span "$375,000" at bounding box center [212, 87] width 63 height 19
copy span "375,000"
drag, startPoint x: 904, startPoint y: 332, endPoint x: 913, endPoint y: 340, distance: 12.1
click at [904, 333] on span "Share link" at bounding box center [911, 337] width 51 height 16
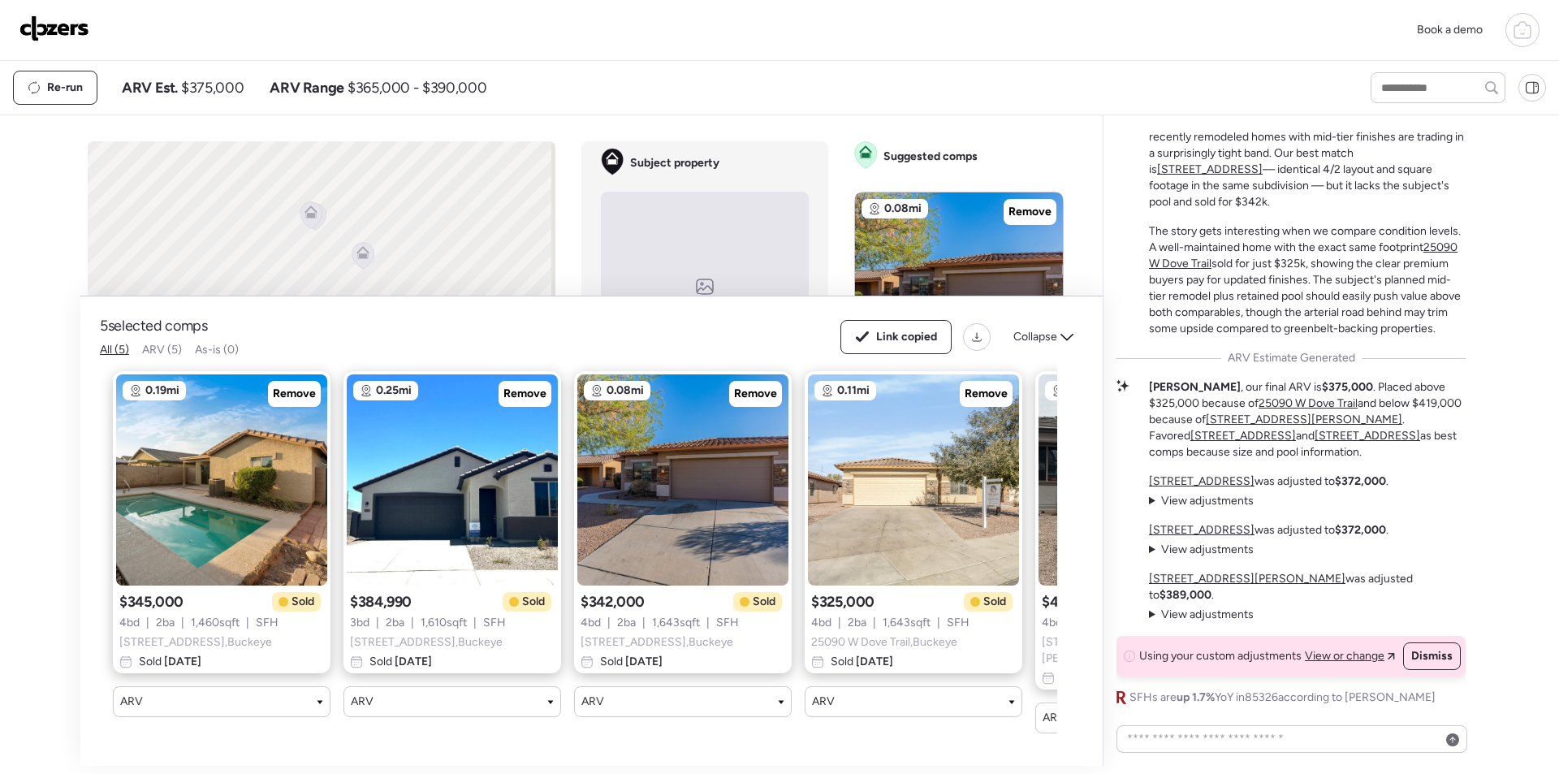
click at [714, 103] on div "Re-run ARV Est. $375,000 ARV Range $365,000 - $390,000" at bounding box center [677, 88] width 1328 height 34
click at [1046, 339] on span "Collapse" at bounding box center [1035, 337] width 44 height 16
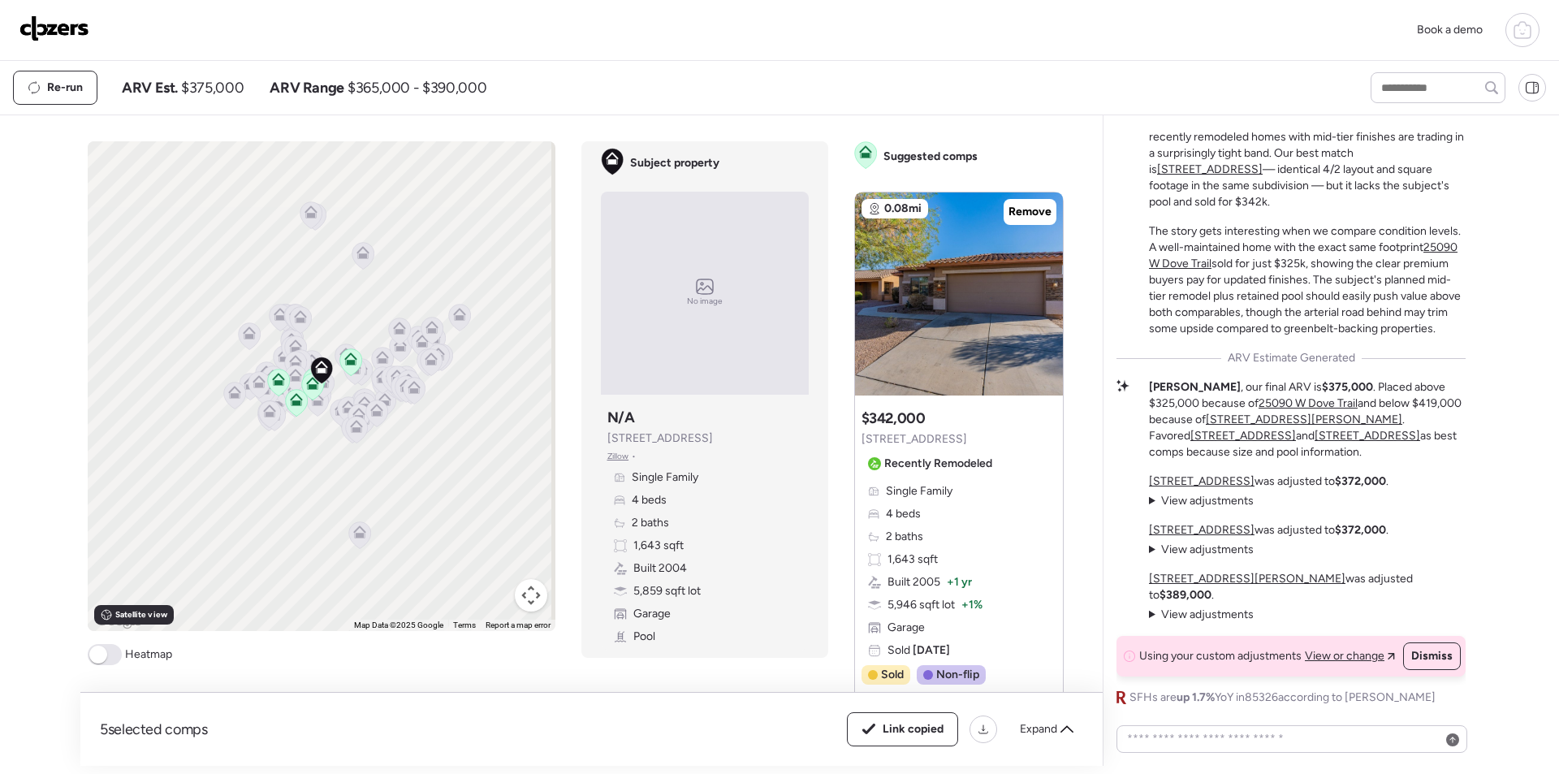
click at [209, 85] on span "$375,000" at bounding box center [212, 87] width 63 height 19
copy span "375,000"
click at [896, 735] on span "Link copied" at bounding box center [912, 729] width 61 height 16
click at [71, 35] on img at bounding box center [54, 28] width 70 height 26
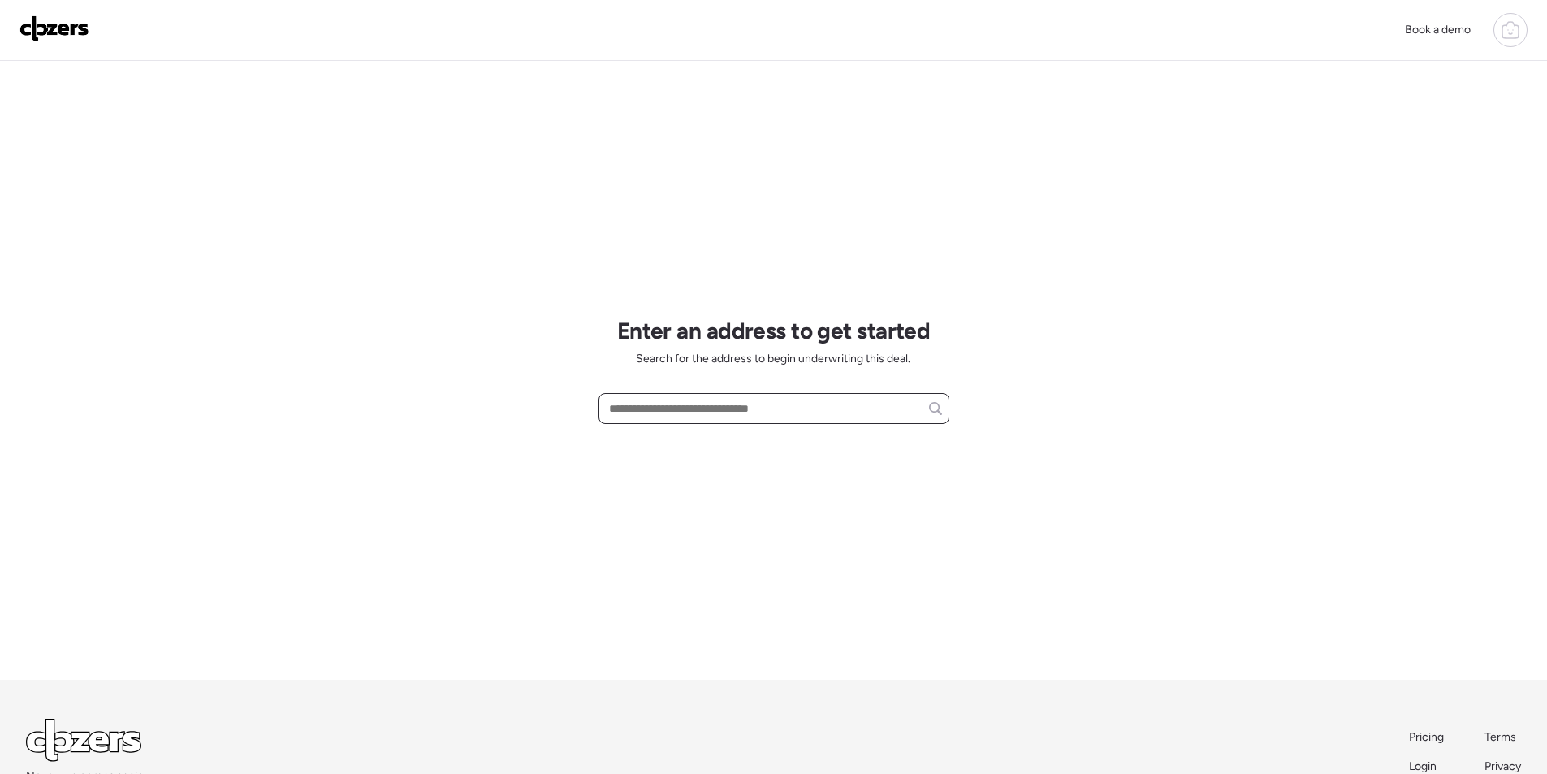
click at [651, 412] on input "text" at bounding box center [774, 408] width 336 height 23
paste input "**********"
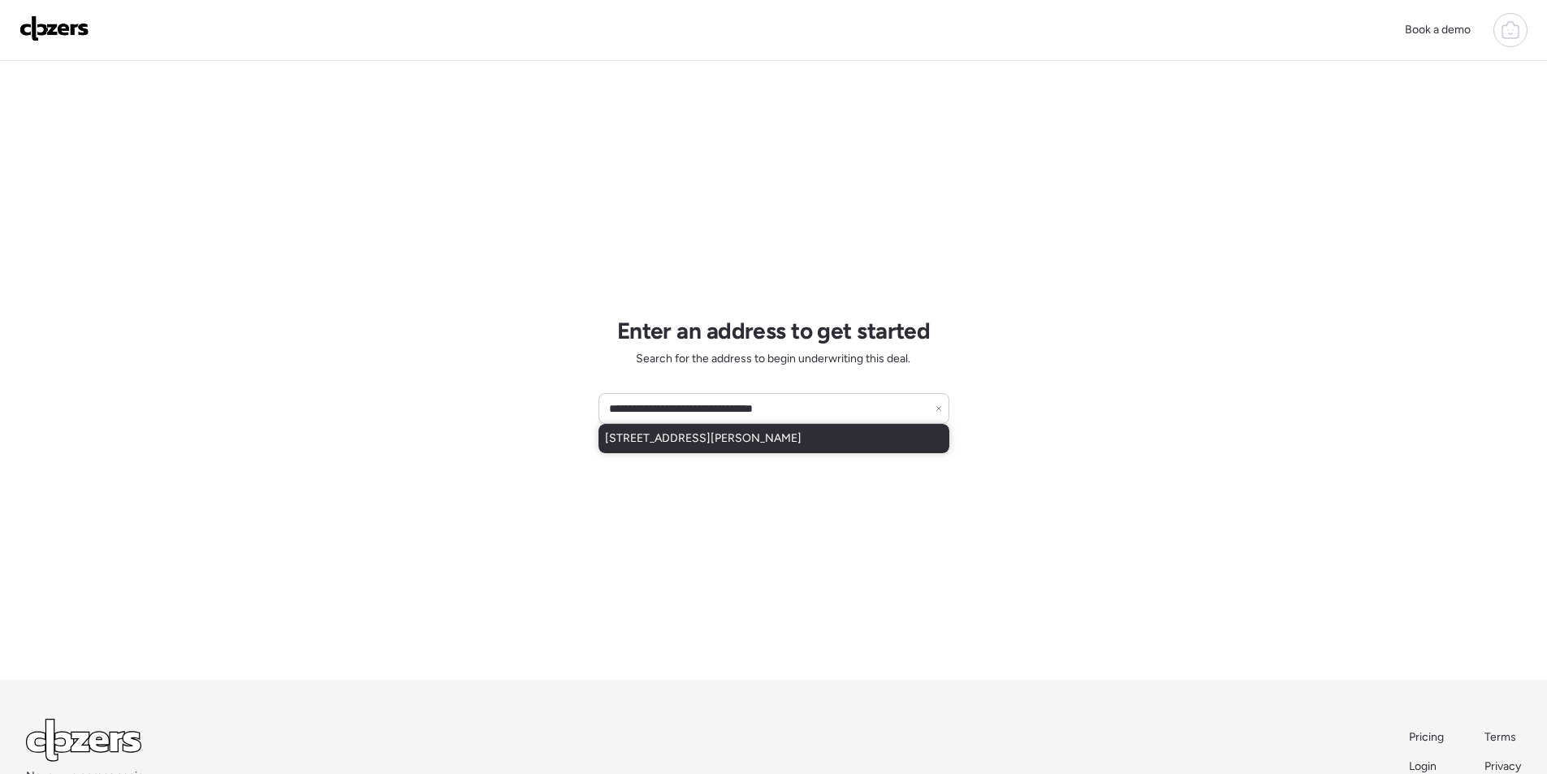
click at [671, 432] on span "893 W Nolan Way, Chandler, AZ, 85248" at bounding box center [703, 438] width 196 height 16
type input "**********"
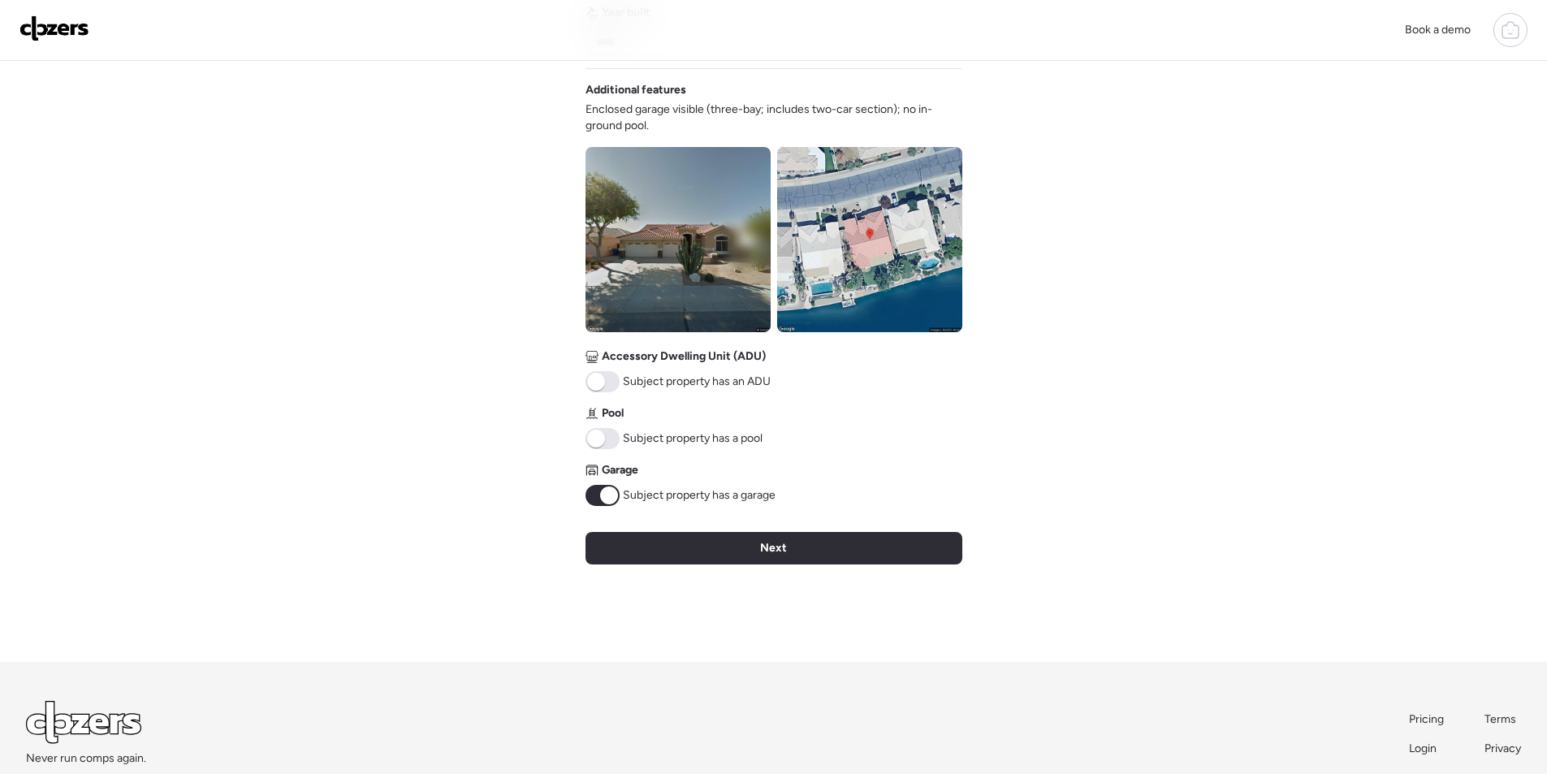
scroll to position [617, 0]
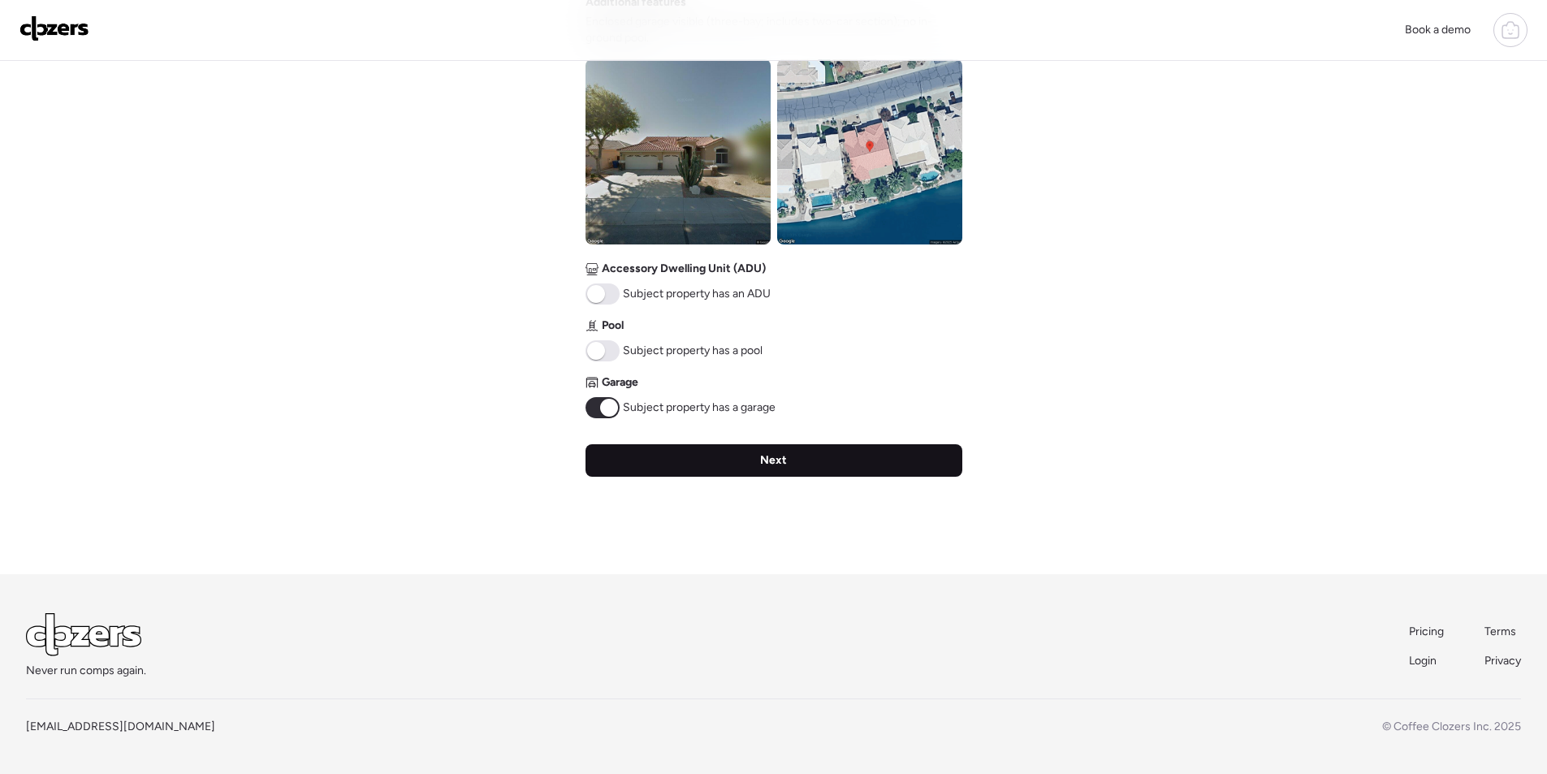
click at [736, 455] on div "Next" at bounding box center [773, 460] width 377 height 32
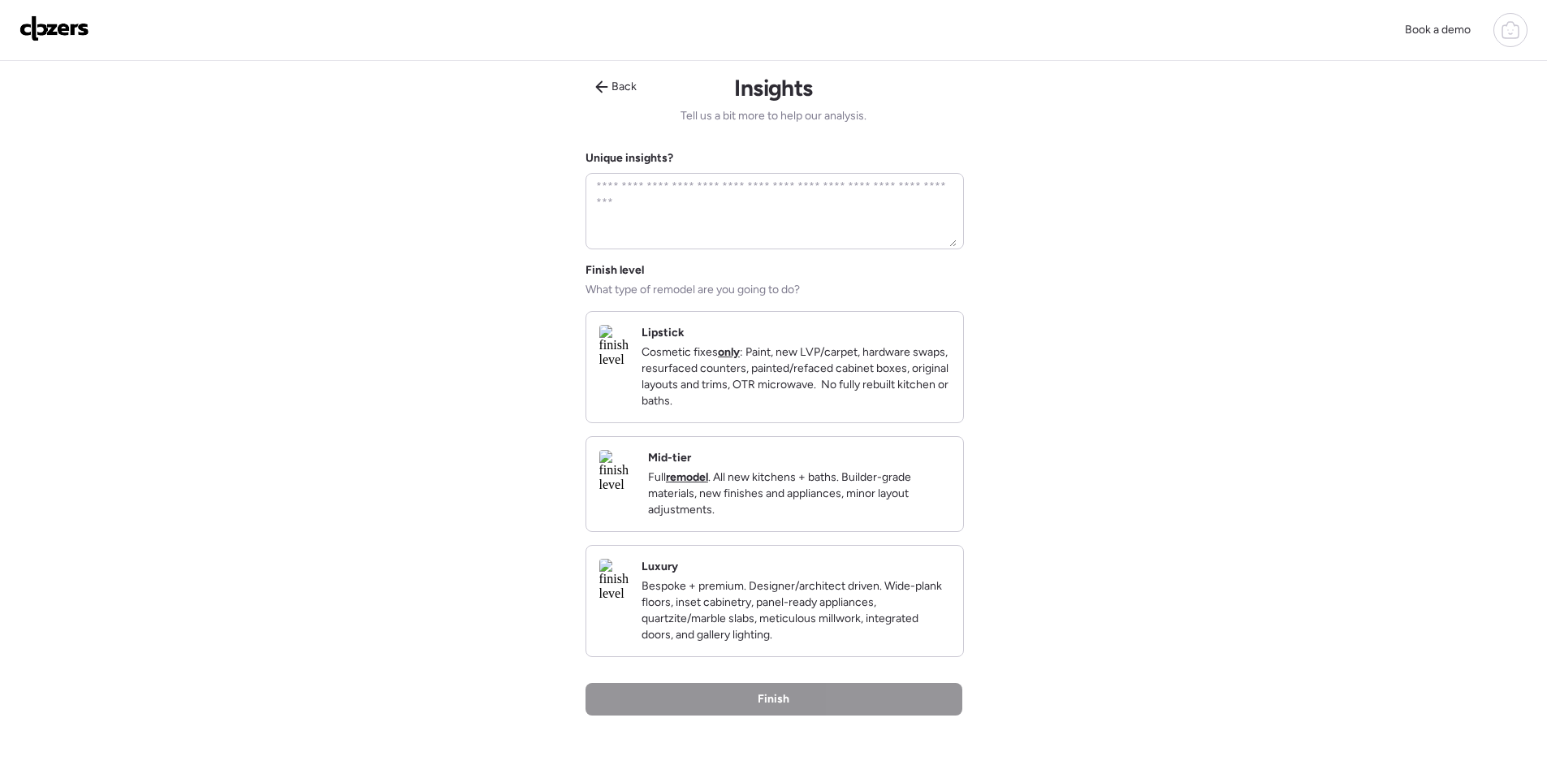
click at [892, 493] on p "Full remodel . All new kitchens + baths. Builder-grade materials, new finishes …" at bounding box center [799, 493] width 302 height 49
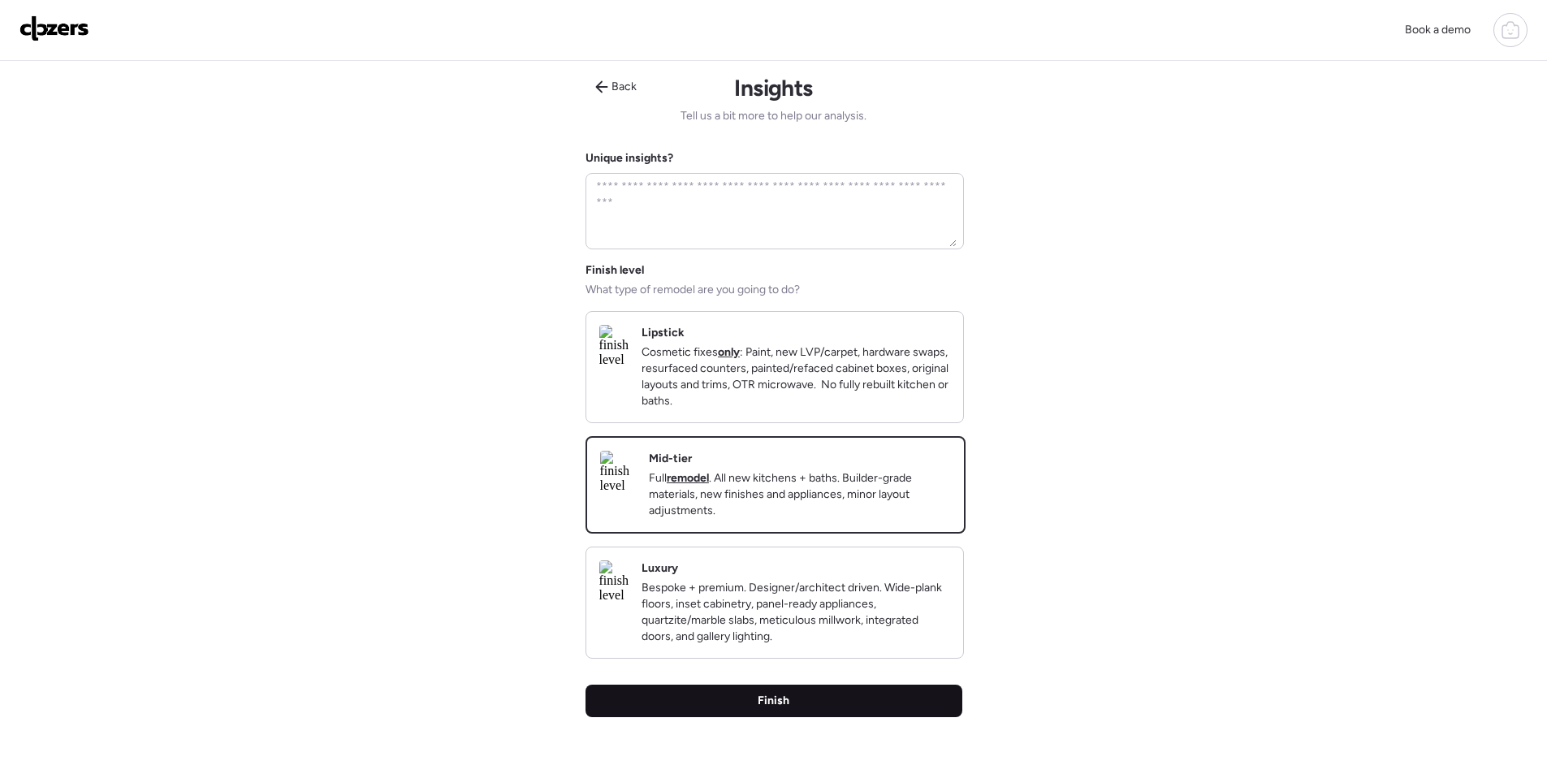
click at [828, 717] on div "Finish" at bounding box center [773, 700] width 377 height 32
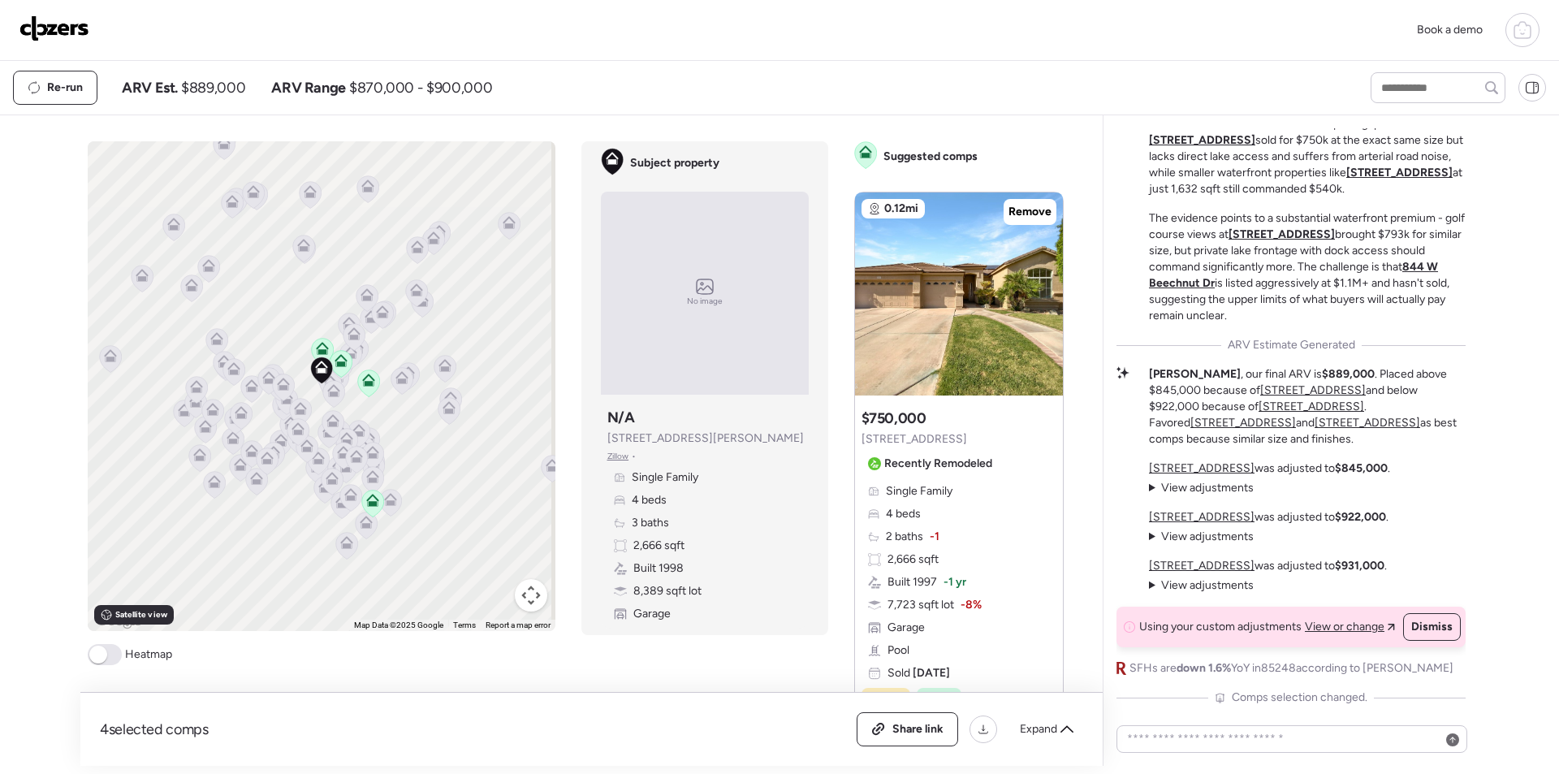
click at [198, 71] on div "Re-run ARV Est. $889,000 ARV Range $870,000 - $900,000" at bounding box center [677, 88] width 1328 height 34
click at [198, 76] on div "Re-run ARV Est. $889,000 ARV Range $870,000 - $900,000" at bounding box center [677, 88] width 1328 height 34
click at [208, 85] on span "$889,000" at bounding box center [213, 87] width 64 height 19
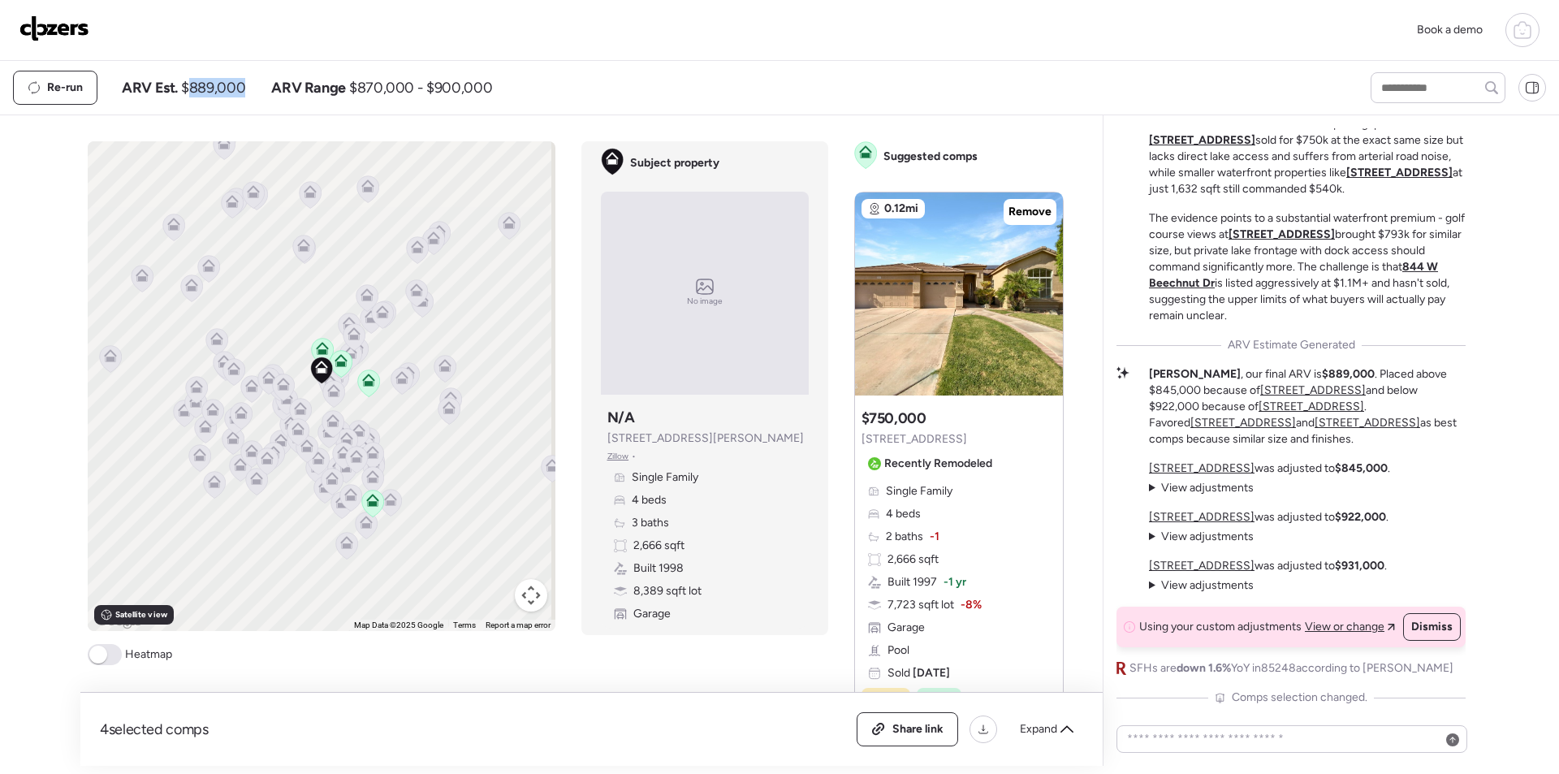
click at [80, 40] on img at bounding box center [54, 28] width 70 height 26
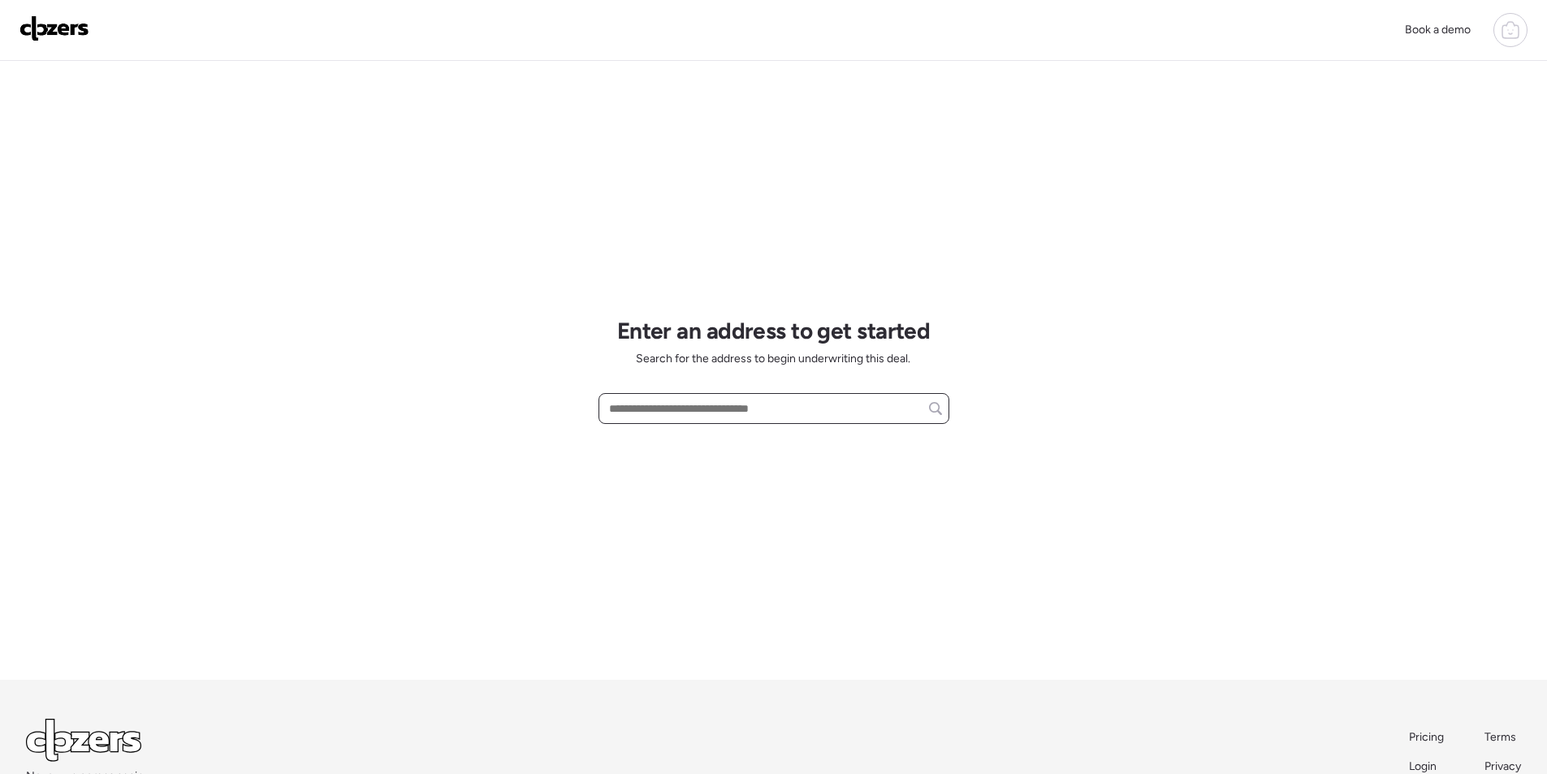
click at [652, 414] on input "text" at bounding box center [774, 408] width 336 height 23
paste input "**********"
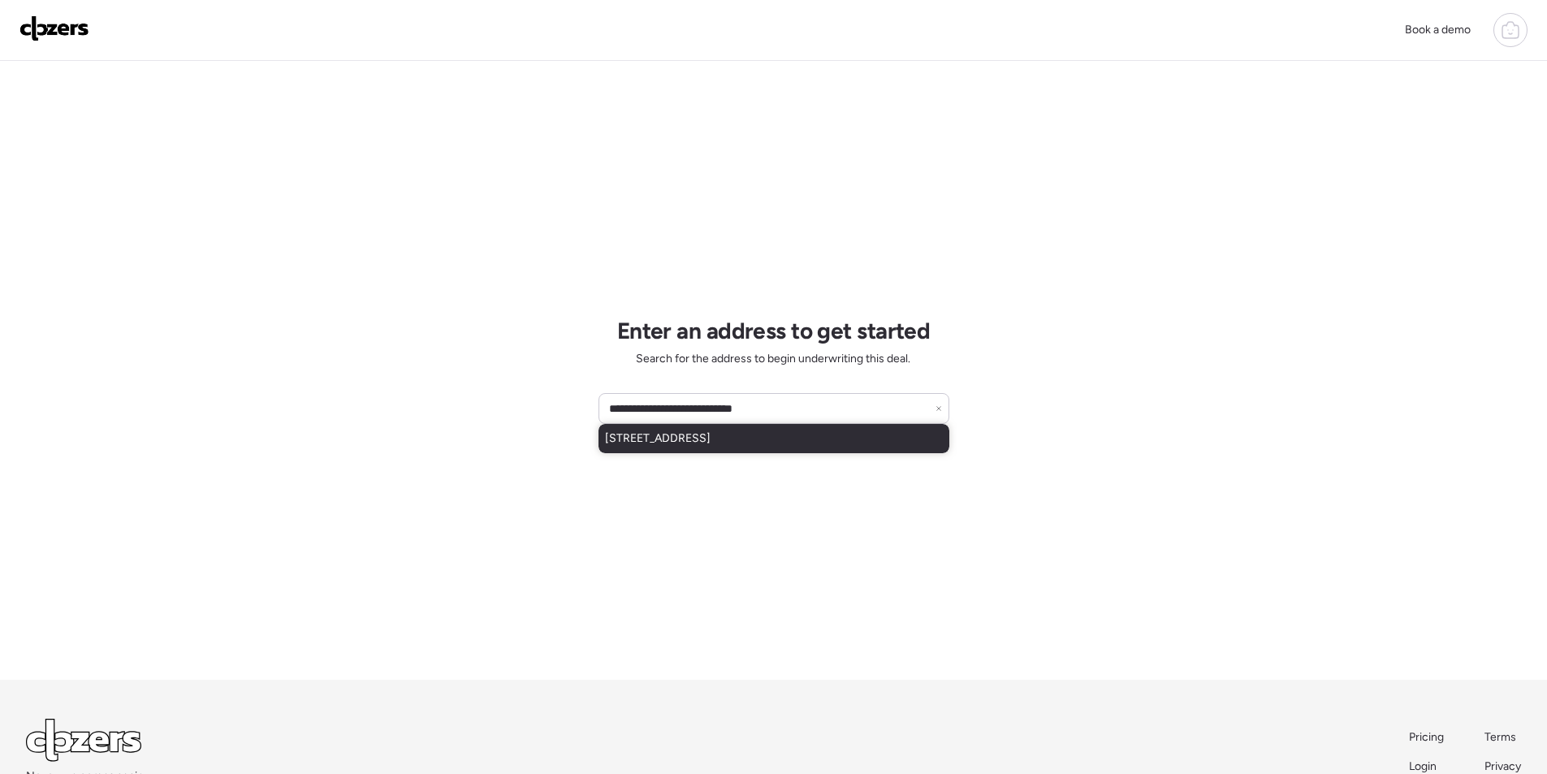
click at [659, 442] on span "[STREET_ADDRESS]" at bounding box center [658, 438] width 106 height 16
type input "**********"
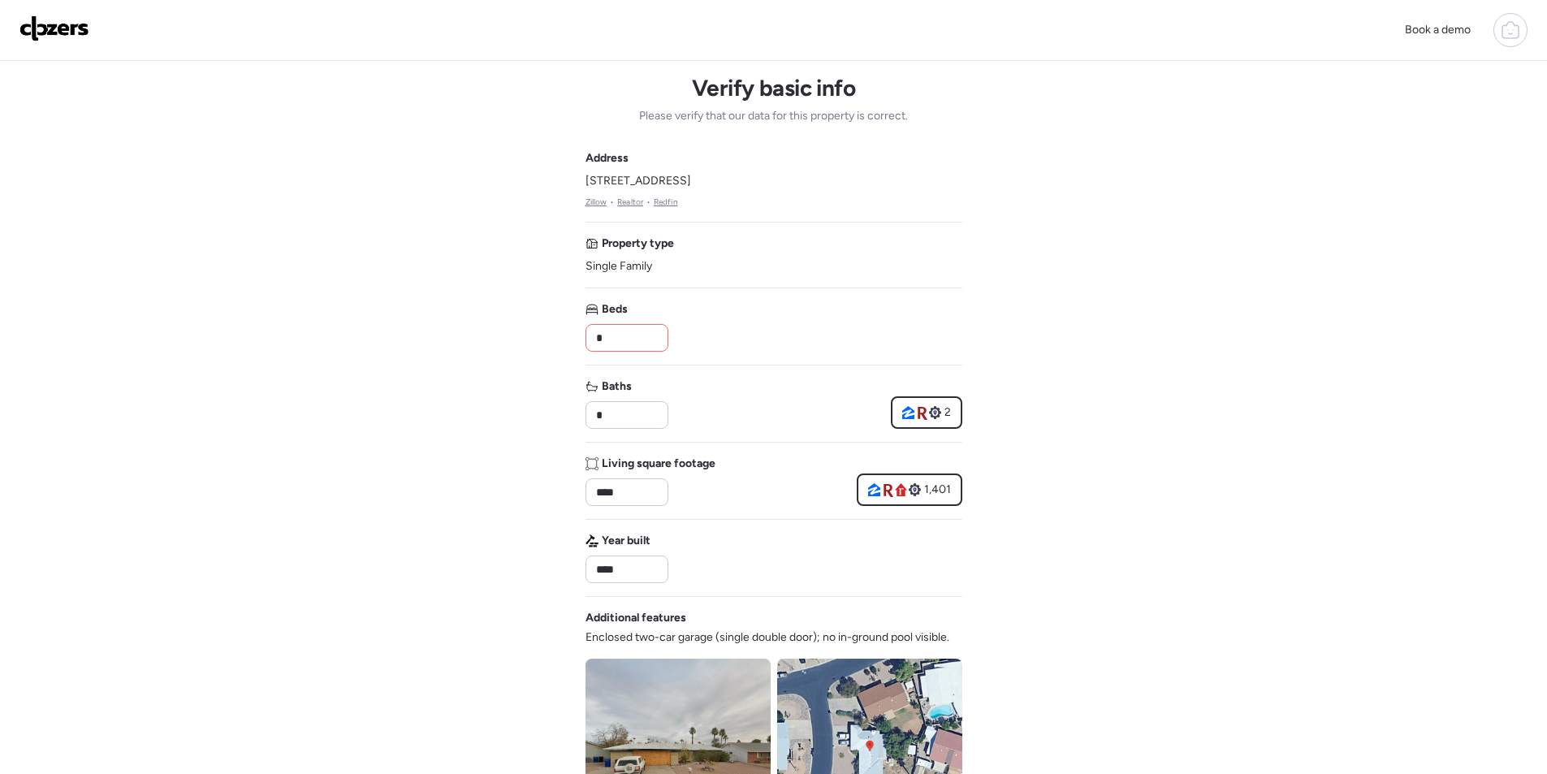
click at [606, 336] on input "*" at bounding box center [627, 337] width 68 height 23
type input "*"
click at [747, 404] on div "Baths * 2" at bounding box center [773, 403] width 377 height 50
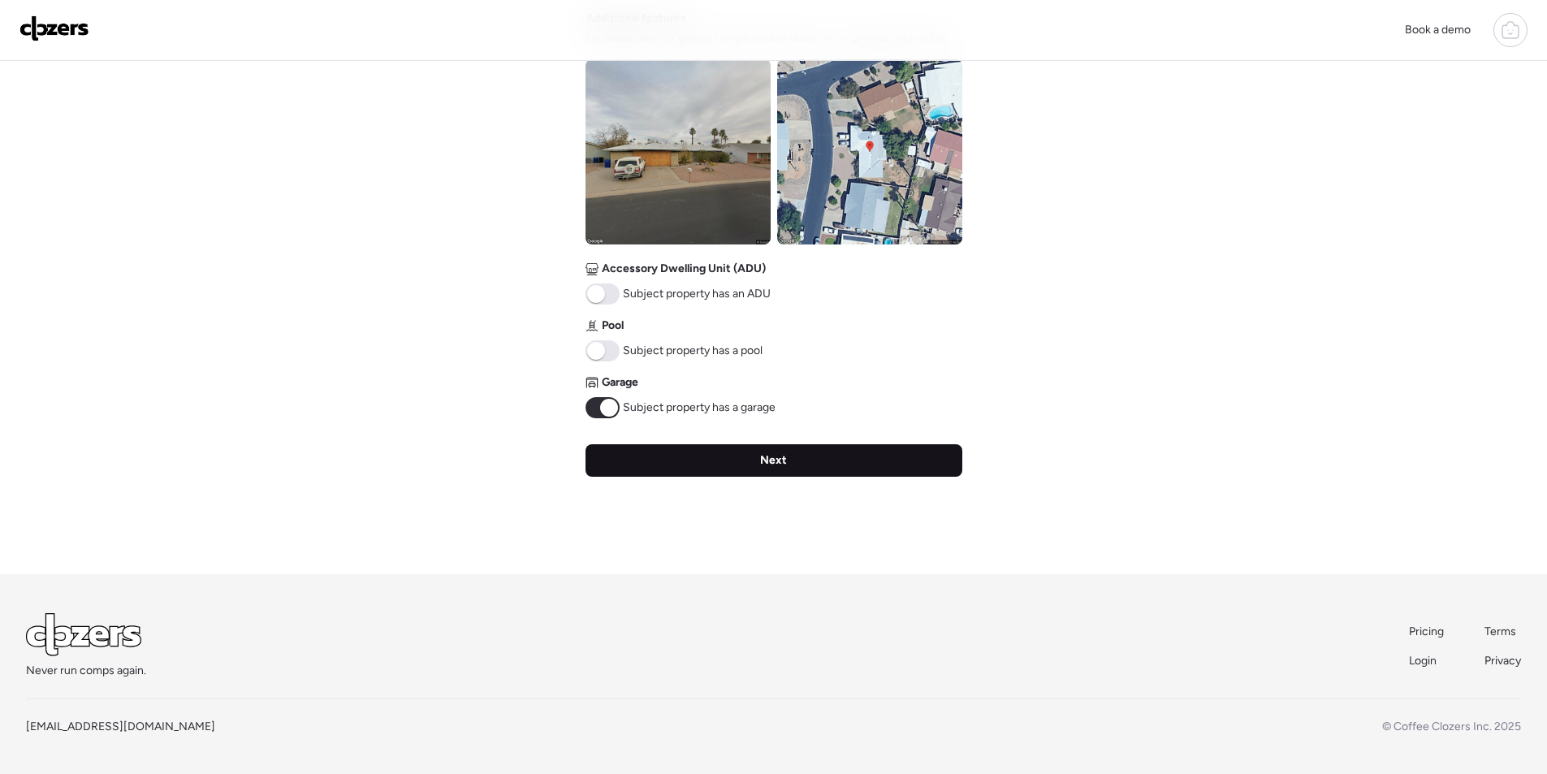
click at [822, 468] on div "Next" at bounding box center [773, 460] width 377 height 32
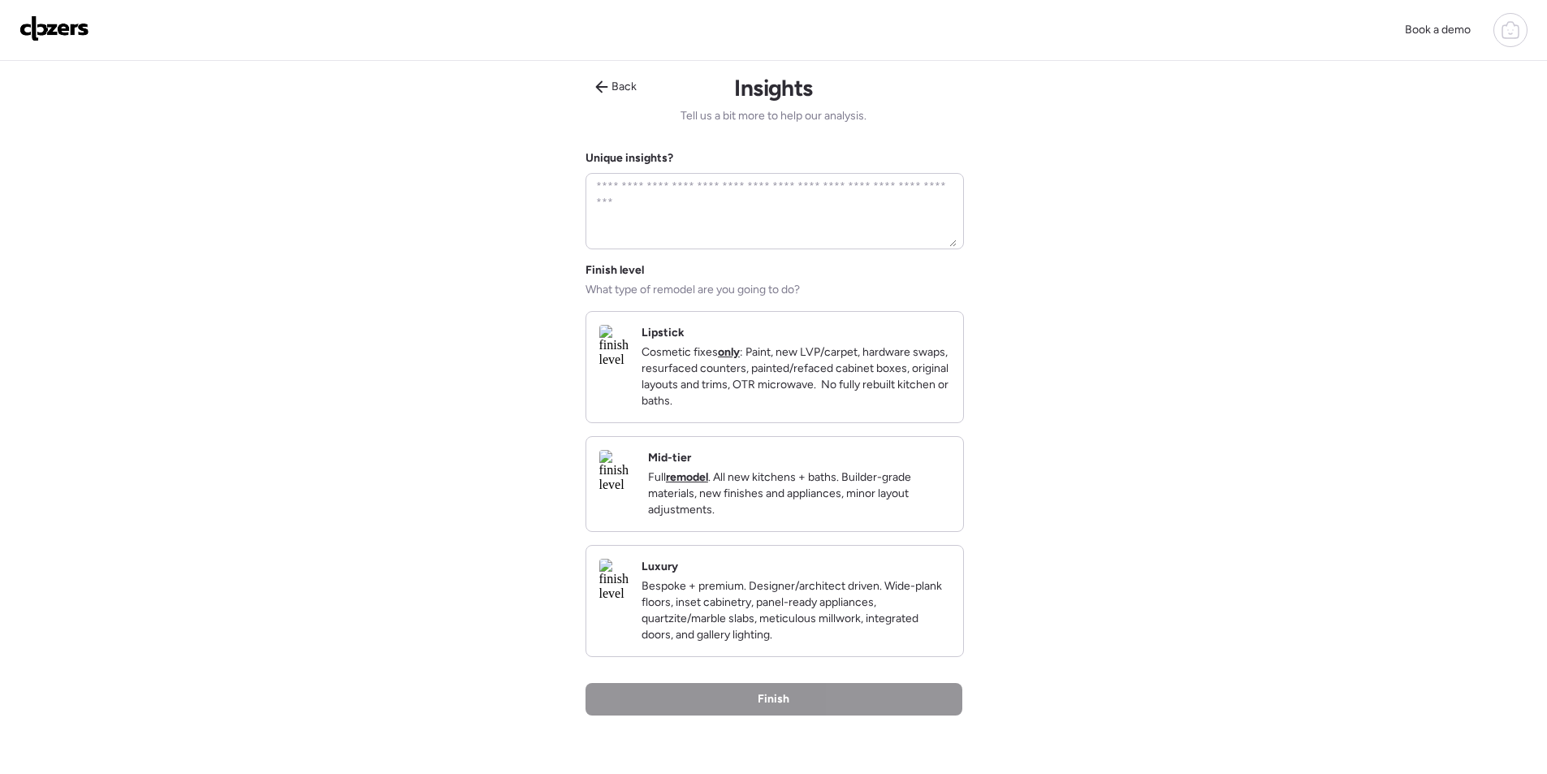
click at [904, 492] on p "Full remodel . All new kitchens + baths. Builder-grade materials, new finishes …" at bounding box center [799, 493] width 302 height 49
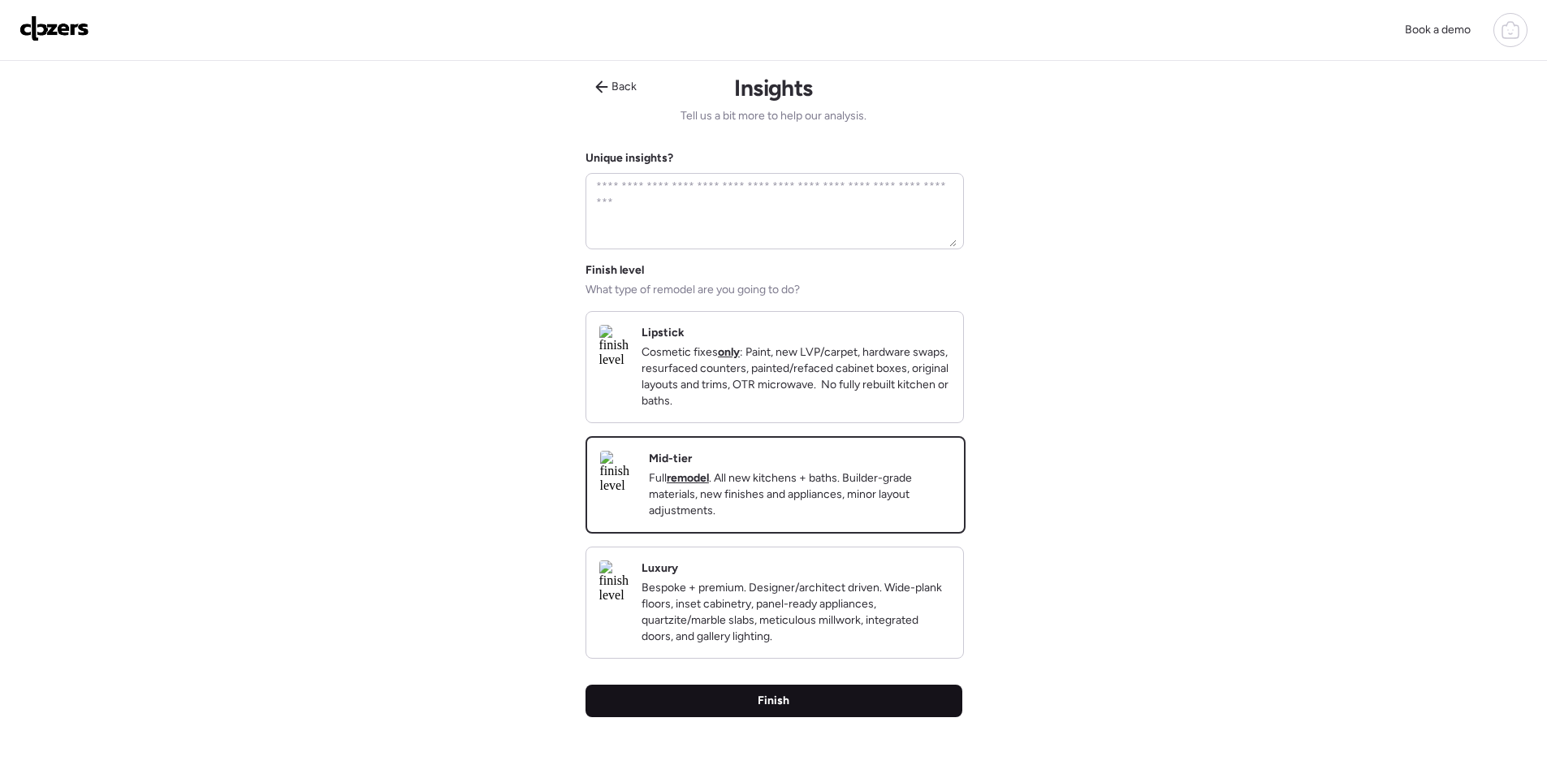
click at [869, 717] on div "Finish" at bounding box center [773, 700] width 377 height 32
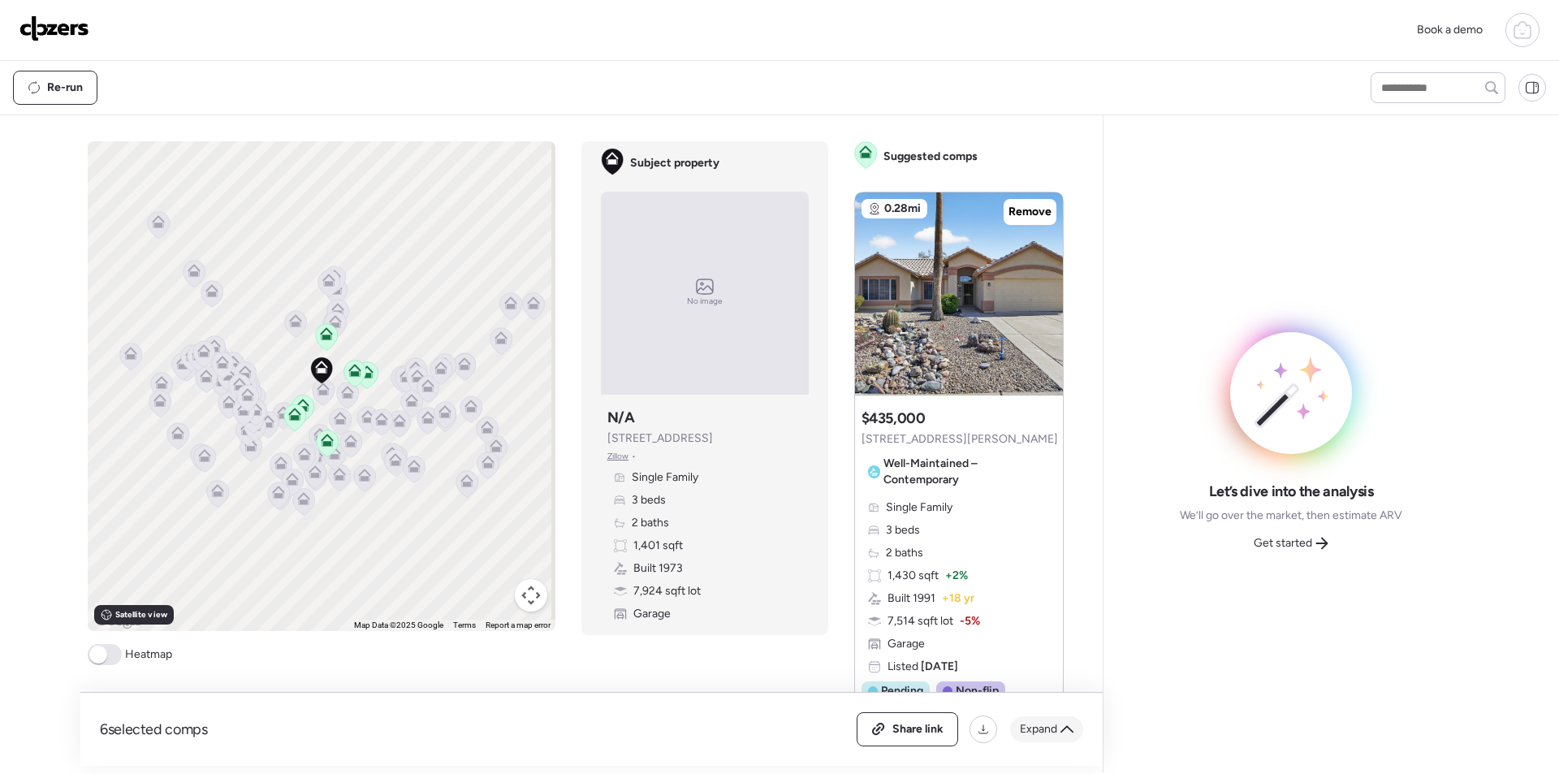
click at [1055, 729] on span "Expand" at bounding box center [1038, 729] width 37 height 16
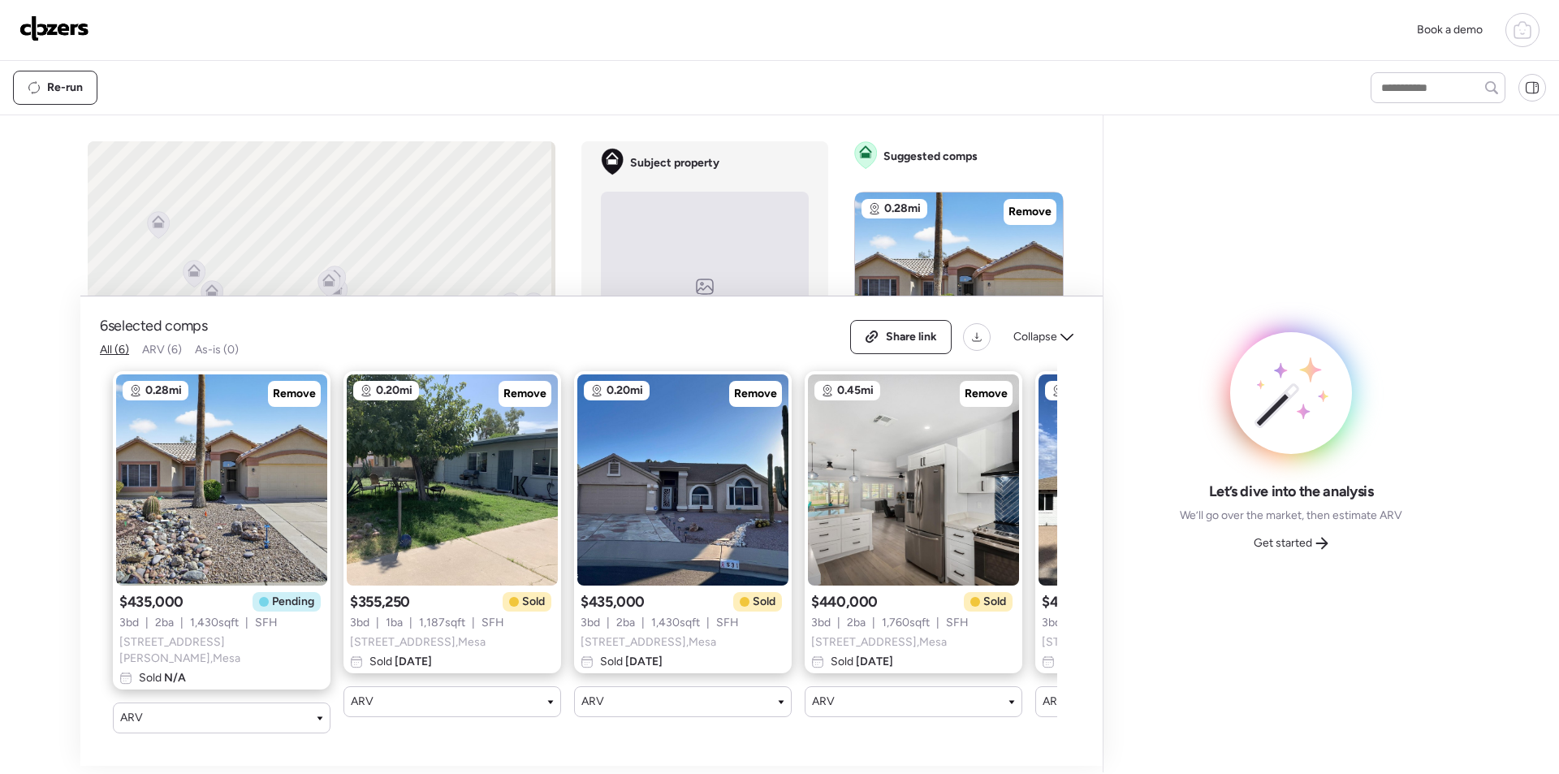
click at [286, 368] on div "0.28mi Remove $435,000 Pending 3 bd | 2 ba | 1,430 sqft | SFH [STREET_ADDRESS][…" at bounding box center [578, 552] width 957 height 388
click at [287, 388] on div "Remove" at bounding box center [294, 394] width 53 height 26
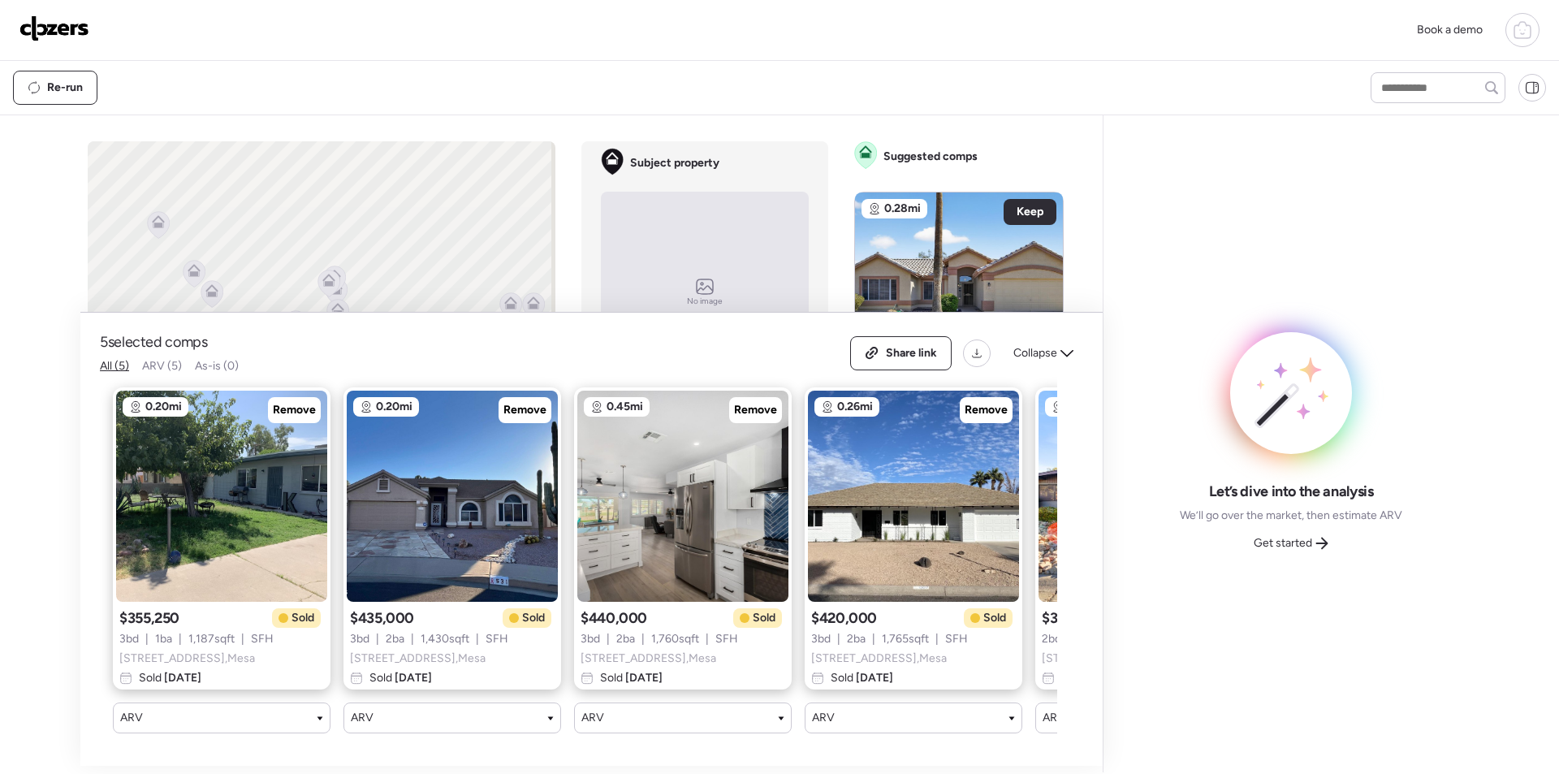
scroll to position [0, 209]
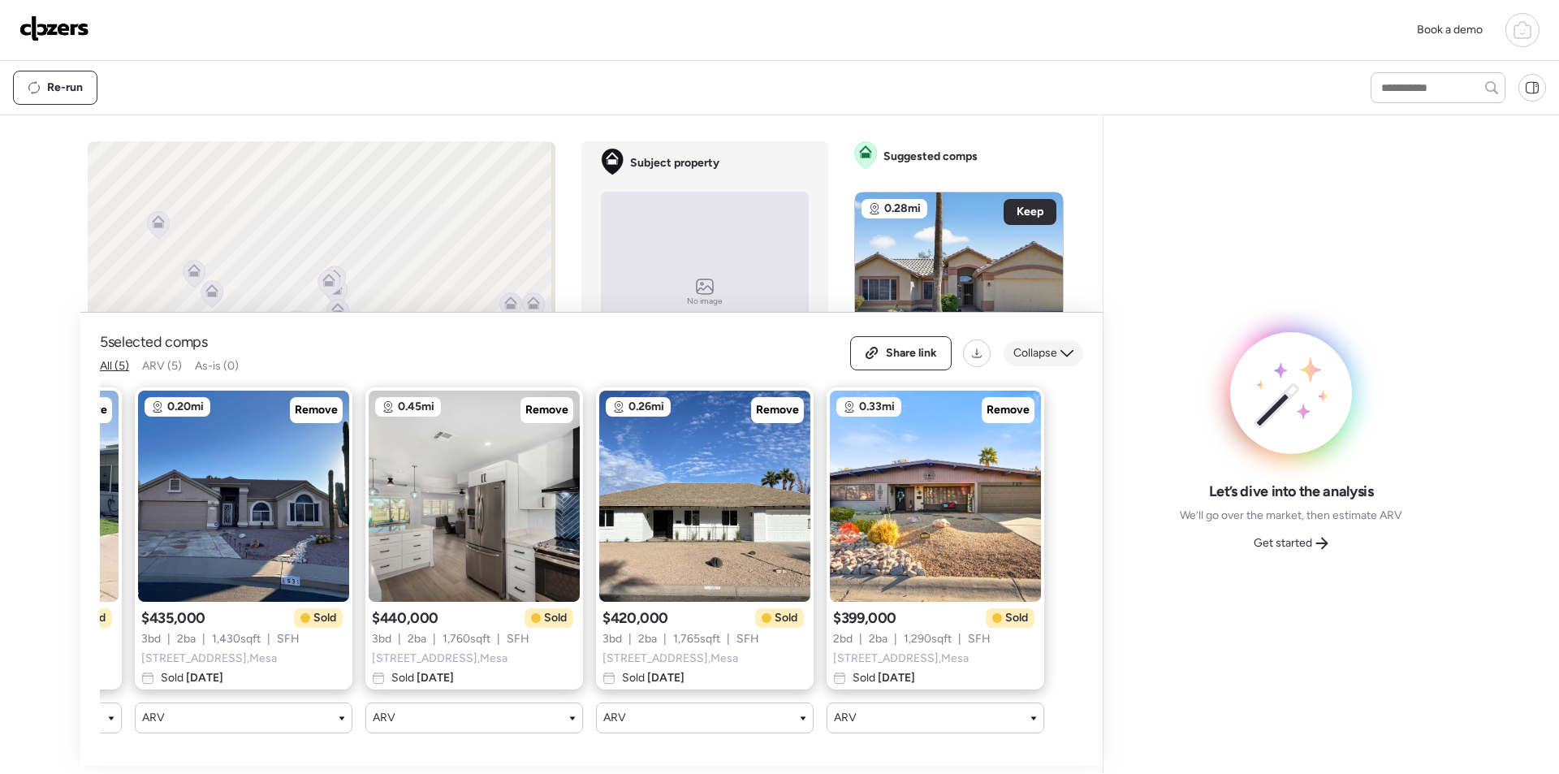
click at [1036, 340] on div "Collapse" at bounding box center [1043, 353] width 80 height 26
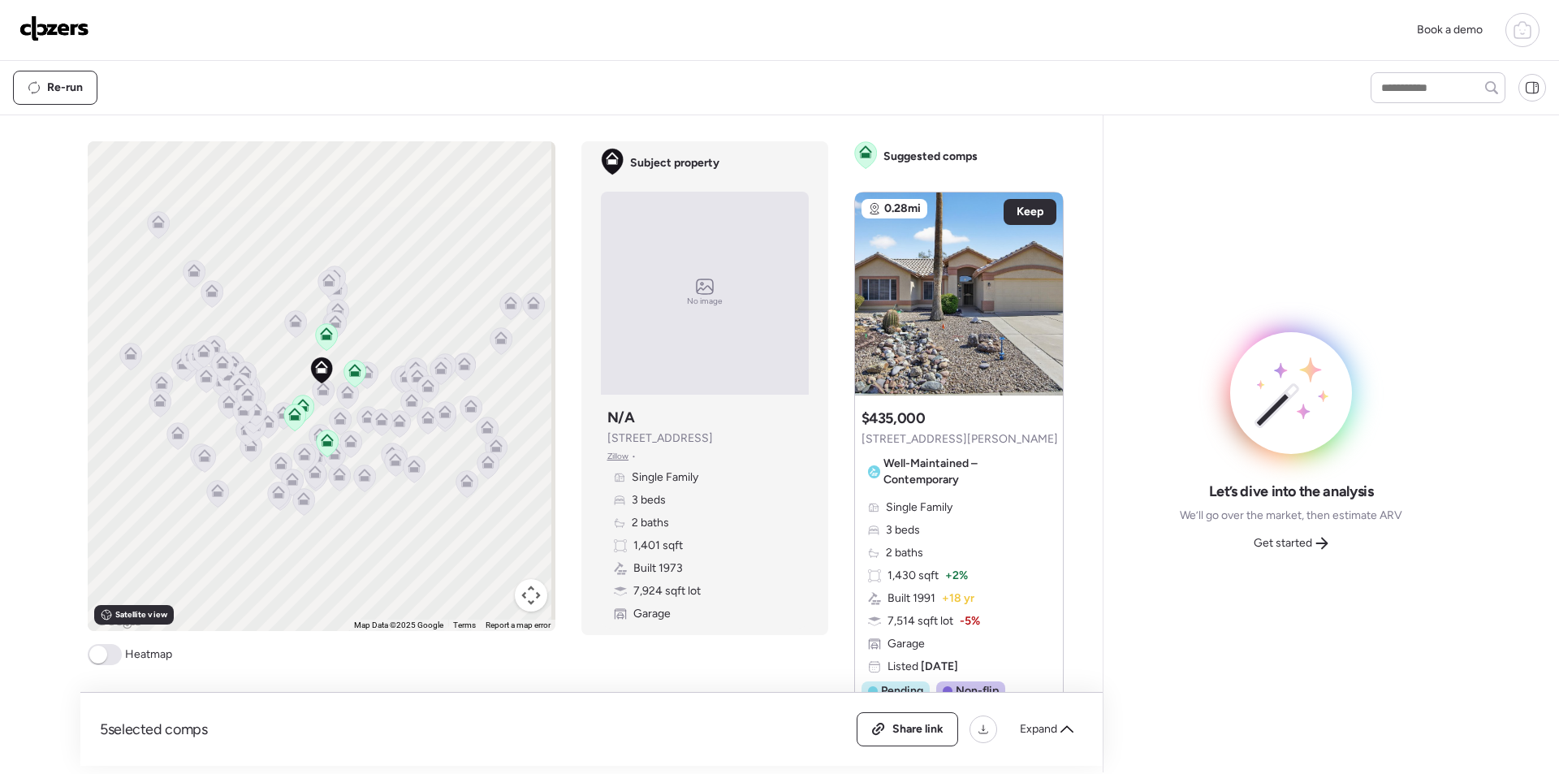
click at [520, 602] on button "Map camera controls" at bounding box center [531, 595] width 32 height 32
click at [529, 586] on button "Map camera controls" at bounding box center [531, 595] width 32 height 32
click at [527, 589] on button "Map camera controls" at bounding box center [531, 595] width 32 height 32
click at [487, 518] on button "Zoom in" at bounding box center [490, 514] width 32 height 32
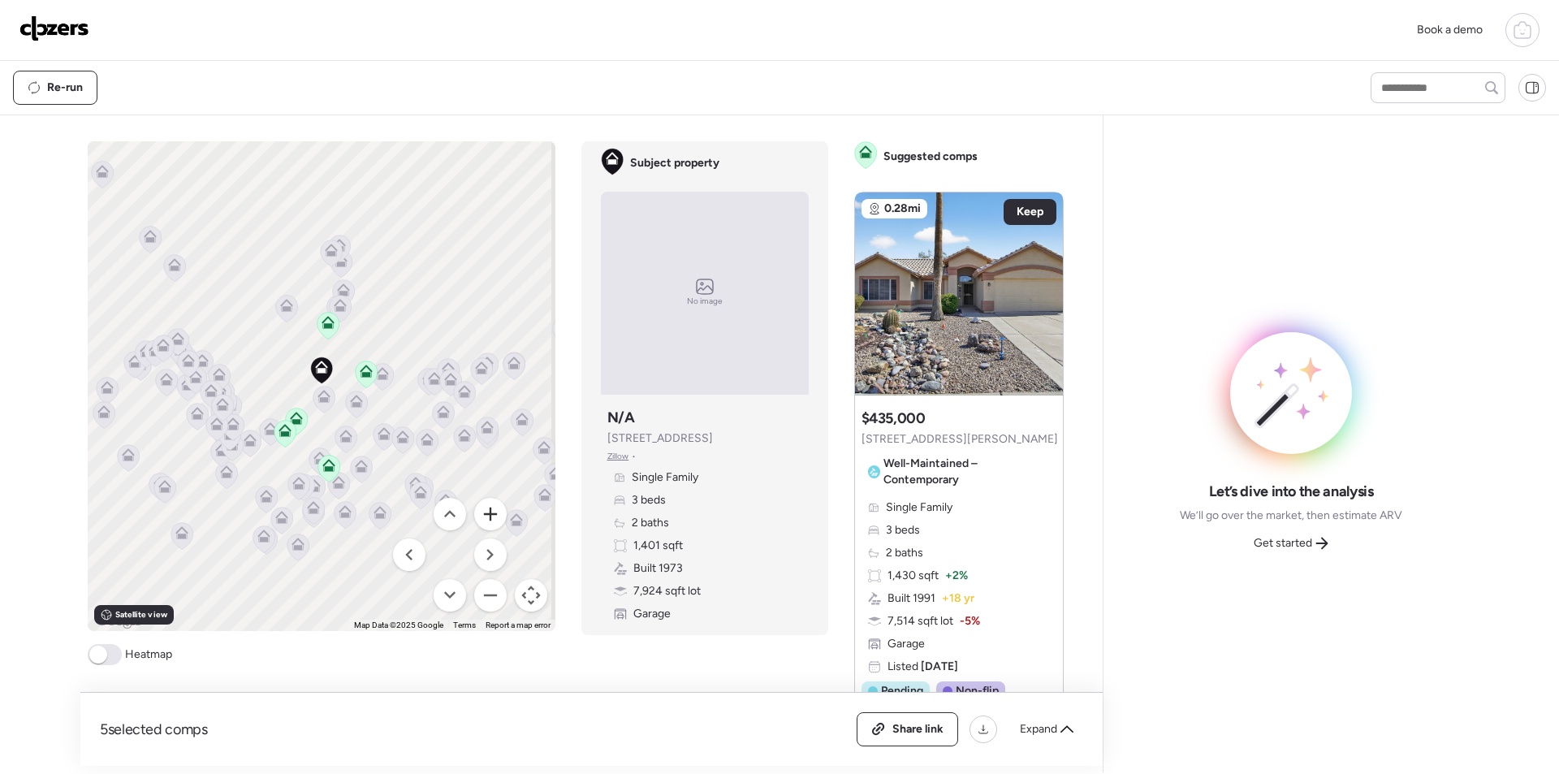
click at [486, 518] on button "Zoom in" at bounding box center [490, 514] width 32 height 32
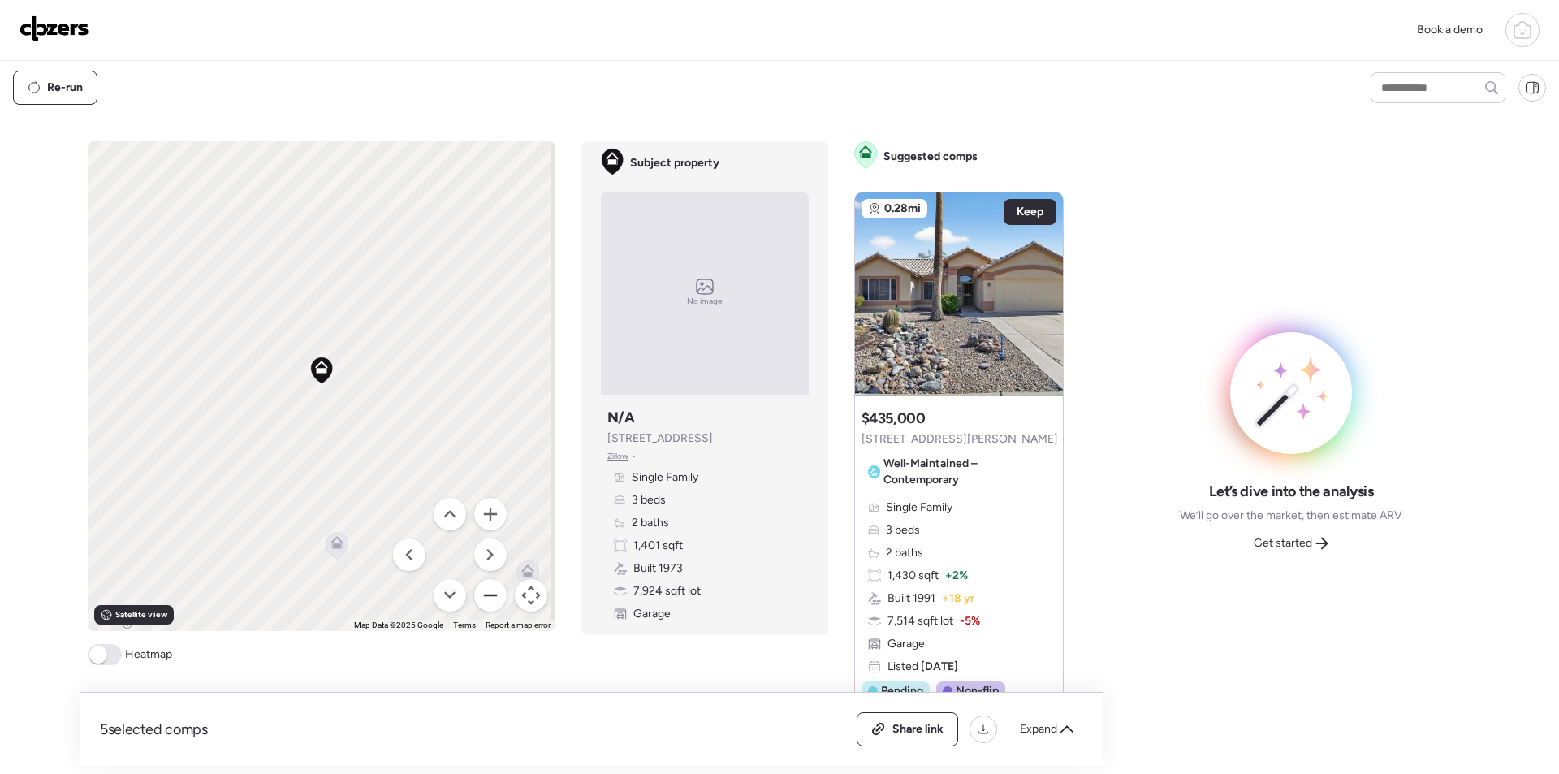
click at [479, 591] on button "Zoom out" at bounding box center [490, 595] width 32 height 32
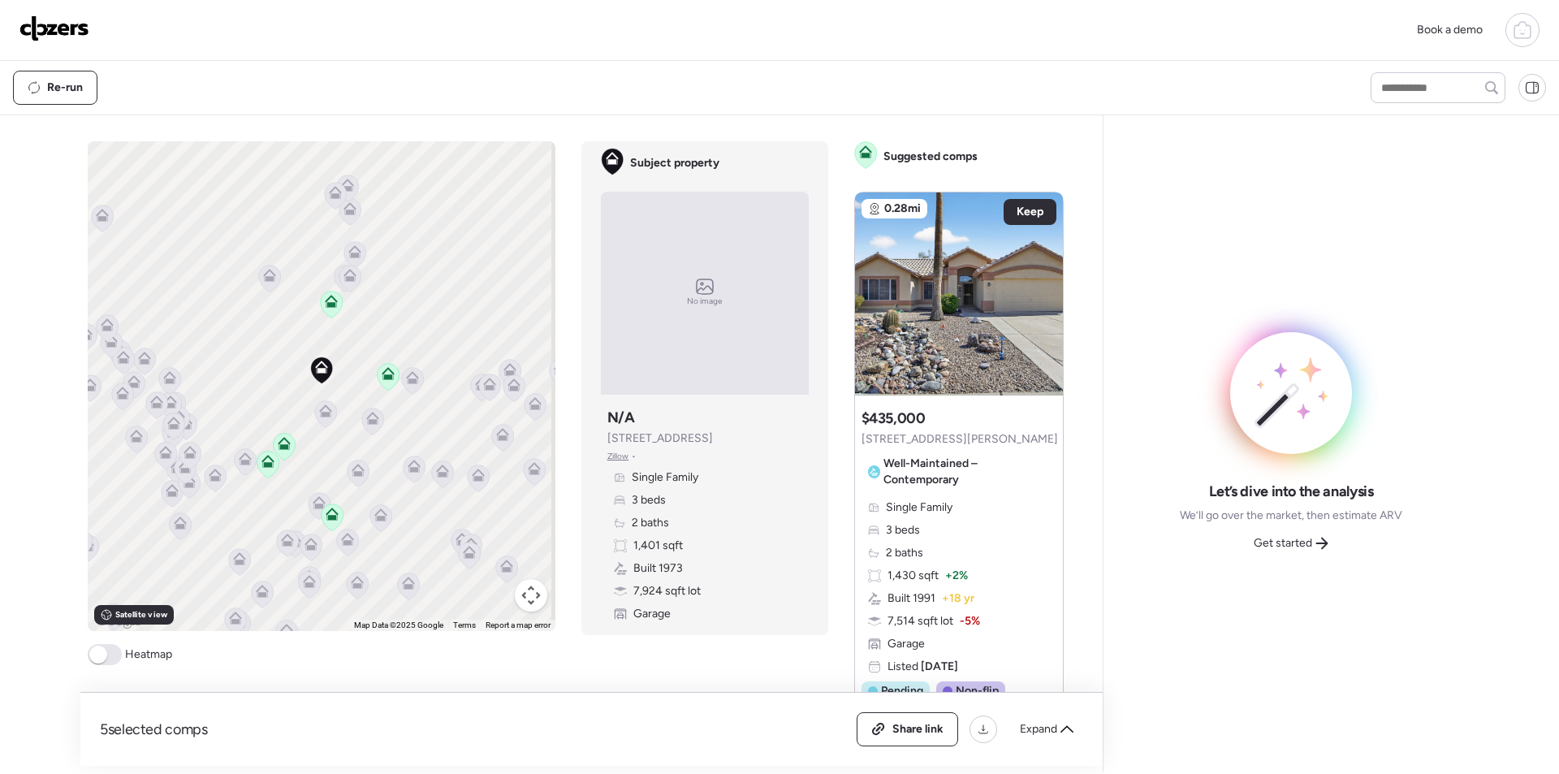
click at [314, 409] on icon at bounding box center [325, 413] width 22 height 27
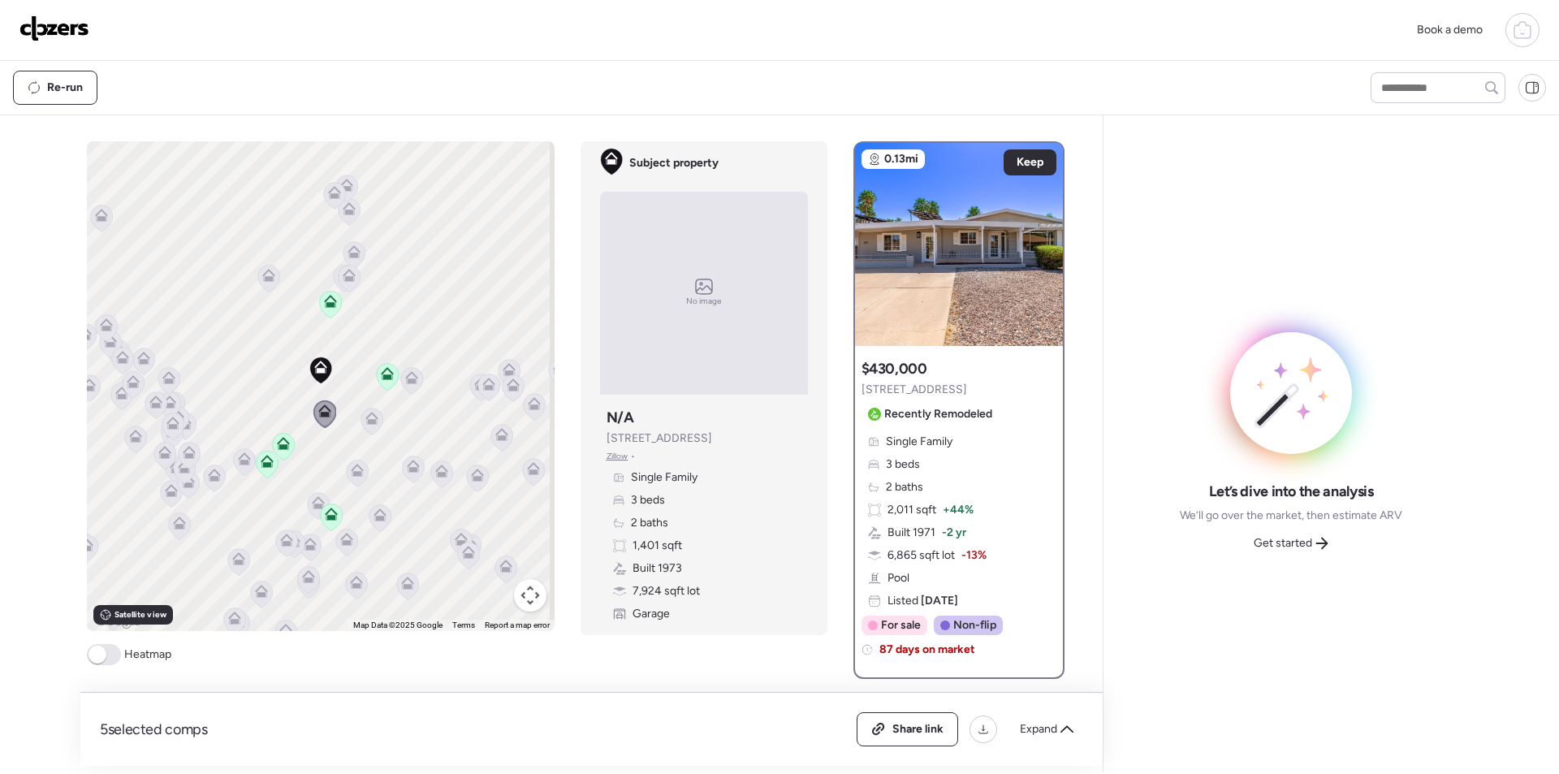
click at [365, 420] on icon at bounding box center [371, 418] width 13 height 13
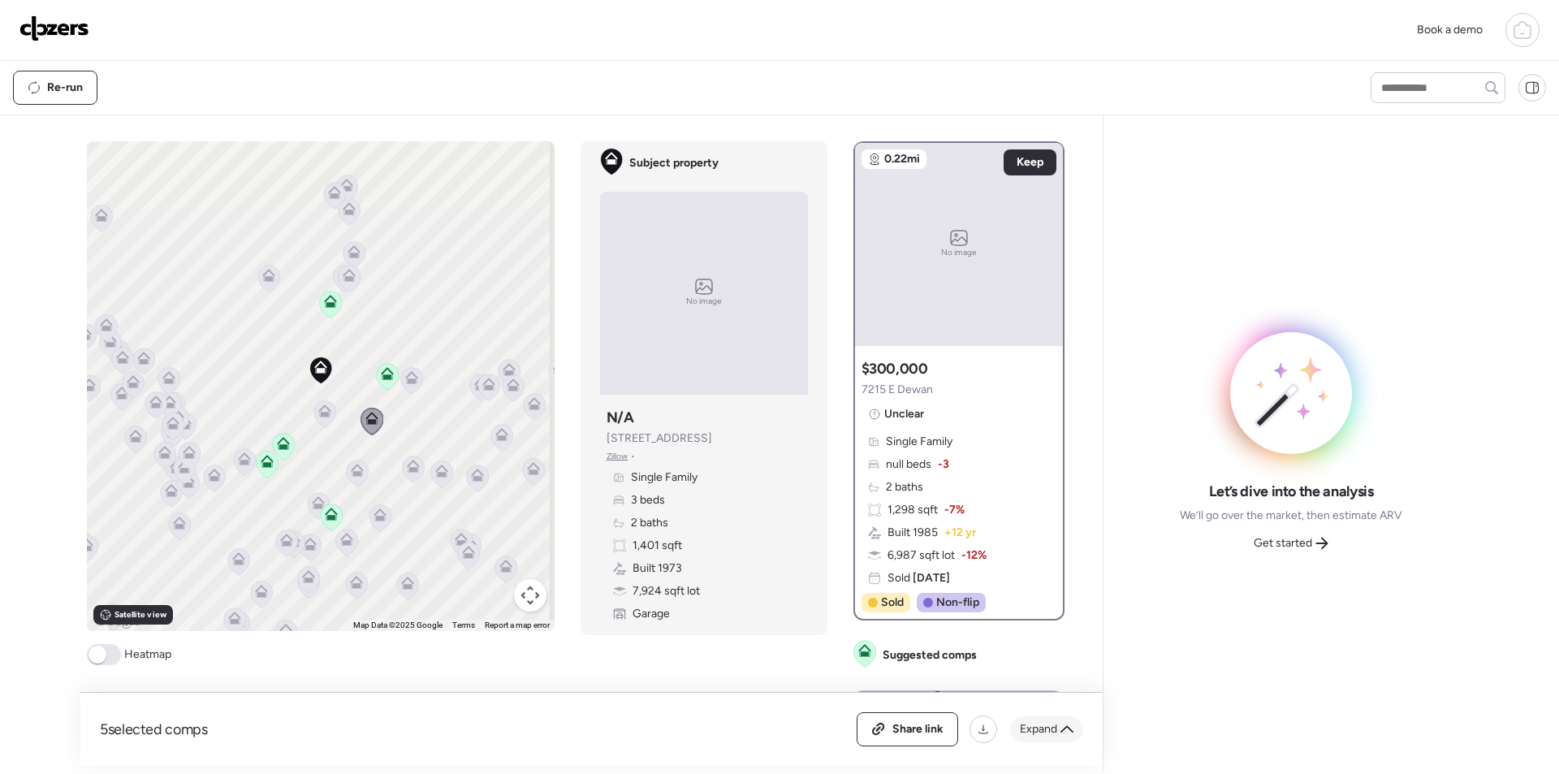
click at [1023, 719] on div "Expand" at bounding box center [1046, 729] width 73 height 26
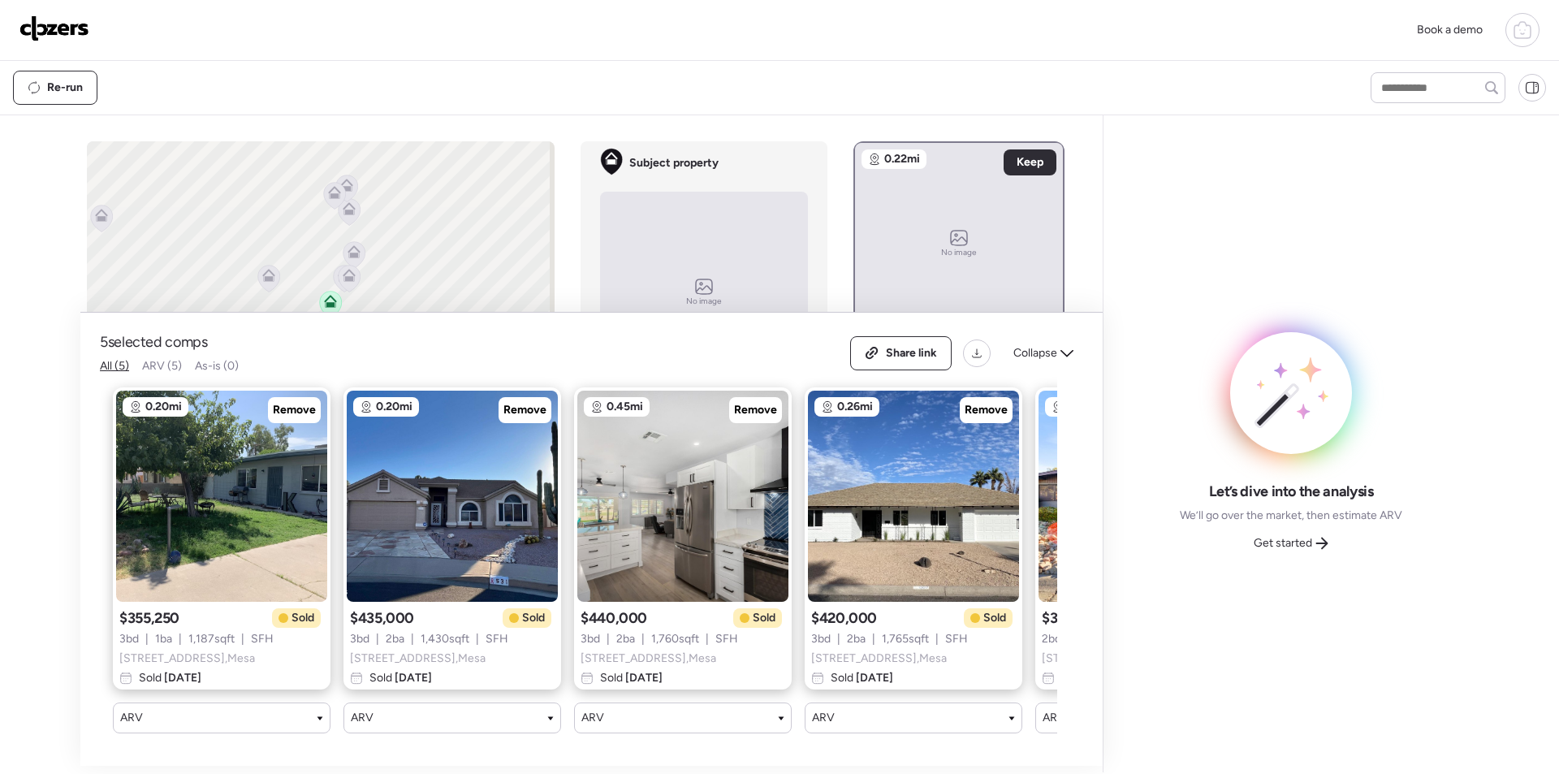
click at [1017, 355] on div "Share link Collapse" at bounding box center [966, 353] width 233 height 34
click at [1011, 340] on div "Collapse" at bounding box center [1043, 353] width 80 height 26
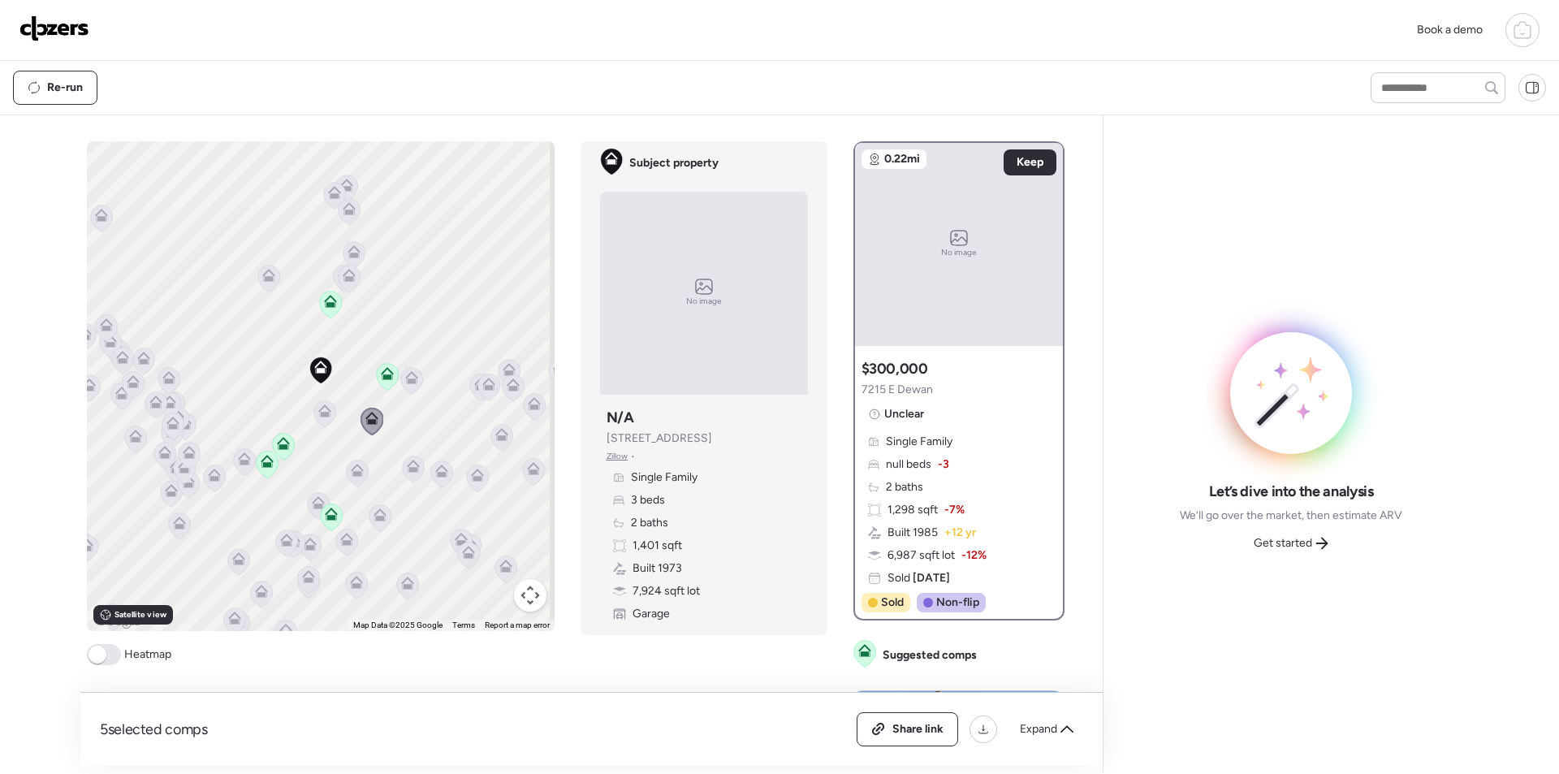
click at [352, 472] on icon at bounding box center [357, 473] width 11 height 5
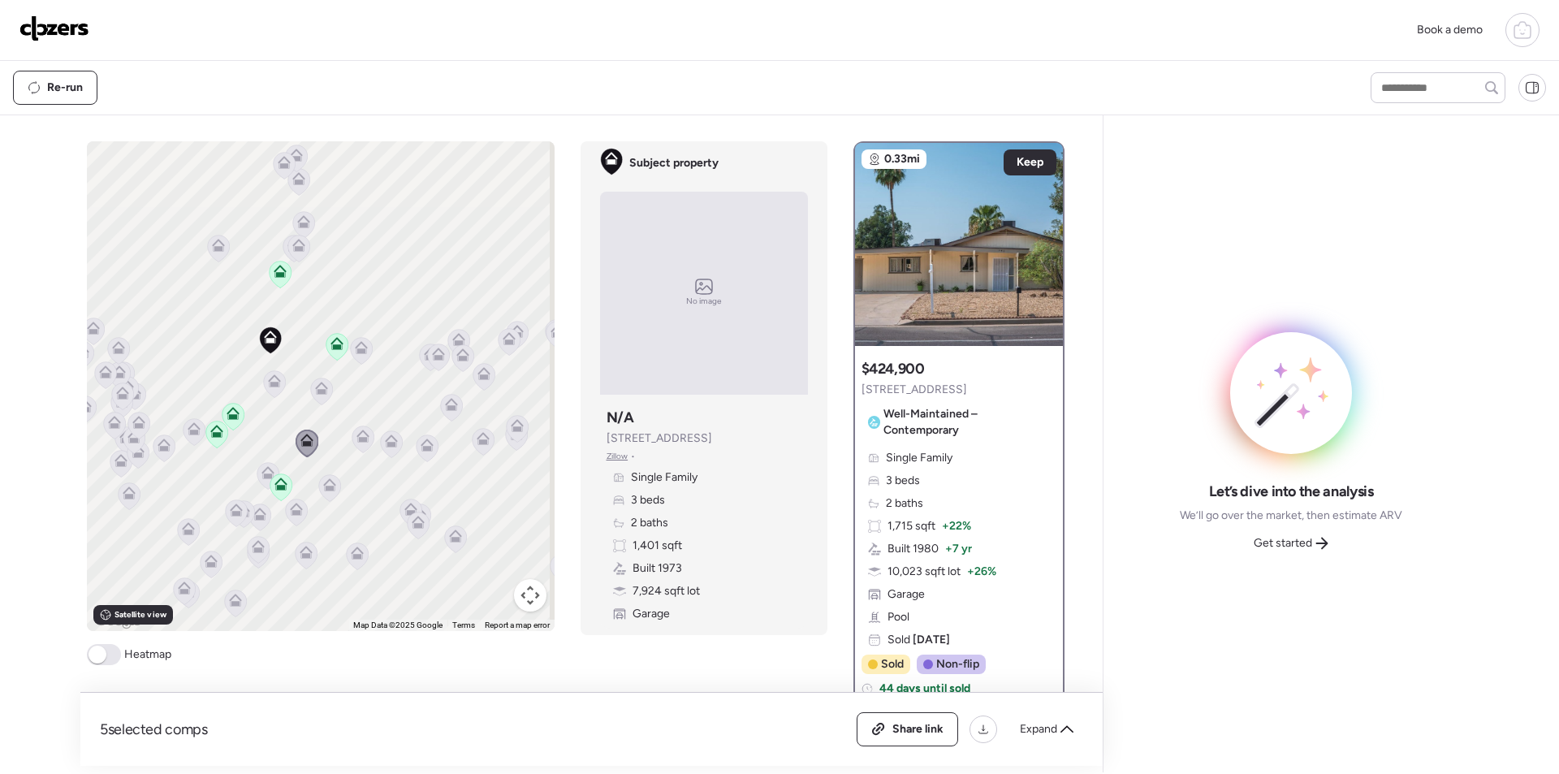
drag, startPoint x: 399, startPoint y: 376, endPoint x: 347, endPoint y: 342, distance: 62.8
click at [350, 343] on div at bounding box center [361, 352] width 23 height 30
click at [354, 340] on icon at bounding box center [360, 345] width 13 height 13
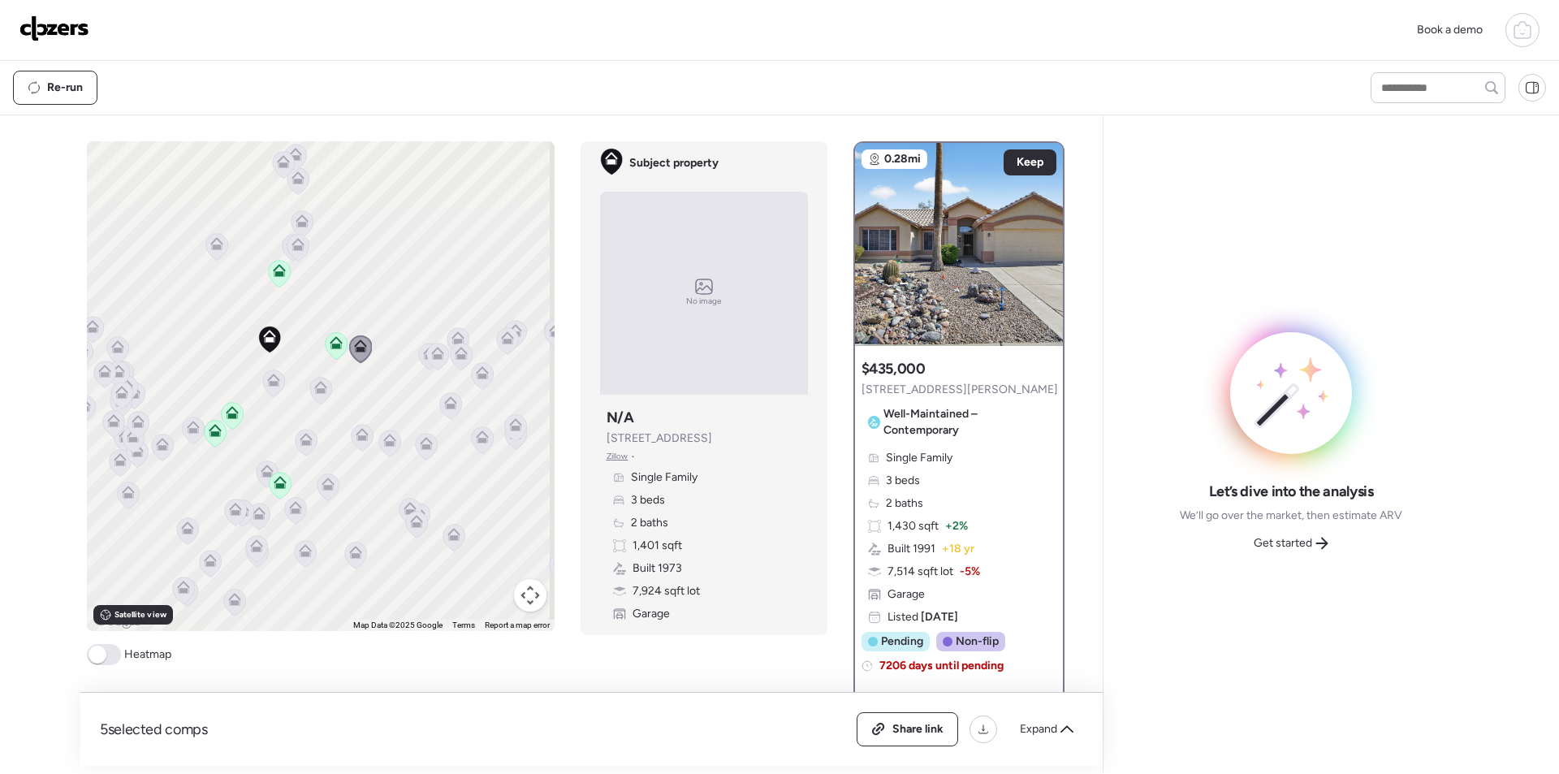
click at [1303, 544] on span "Get started" at bounding box center [1282, 543] width 58 height 16
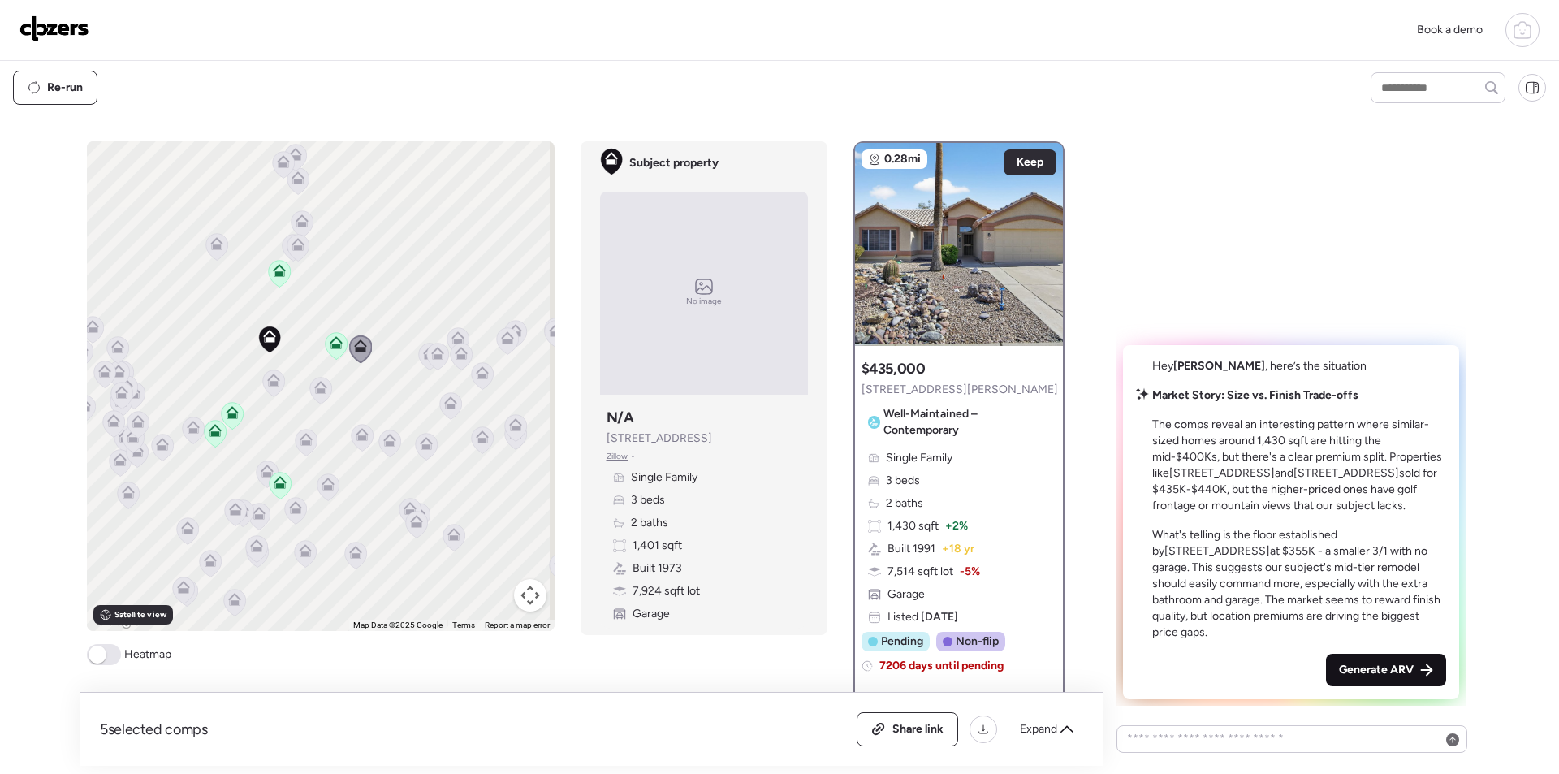
click at [1413, 657] on div "Generate ARV" at bounding box center [1386, 670] width 120 height 32
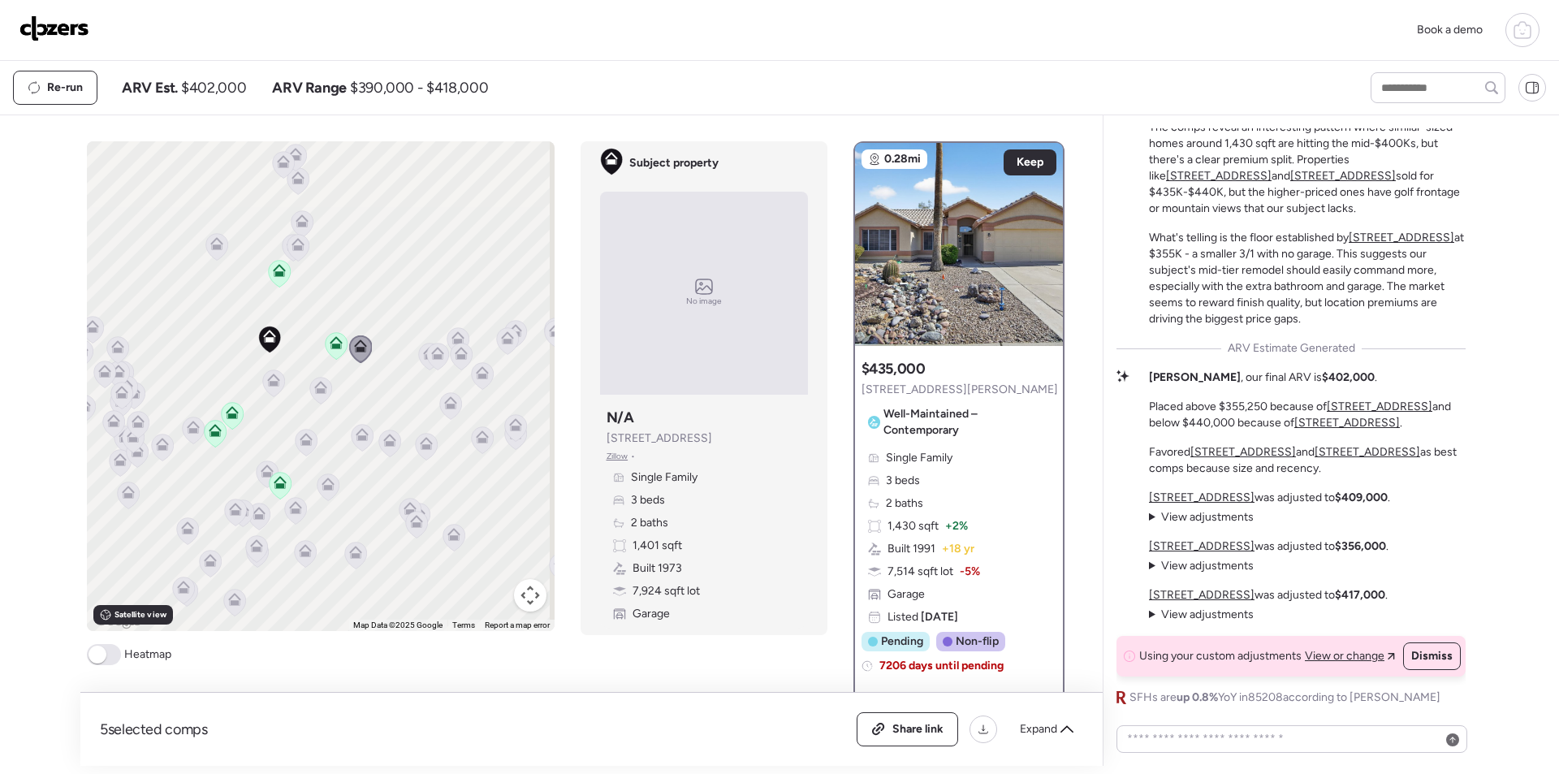
click at [235, 73] on div "Re-run ARV Est. $402,000 ARV Range $390,000 - $418,000" at bounding box center [677, 88] width 1328 height 34
click at [235, 88] on span "$402,000" at bounding box center [213, 87] width 65 height 19
copy span "402,000"
click at [913, 723] on span "Share link" at bounding box center [917, 729] width 51 height 16
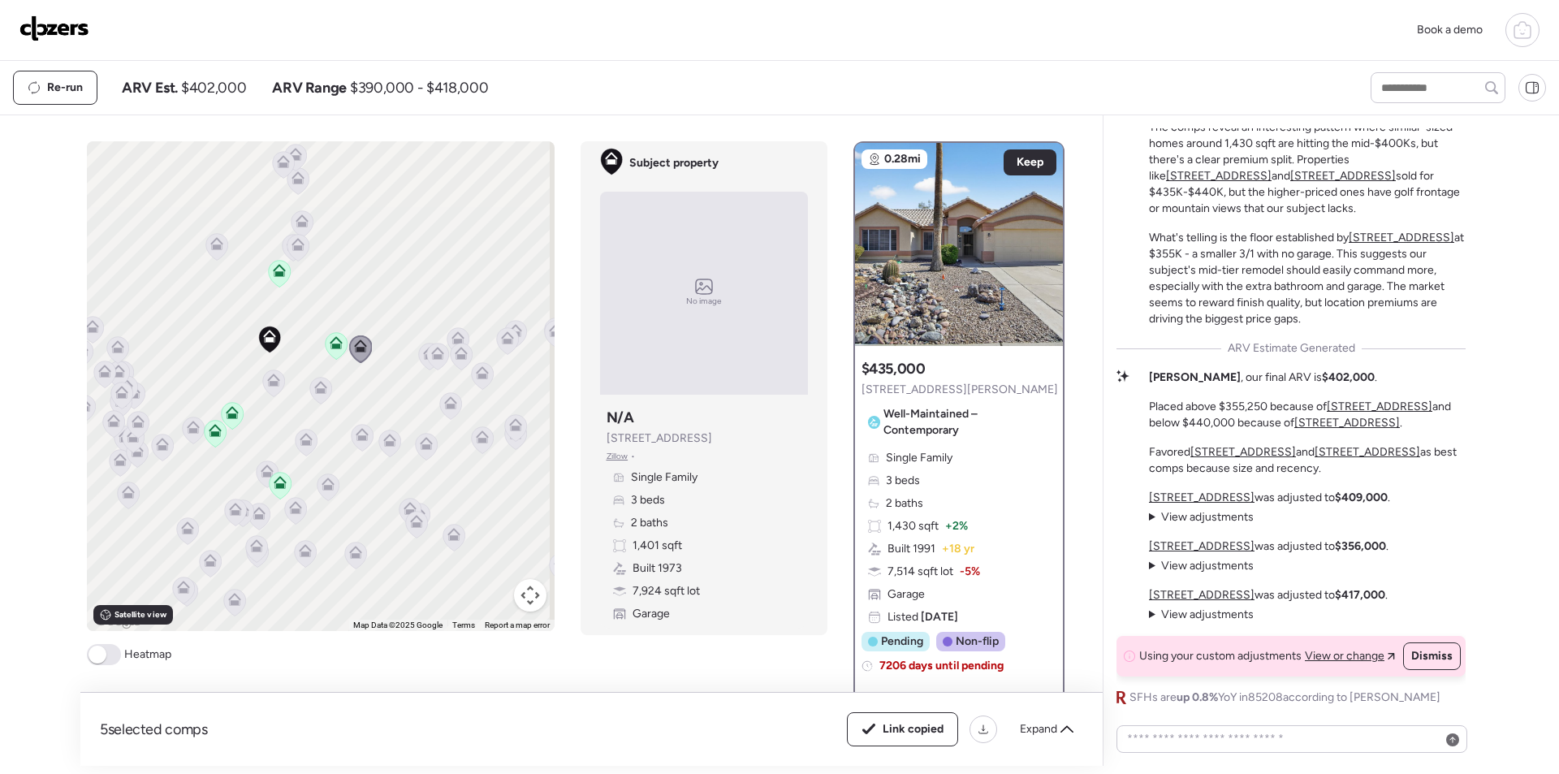
click at [67, 29] on img at bounding box center [54, 28] width 70 height 26
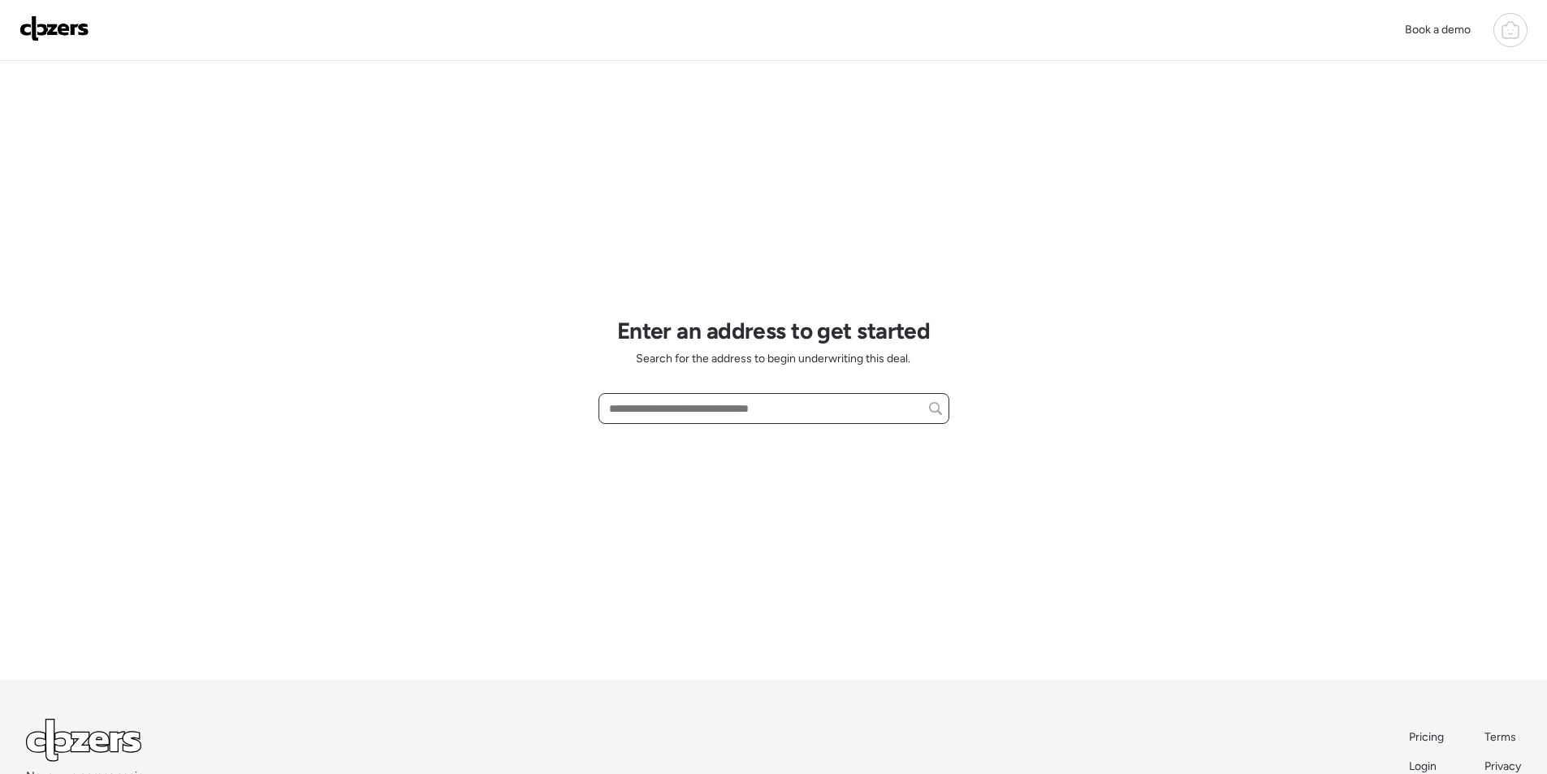
click at [708, 413] on input "text" at bounding box center [774, 408] width 336 height 23
click at [707, 413] on input "text" at bounding box center [774, 408] width 336 height 23
paste input "**********"
click at [697, 438] on span "[STREET_ADDRESS]" at bounding box center [658, 438] width 106 height 16
type input "**********"
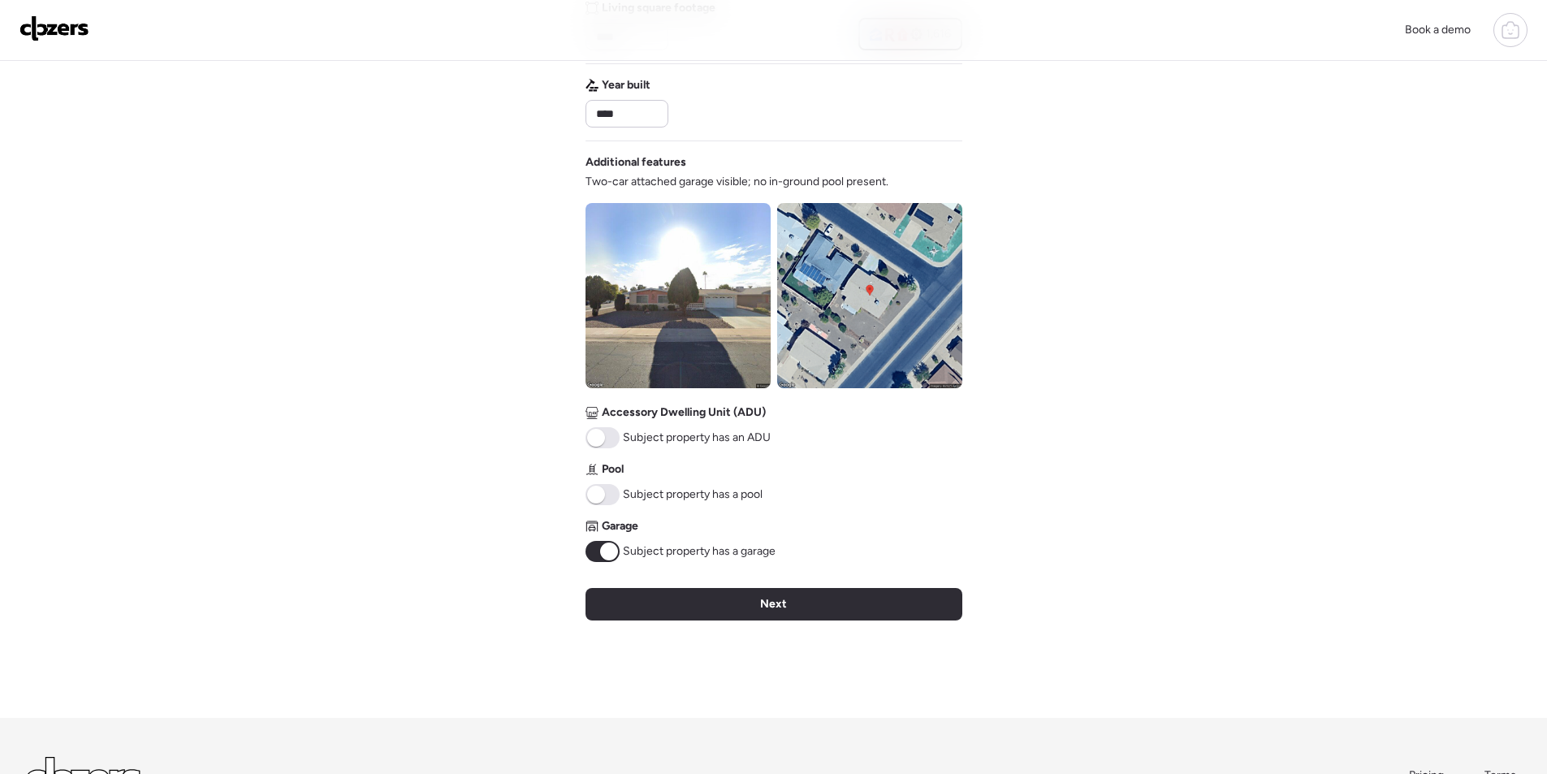
scroll to position [601, 0]
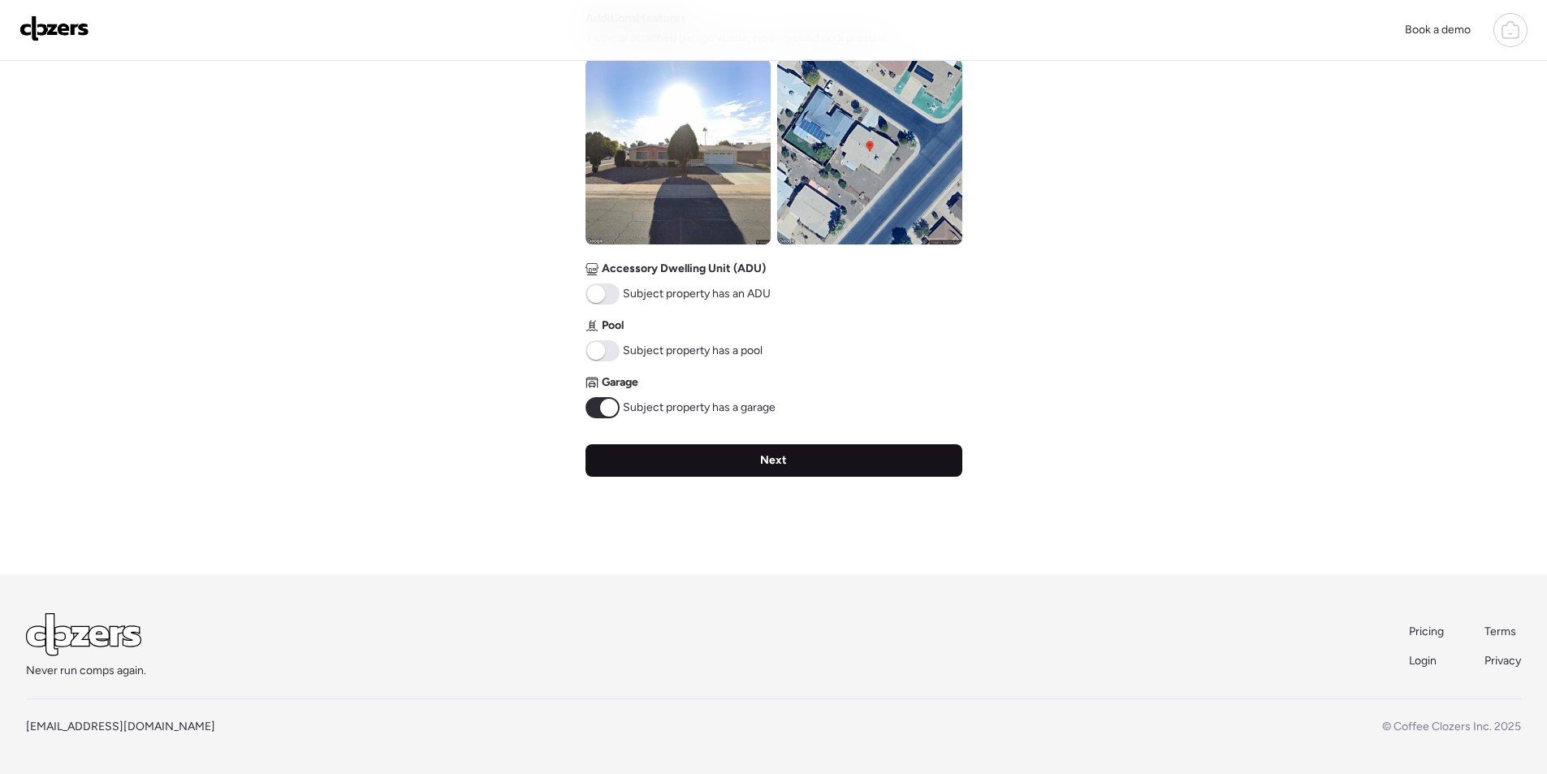
click at [923, 473] on div "Next" at bounding box center [773, 460] width 377 height 32
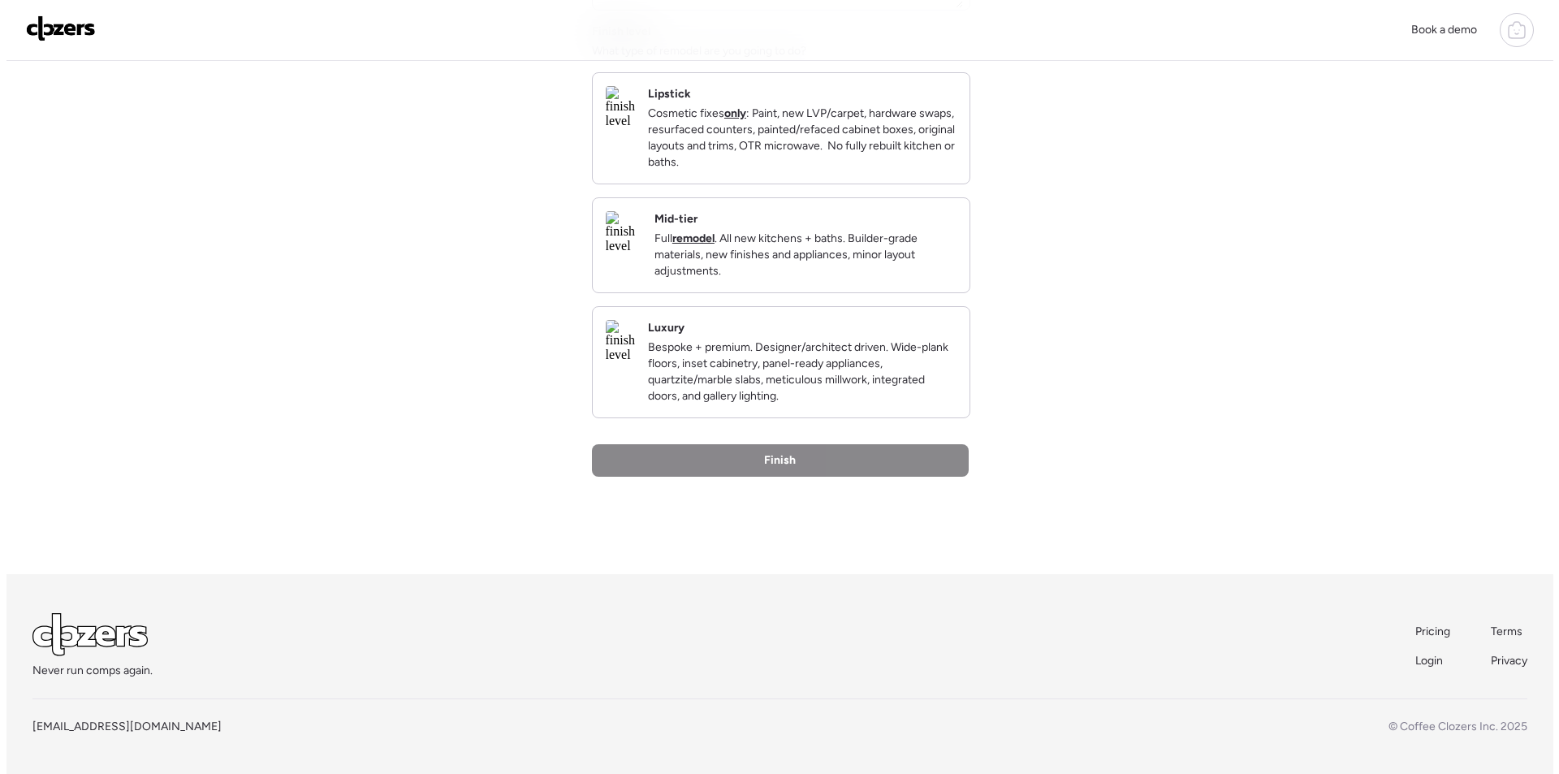
scroll to position [0, 0]
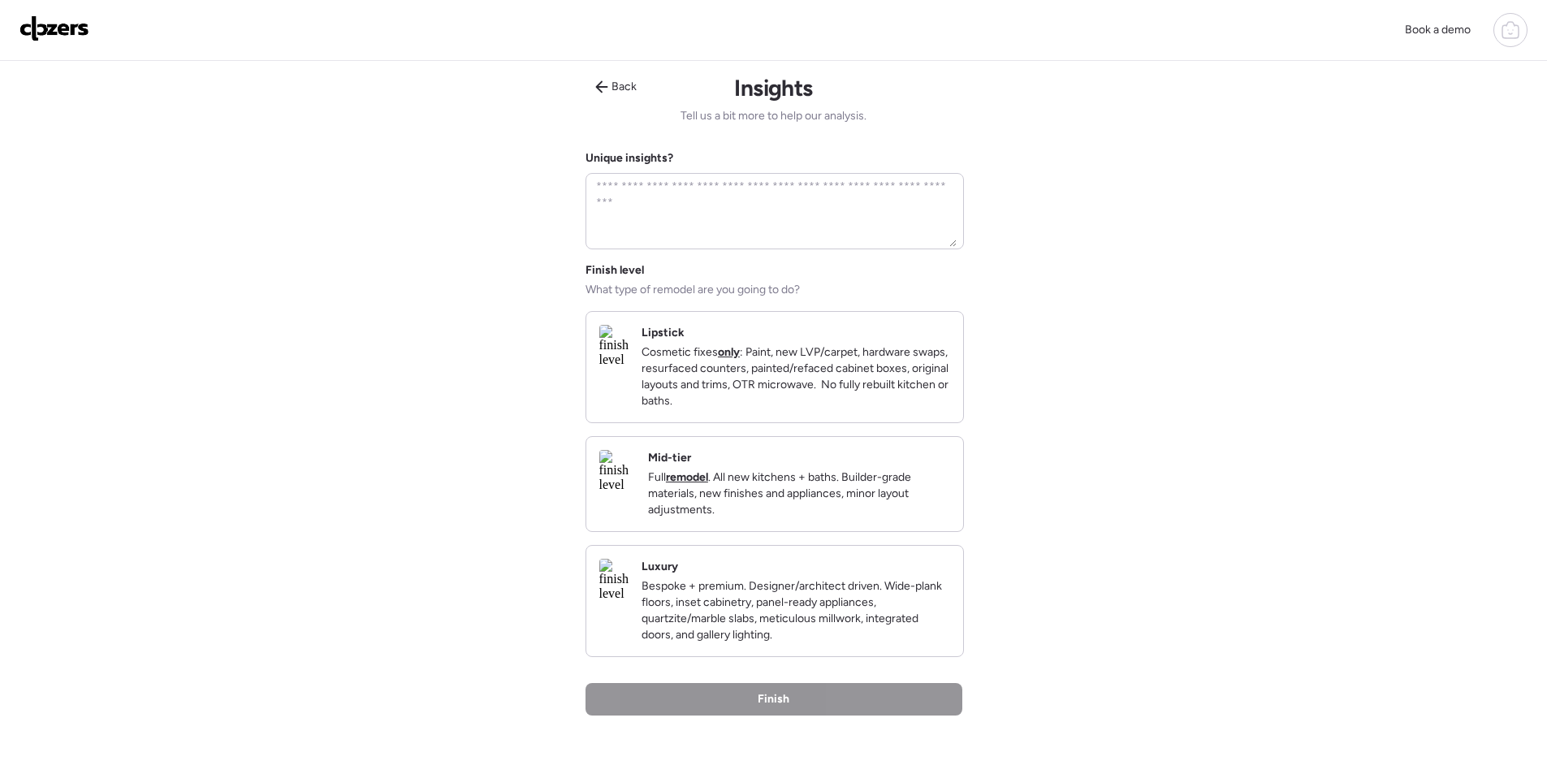
click at [842, 460] on div "Mid-tier Full remodel . All new kitchens + baths. Builder-grade materials, new …" at bounding box center [774, 484] width 377 height 94
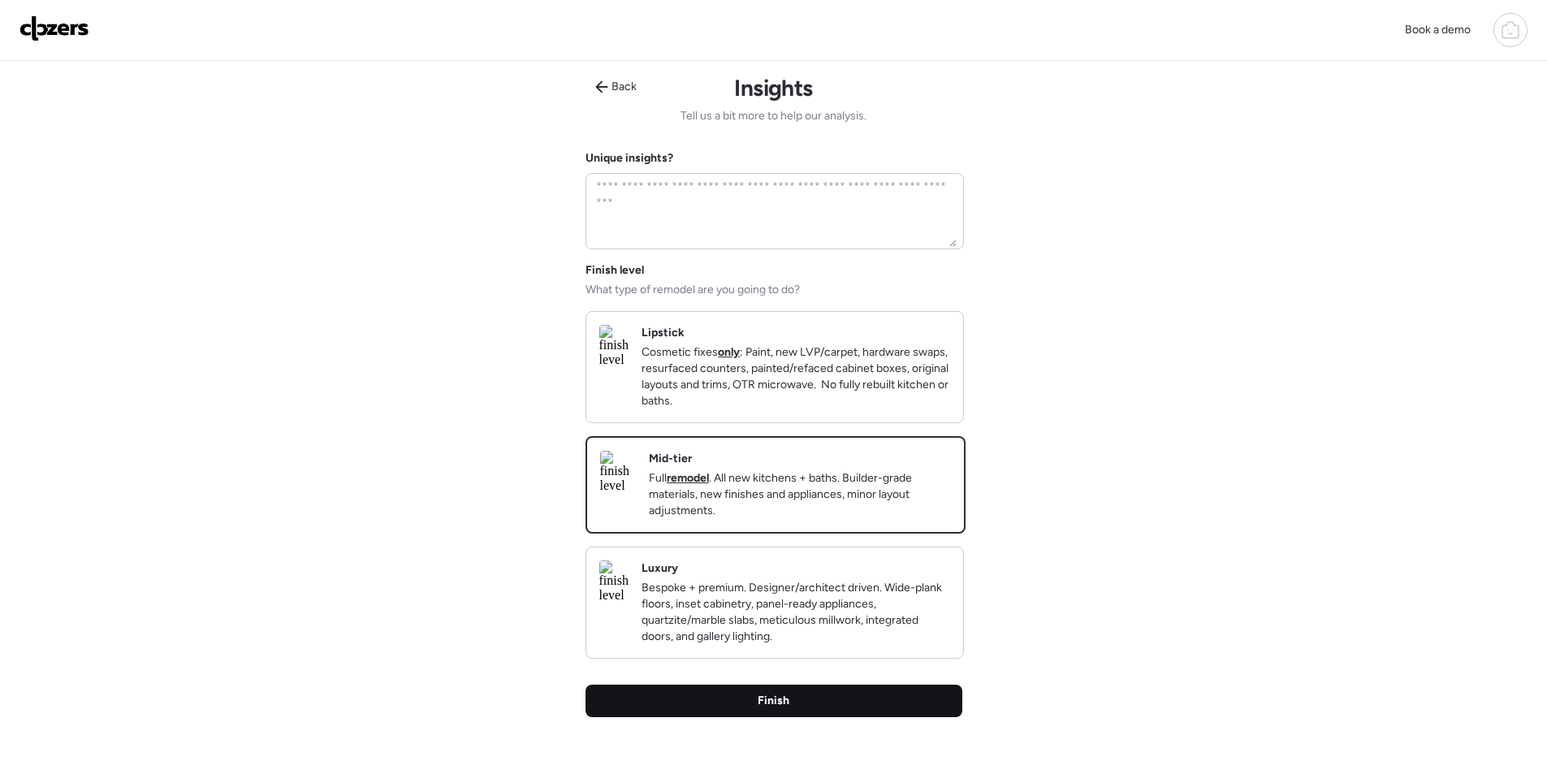
click at [849, 708] on div "Finish" at bounding box center [773, 700] width 377 height 32
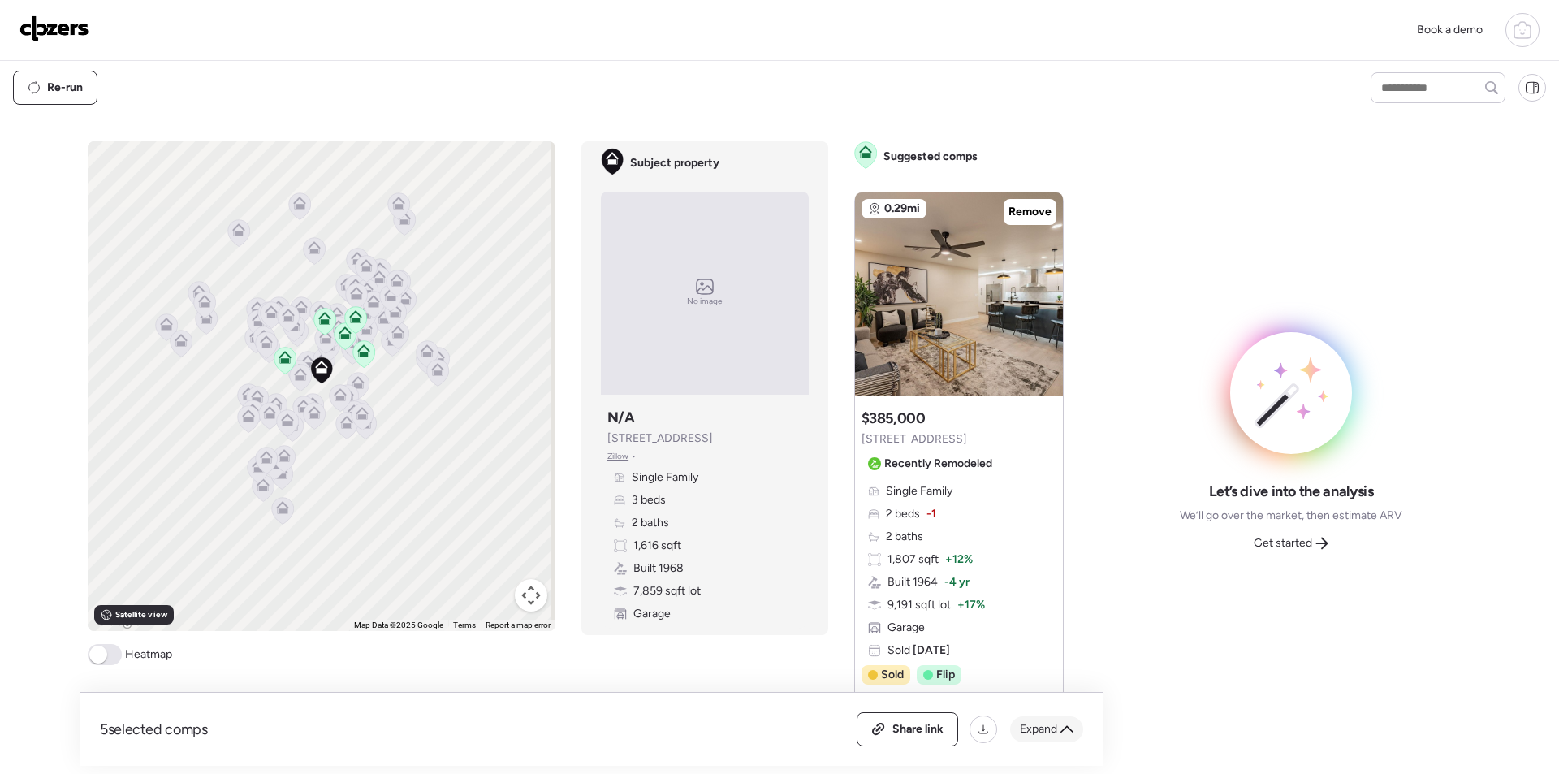
click at [1023, 733] on span "Expand" at bounding box center [1038, 729] width 37 height 16
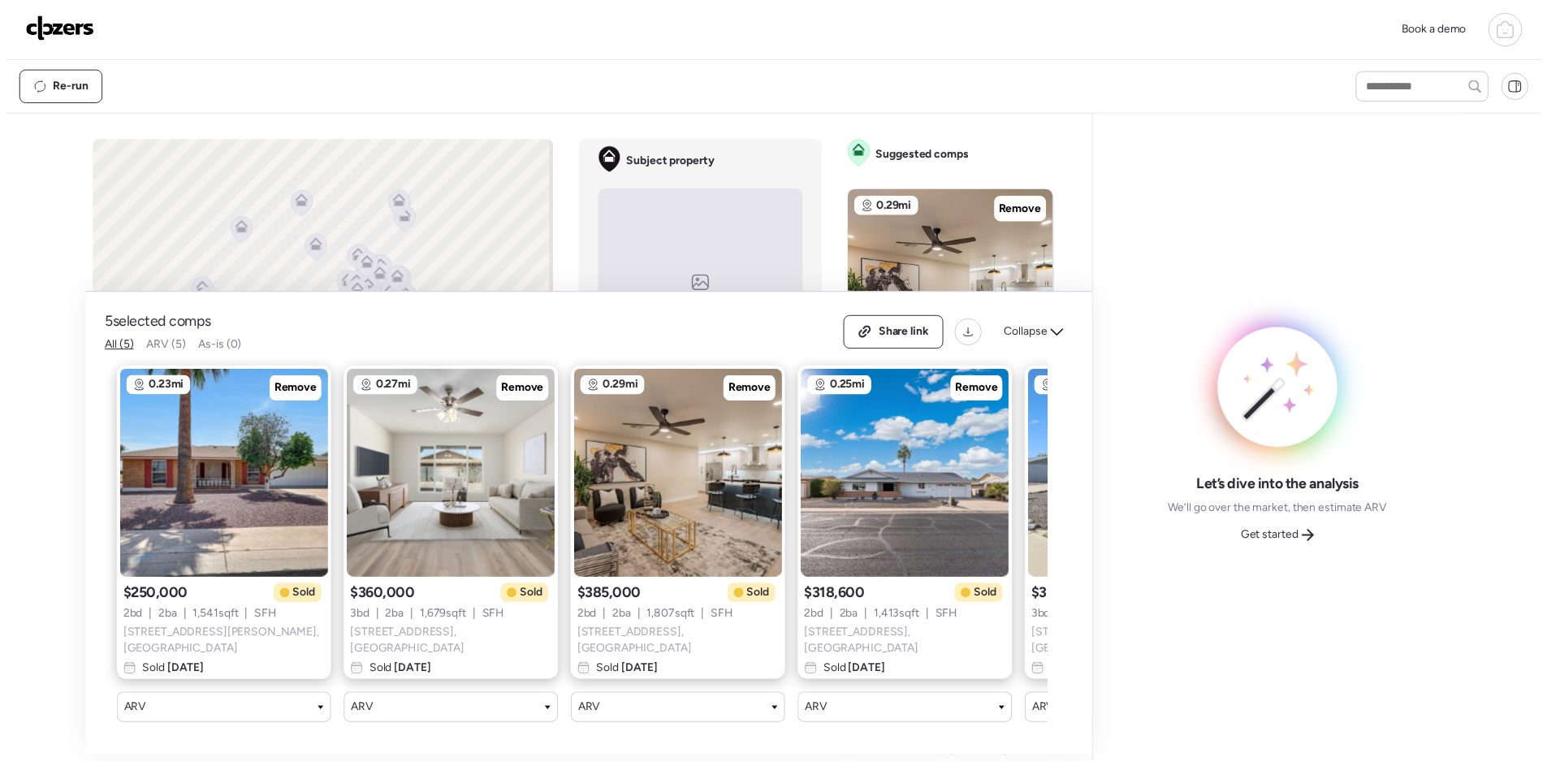
scroll to position [0, 209]
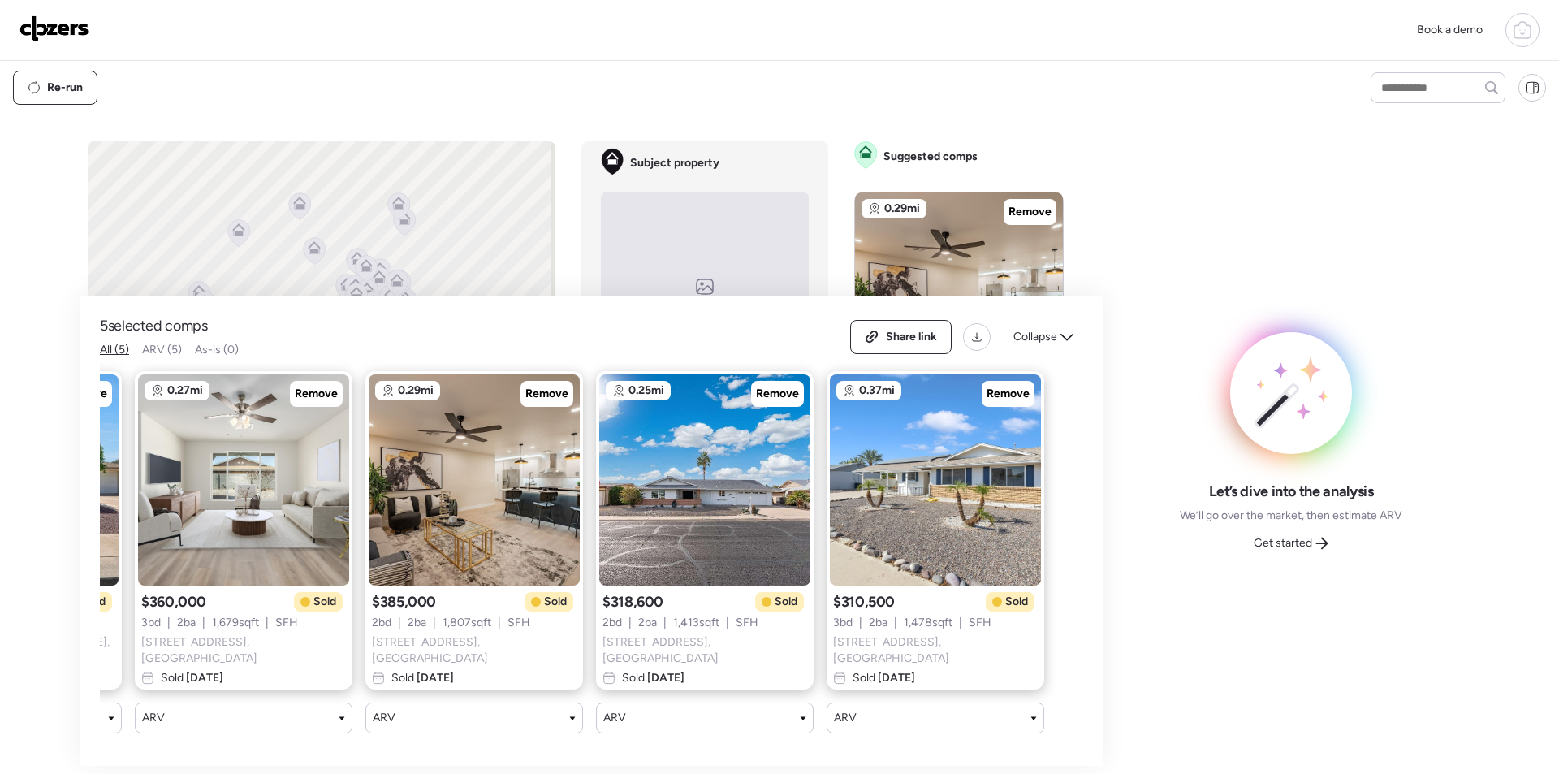
click at [1310, 542] on span "Get started" at bounding box center [1282, 543] width 58 height 16
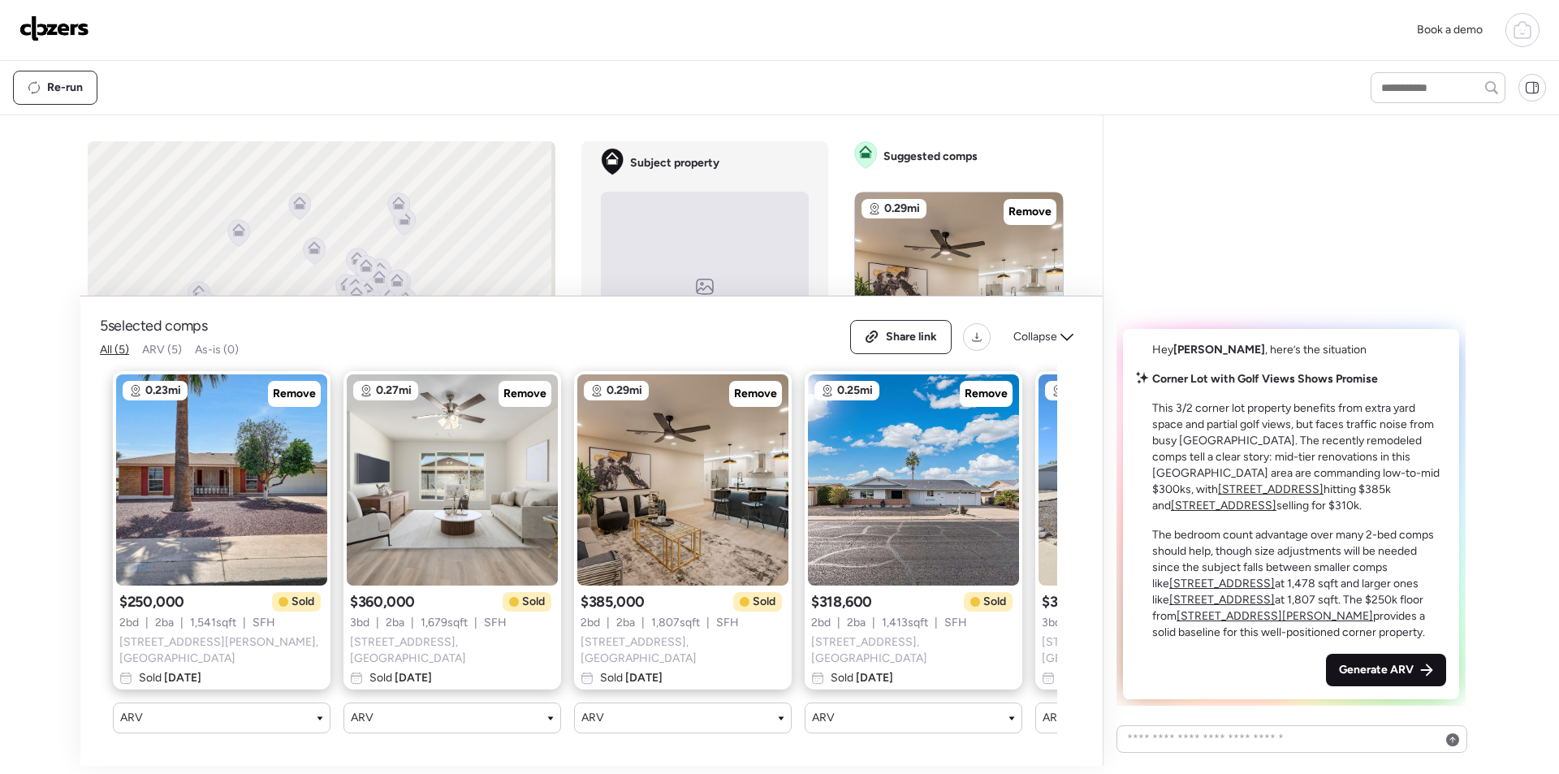
click at [1383, 663] on span "Generate ARV" at bounding box center [1376, 670] width 75 height 16
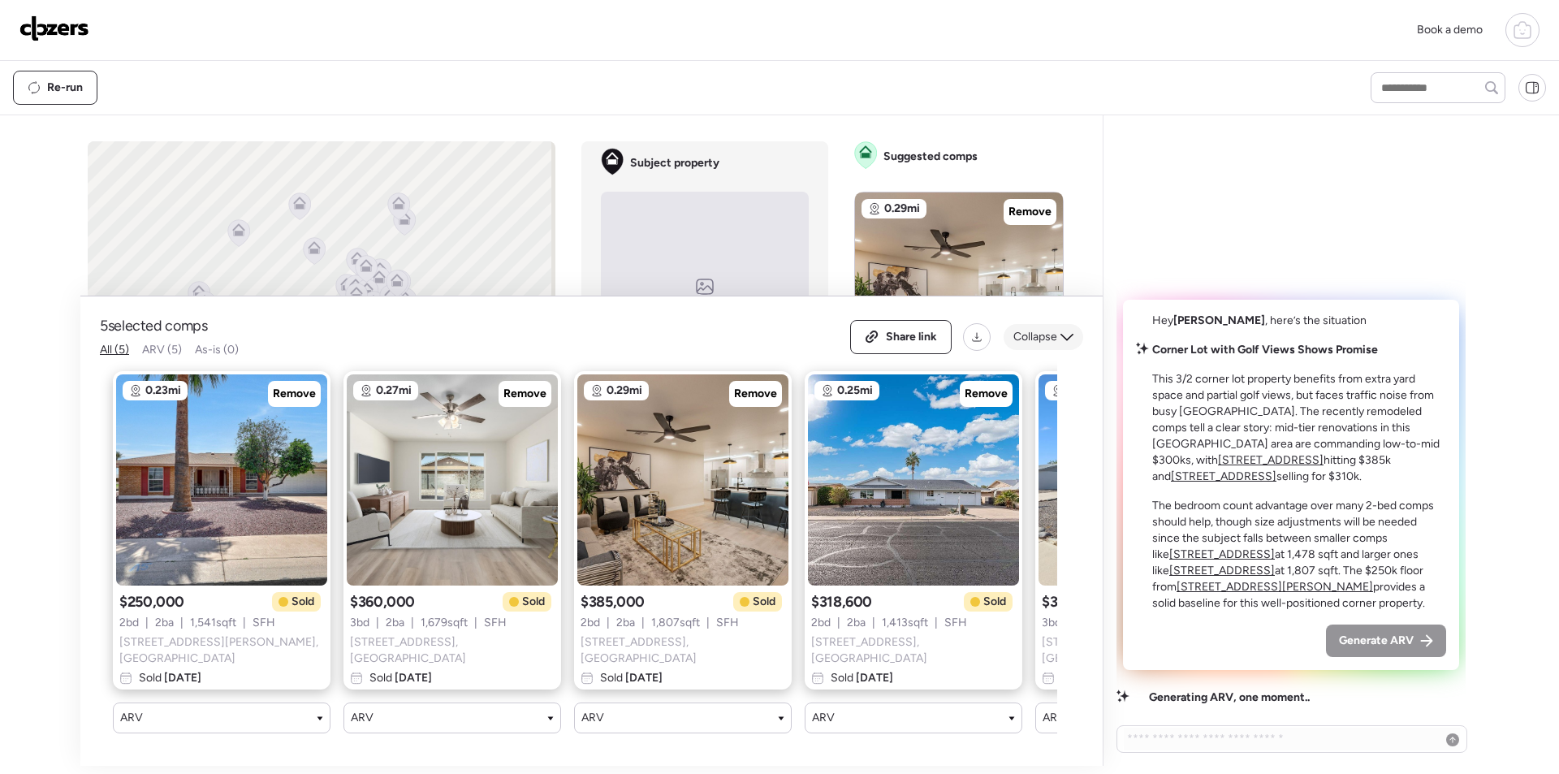
click at [1029, 339] on span "Collapse" at bounding box center [1035, 337] width 44 height 16
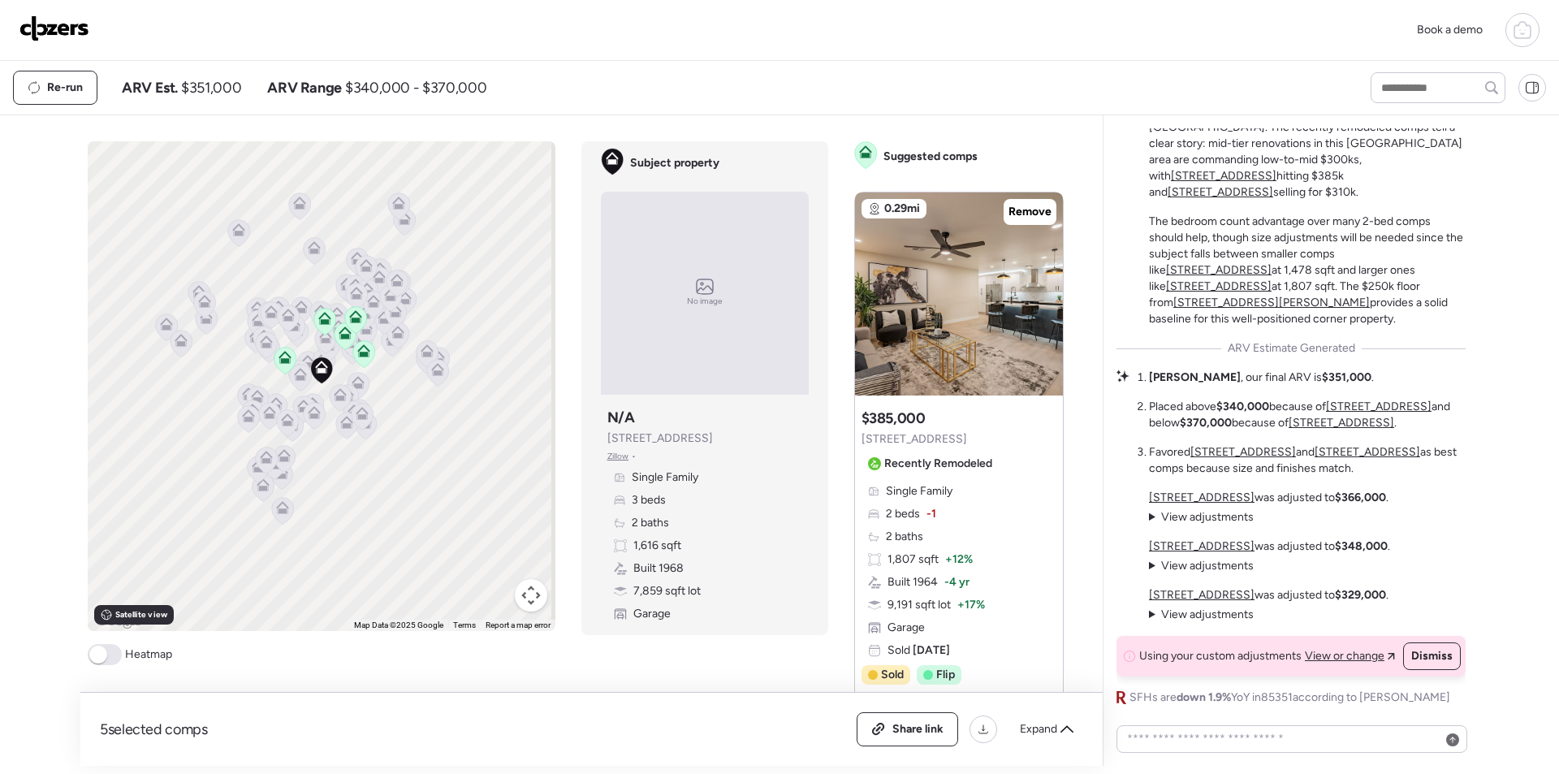
click at [218, 93] on span "$351,000" at bounding box center [211, 87] width 60 height 19
copy span "351,000"
click at [904, 727] on span "Share link" at bounding box center [917, 729] width 51 height 16
